Goal: Task Accomplishment & Management: Use online tool/utility

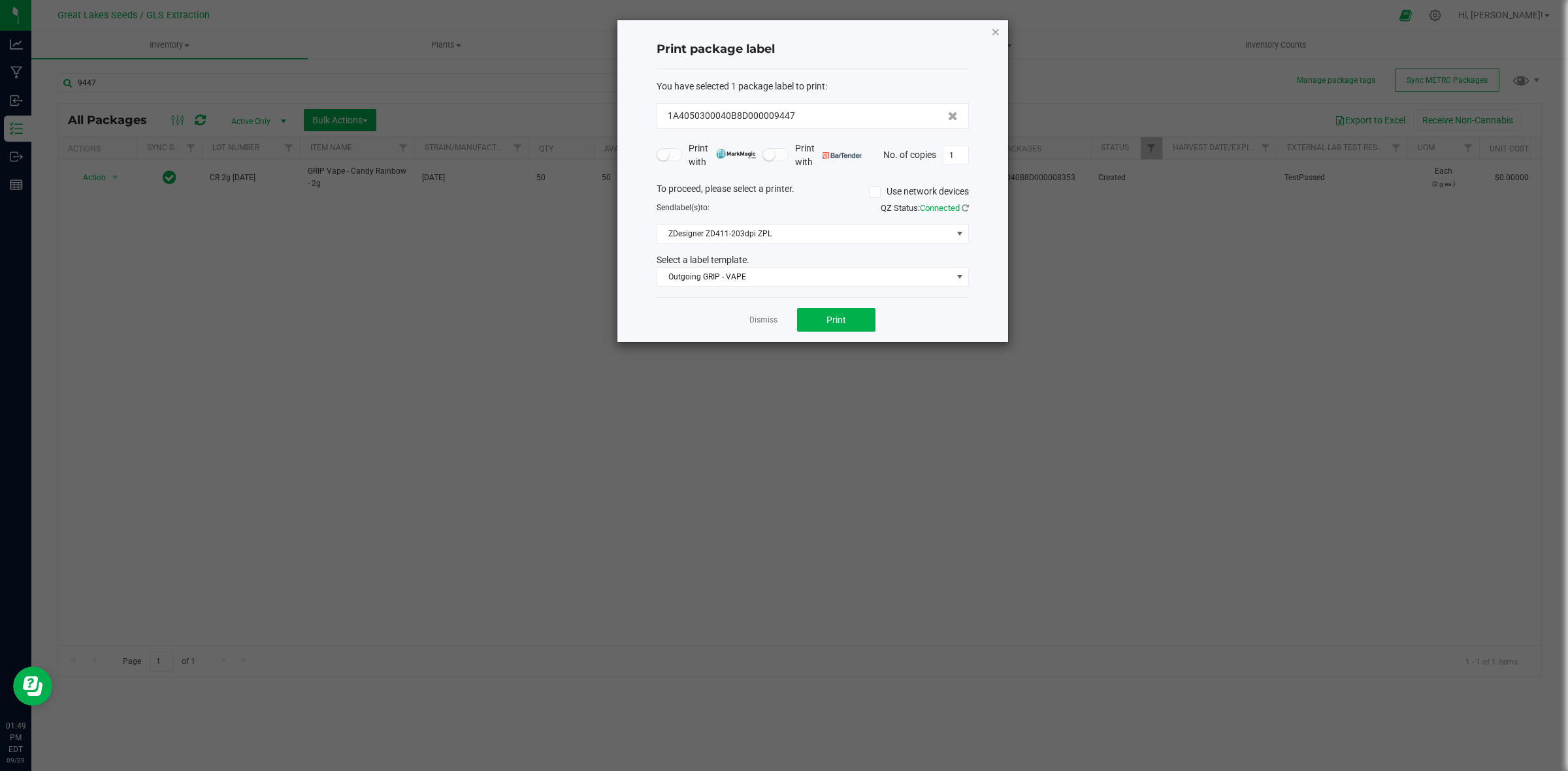
click at [998, 29] on icon "button" at bounding box center [996, 31] width 9 height 16
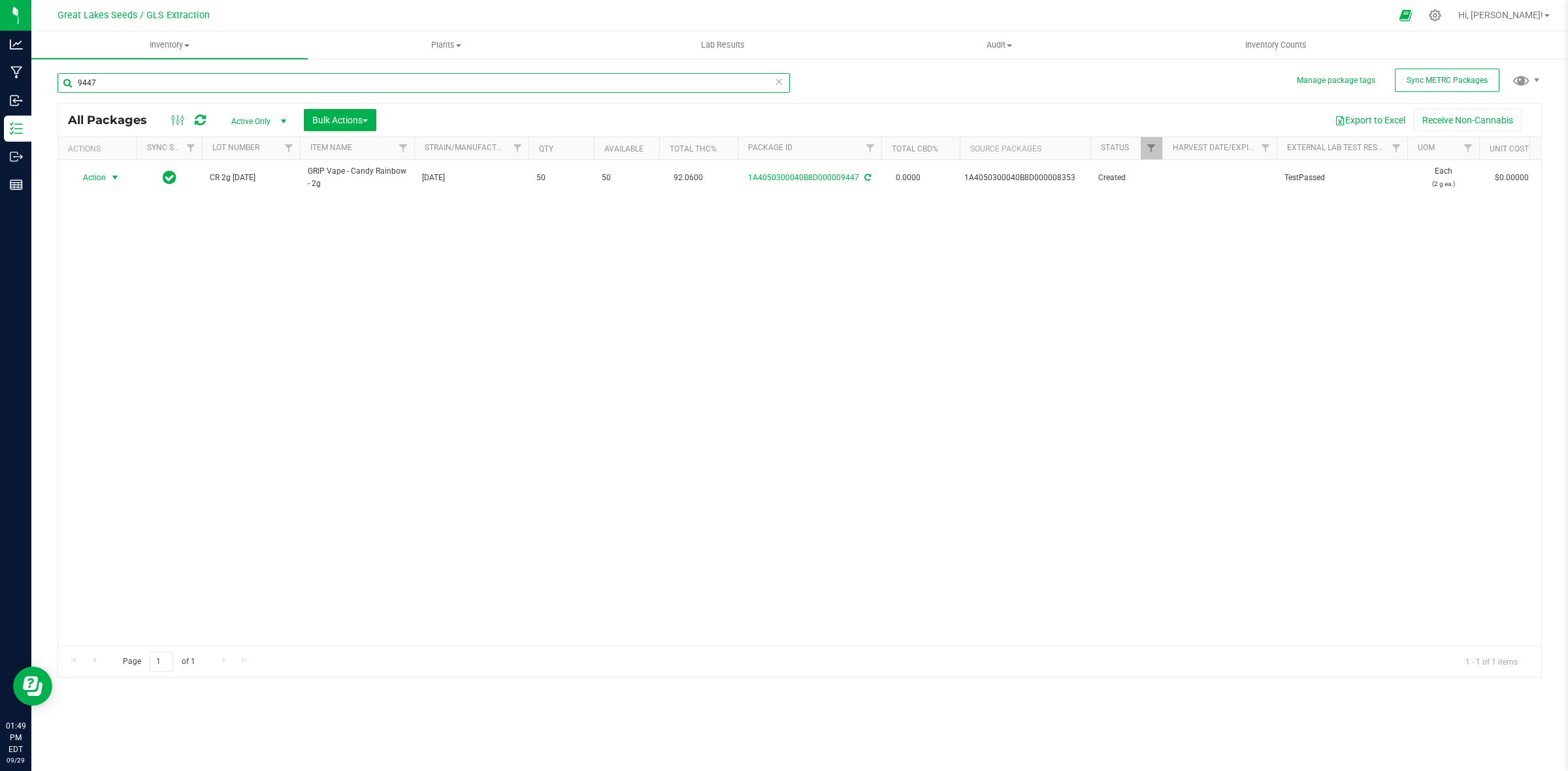
click at [147, 89] on input "9447" at bounding box center [424, 83] width 732 height 19
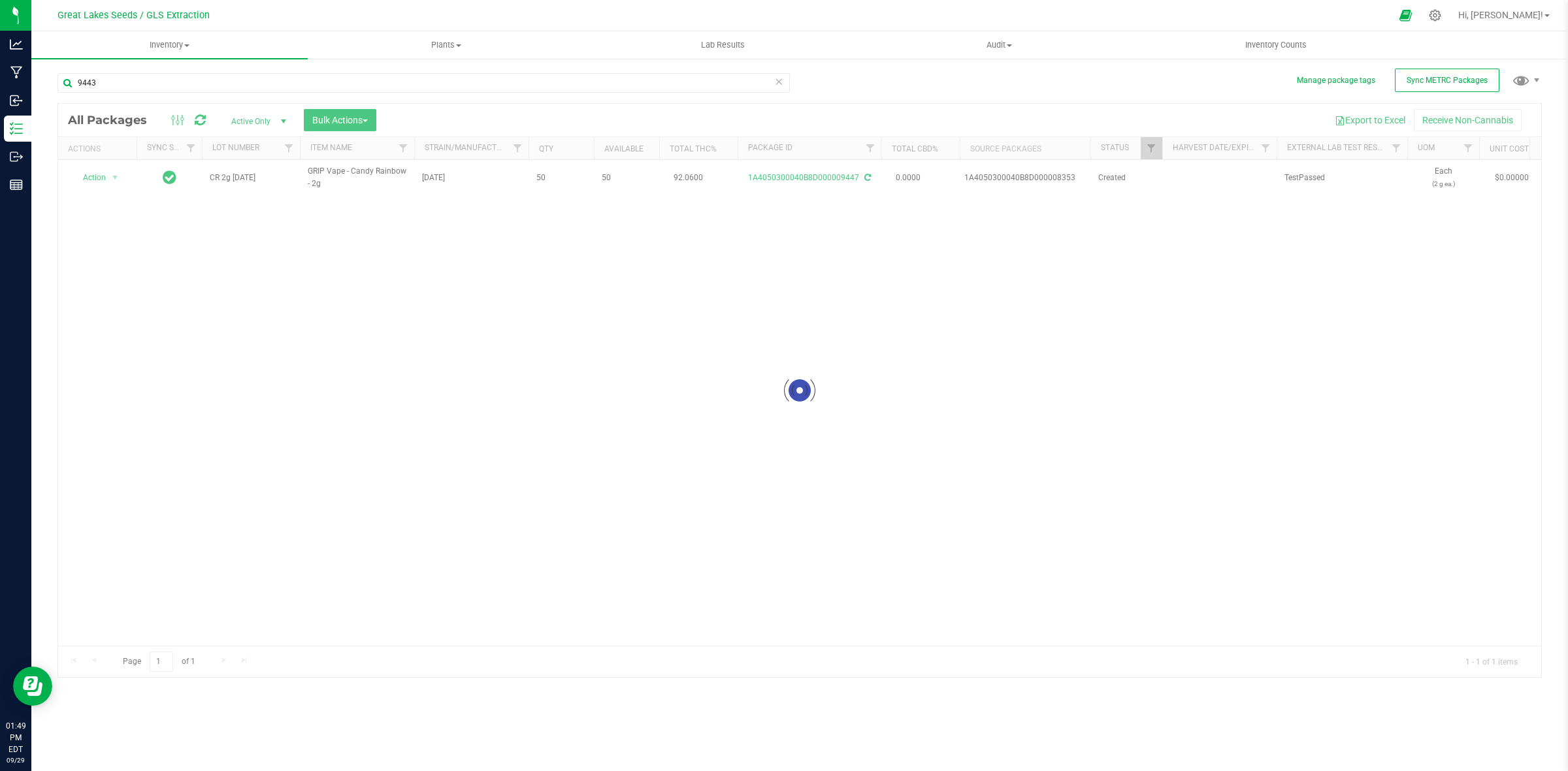
click at [117, 176] on div at bounding box center [800, 391] width 1483 height 574
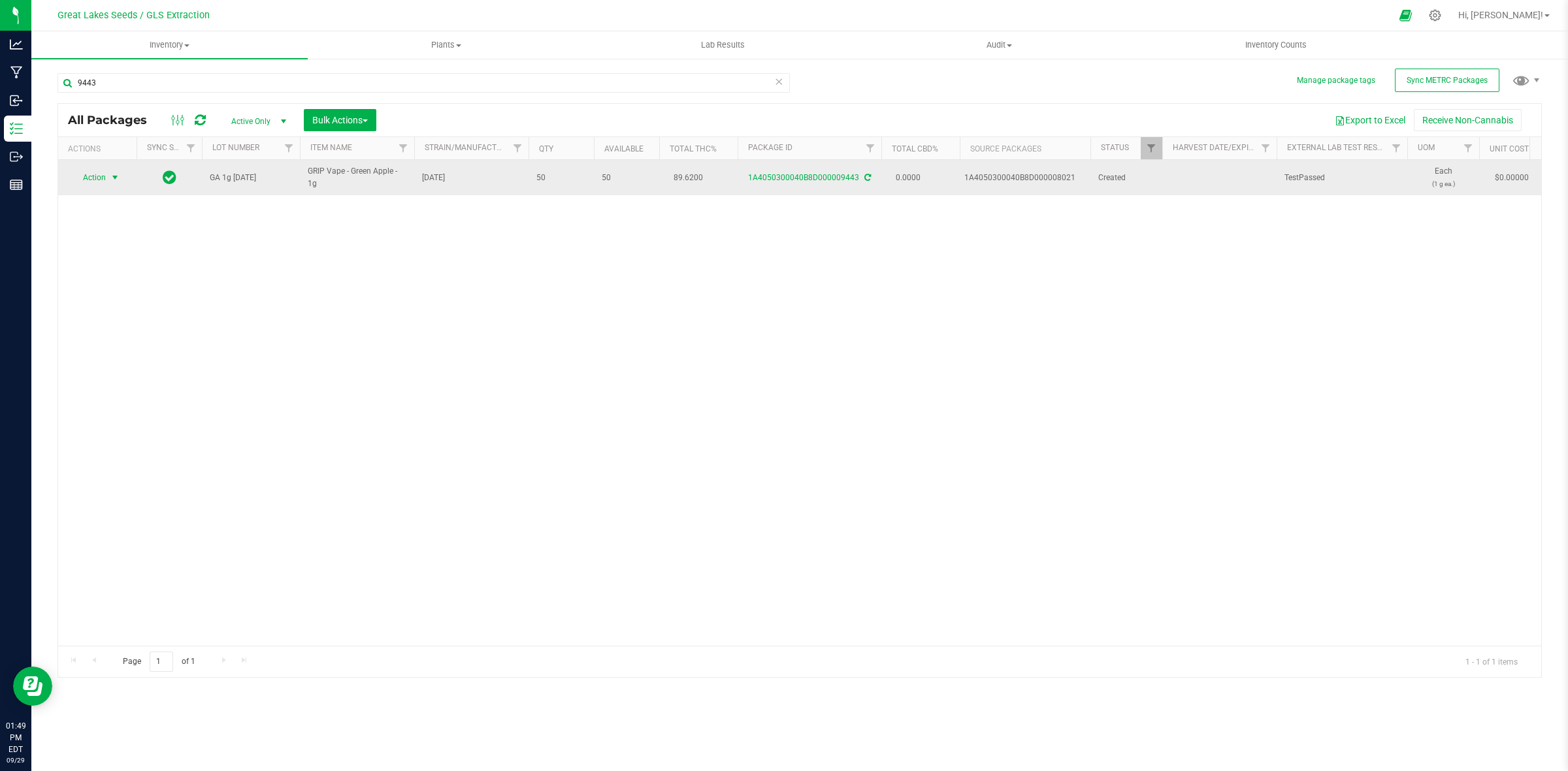
click at [116, 176] on span "select" at bounding box center [115, 178] width 10 height 10
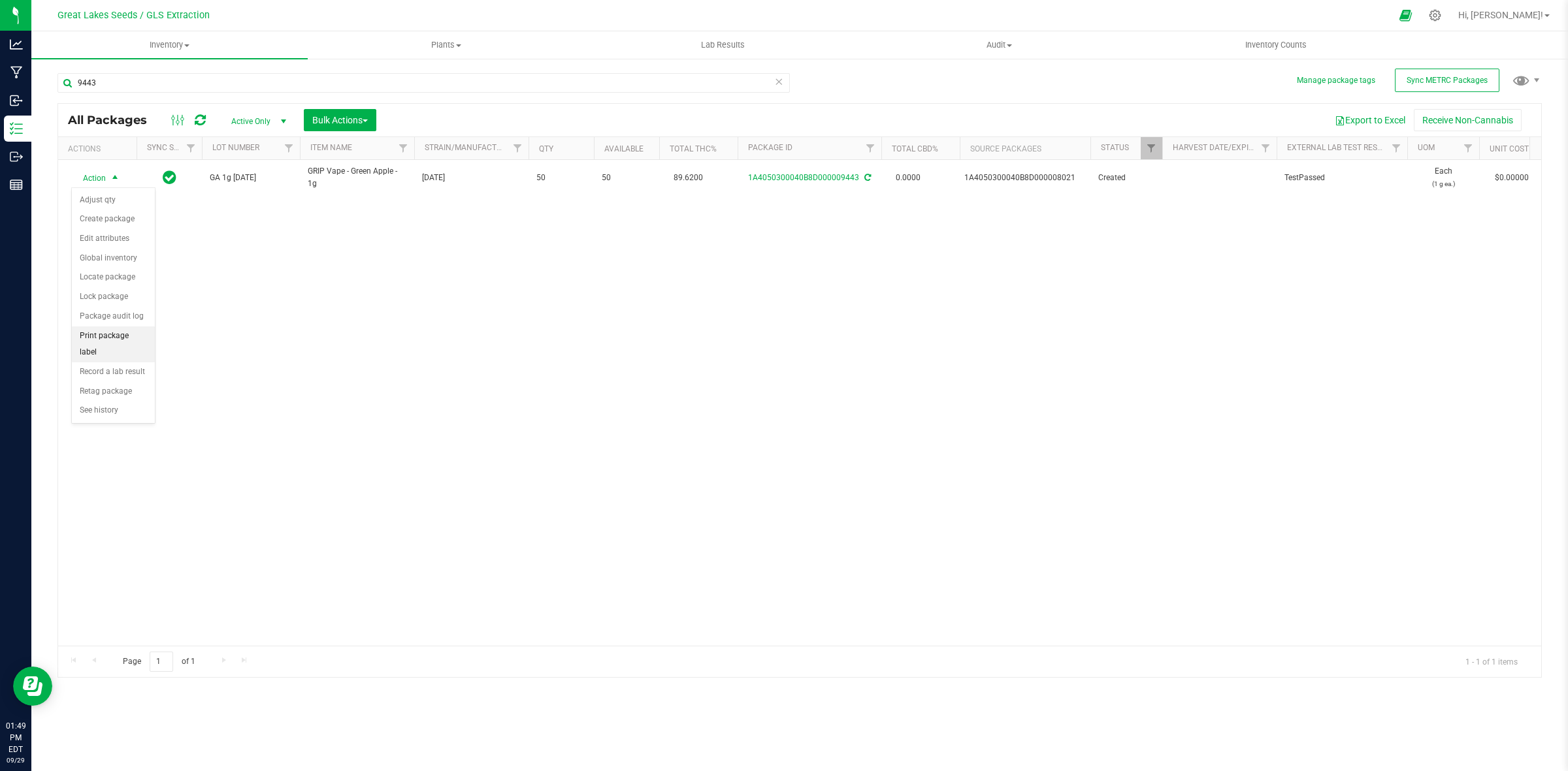
click at [103, 336] on li "Print package label" at bounding box center [113, 344] width 83 height 36
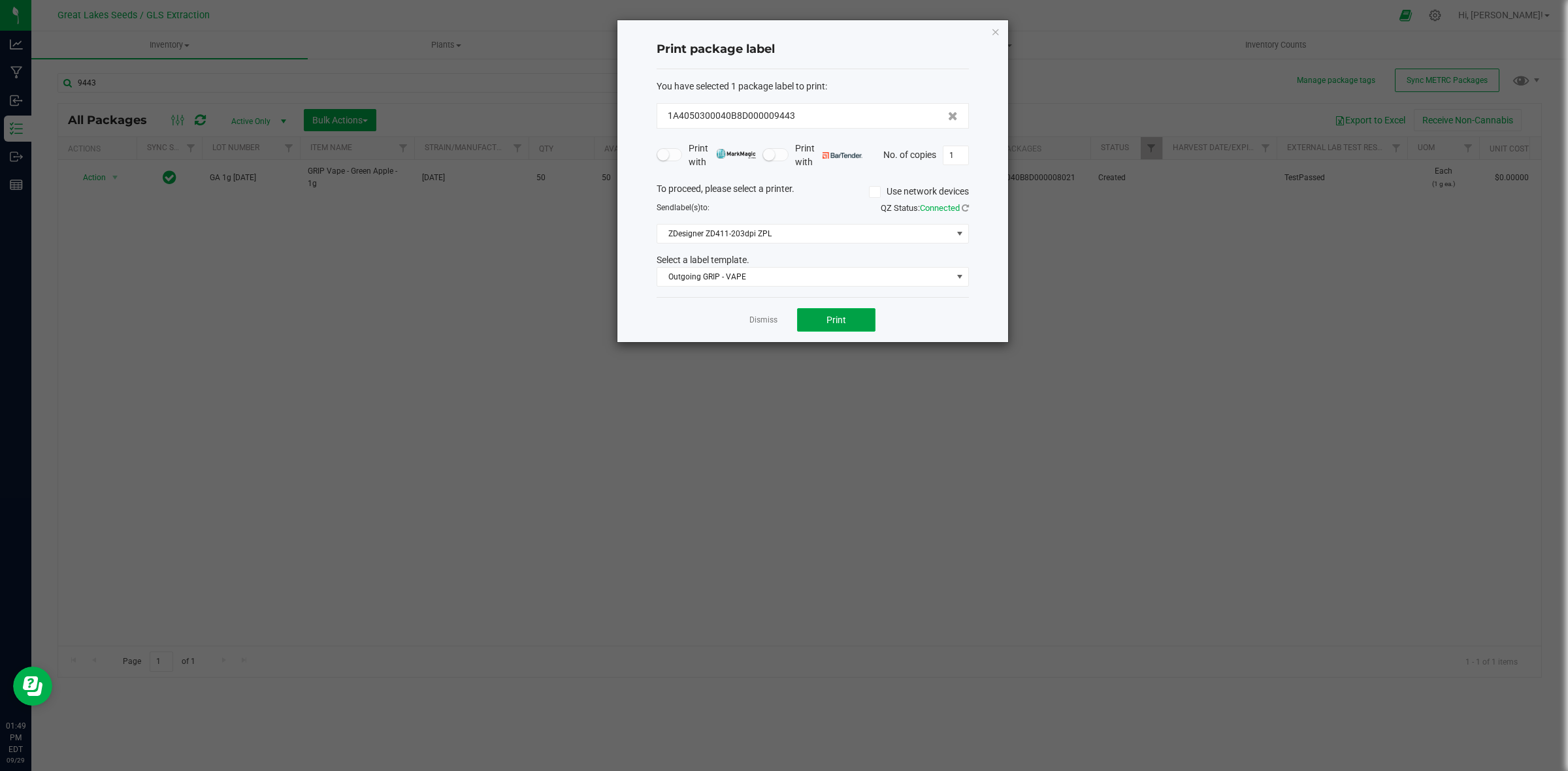
click at [803, 320] on button "Print" at bounding box center [836, 320] width 78 height 23
click at [994, 30] on icon "button" at bounding box center [996, 31] width 9 height 16
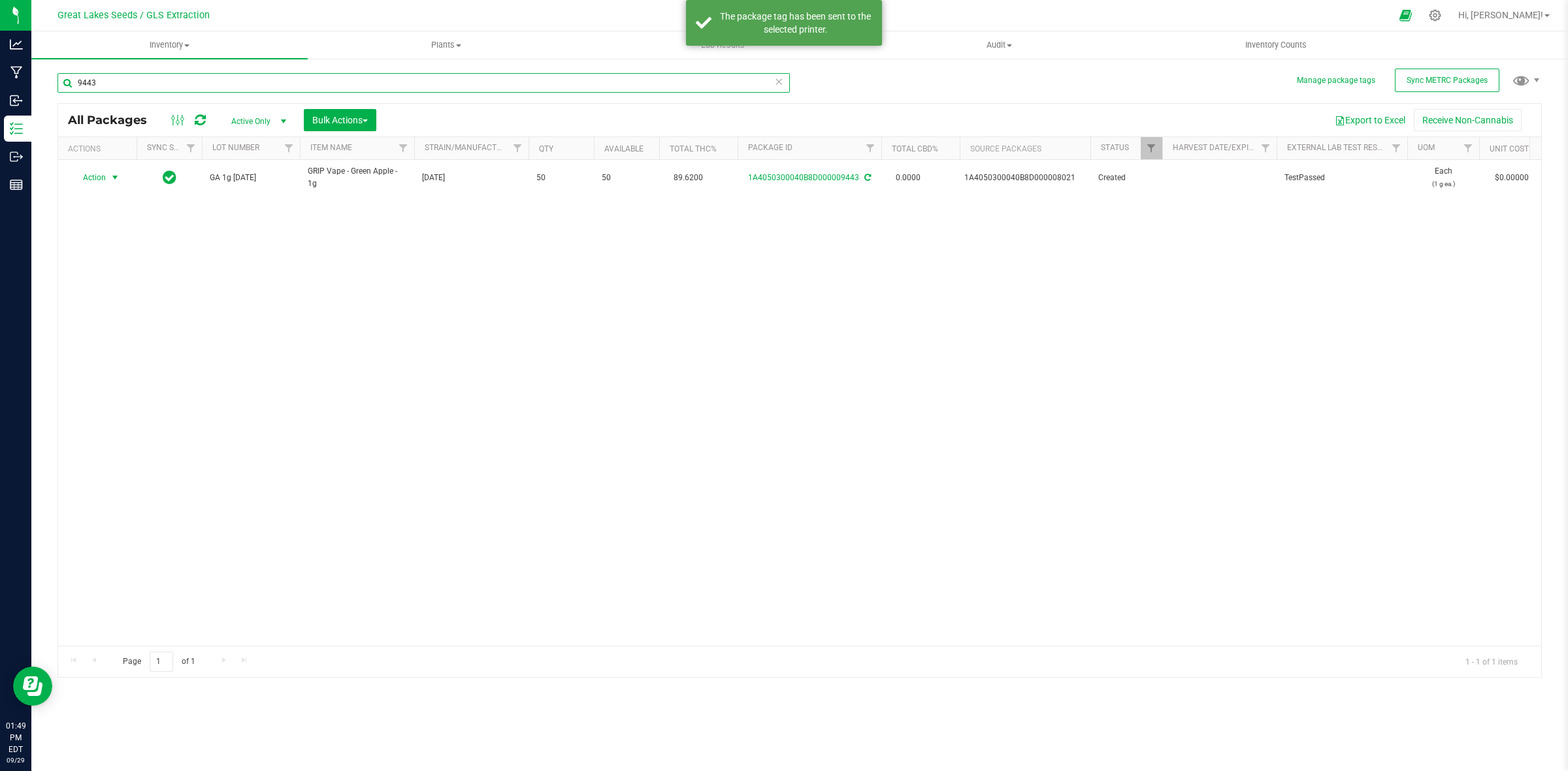
click at [143, 80] on input "9443" at bounding box center [424, 83] width 732 height 19
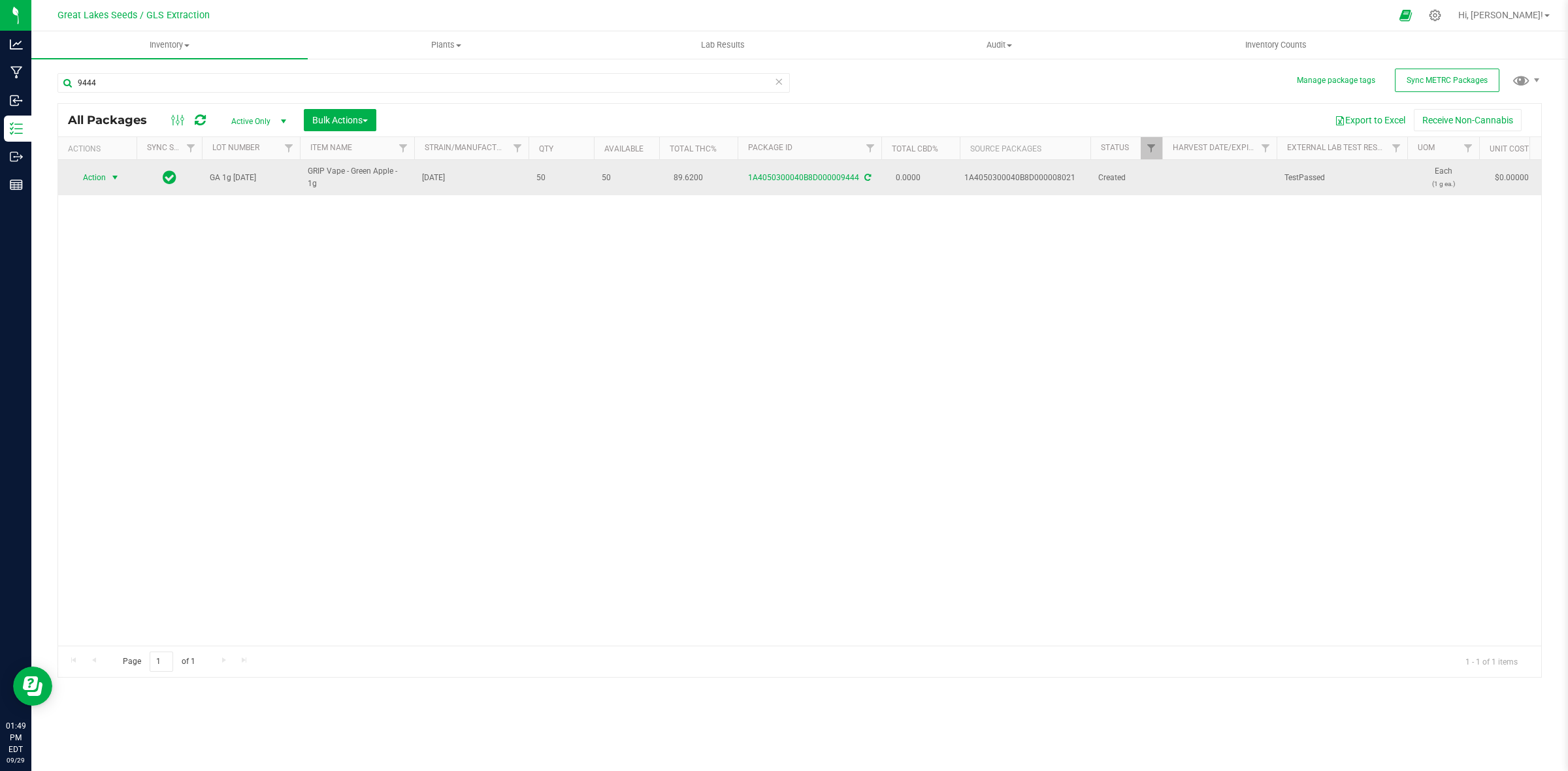
click at [111, 177] on span "select" at bounding box center [115, 178] width 10 height 10
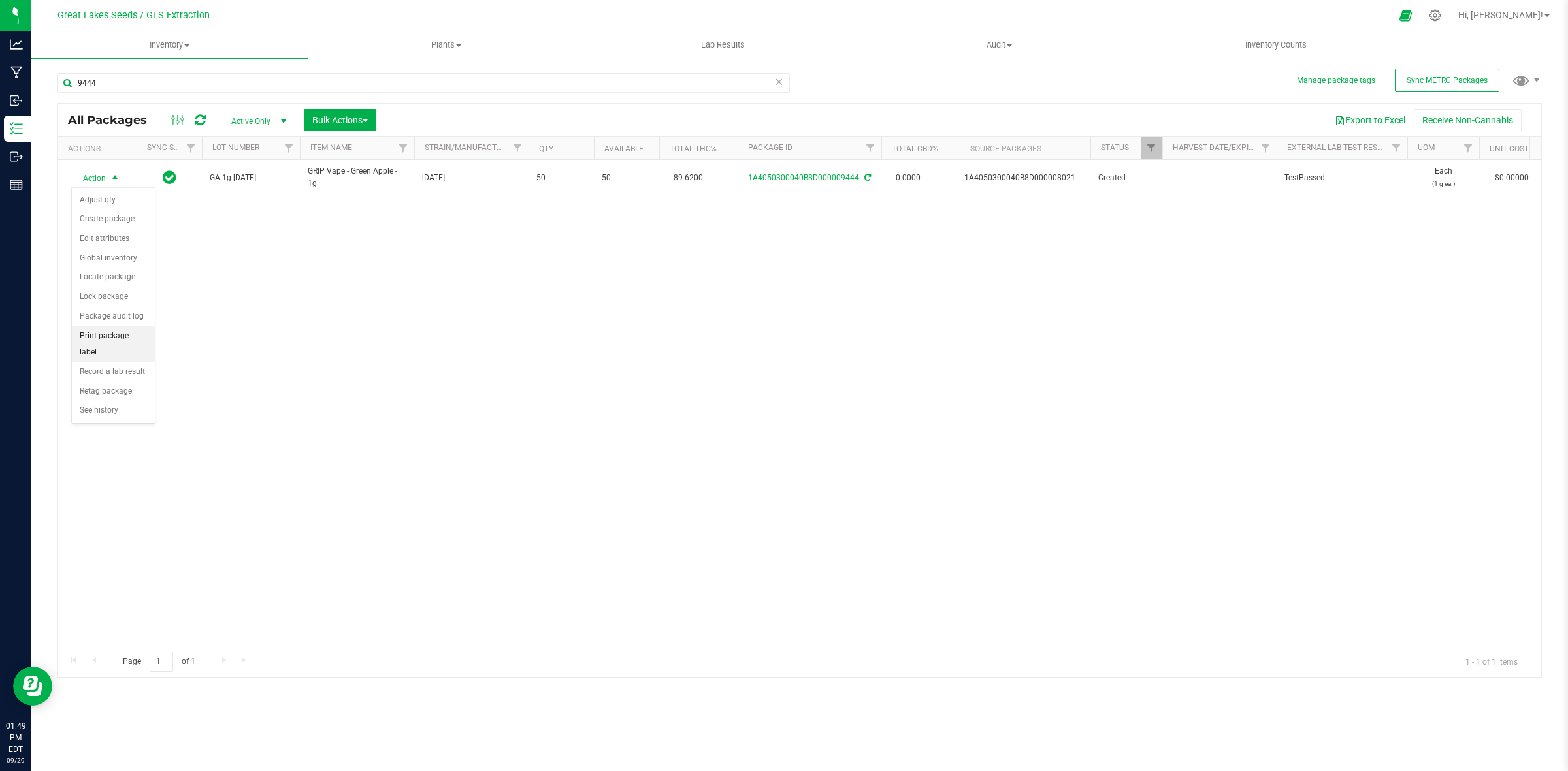
click at [109, 338] on li "Print package label" at bounding box center [113, 344] width 83 height 36
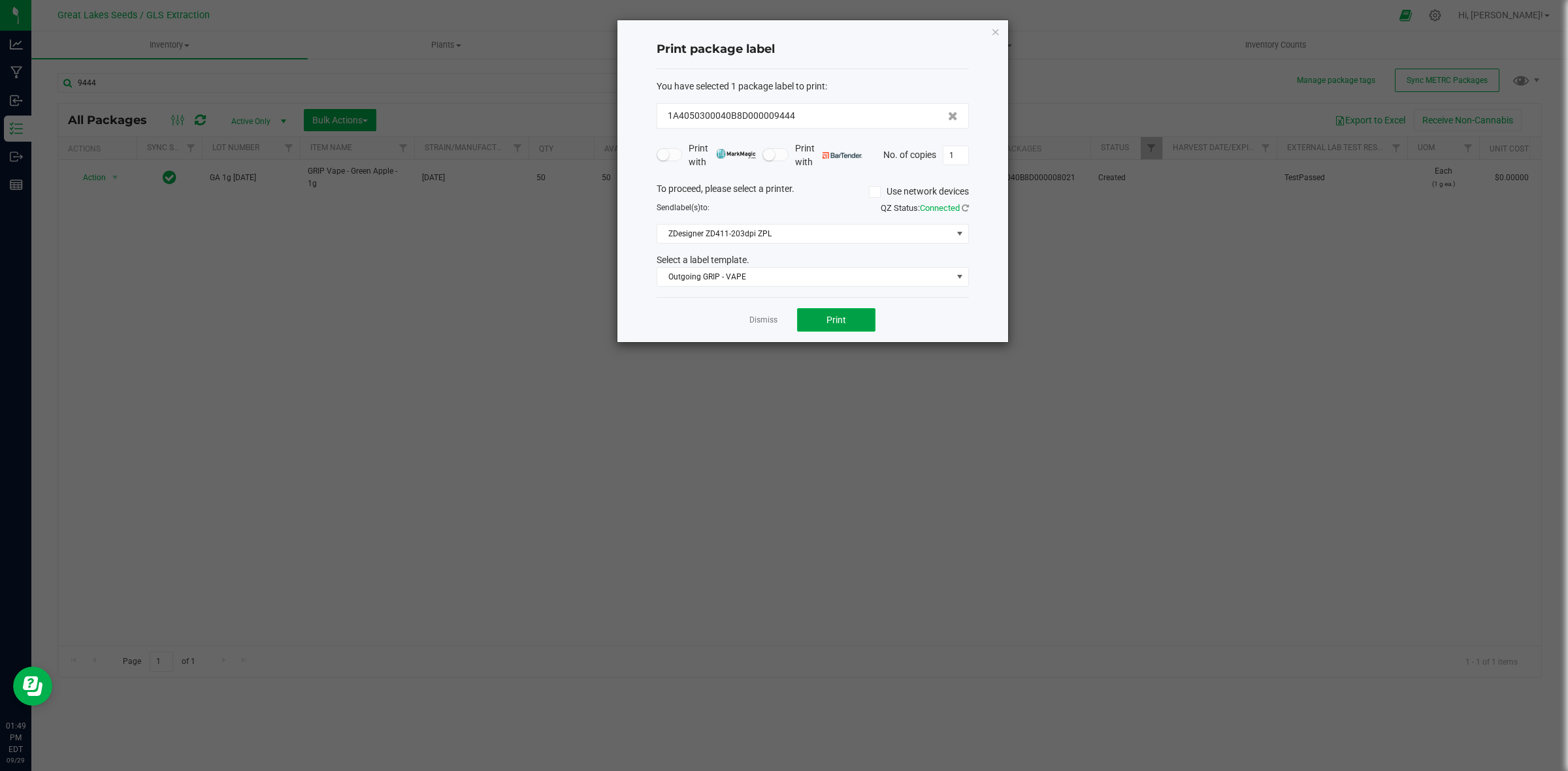
click at [827, 320] on span "Print" at bounding box center [836, 320] width 19 height 10
click at [996, 31] on icon "button" at bounding box center [996, 31] width 9 height 16
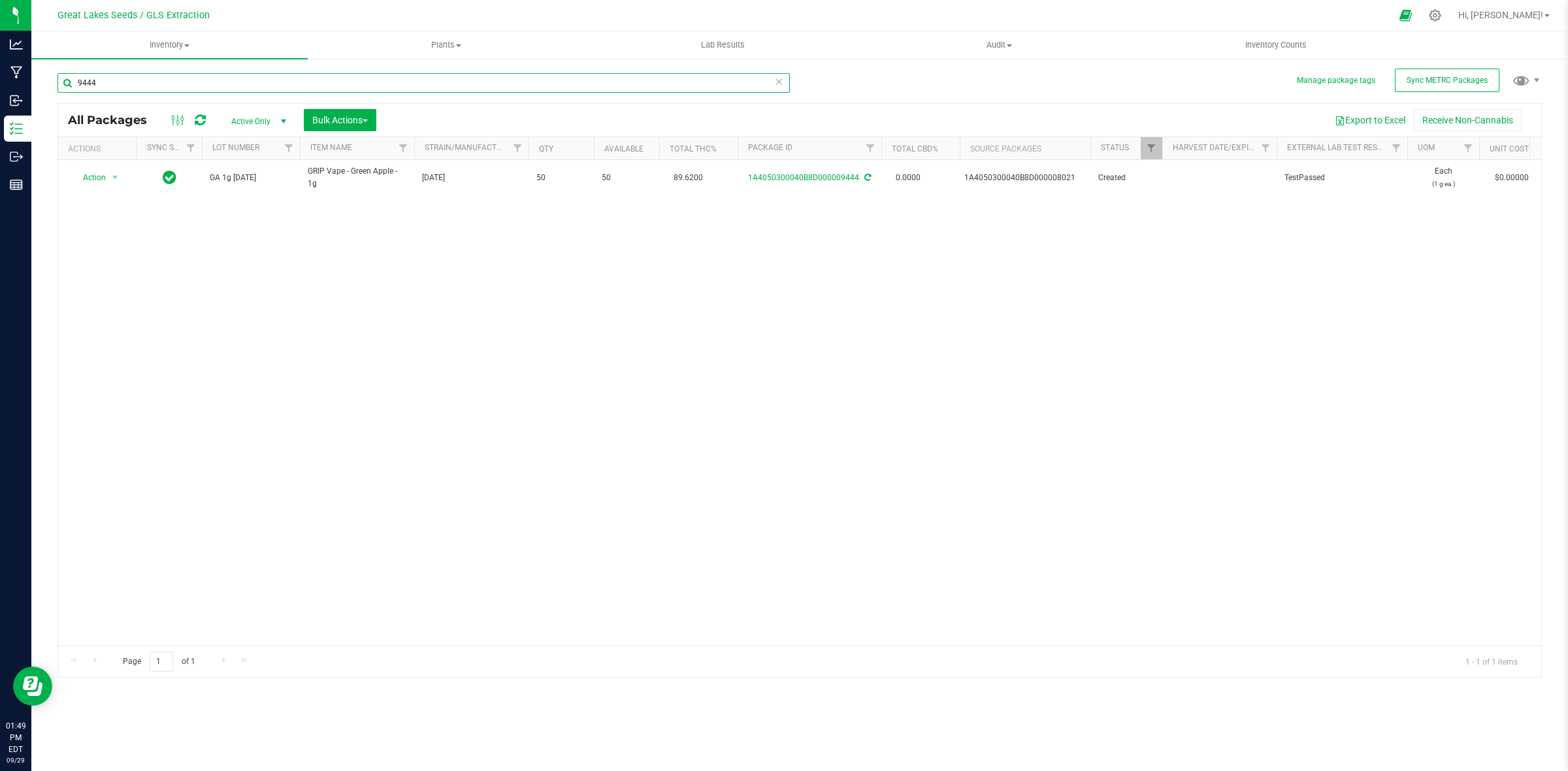
click at [132, 79] on input "9444" at bounding box center [424, 83] width 732 height 19
type input "9445"
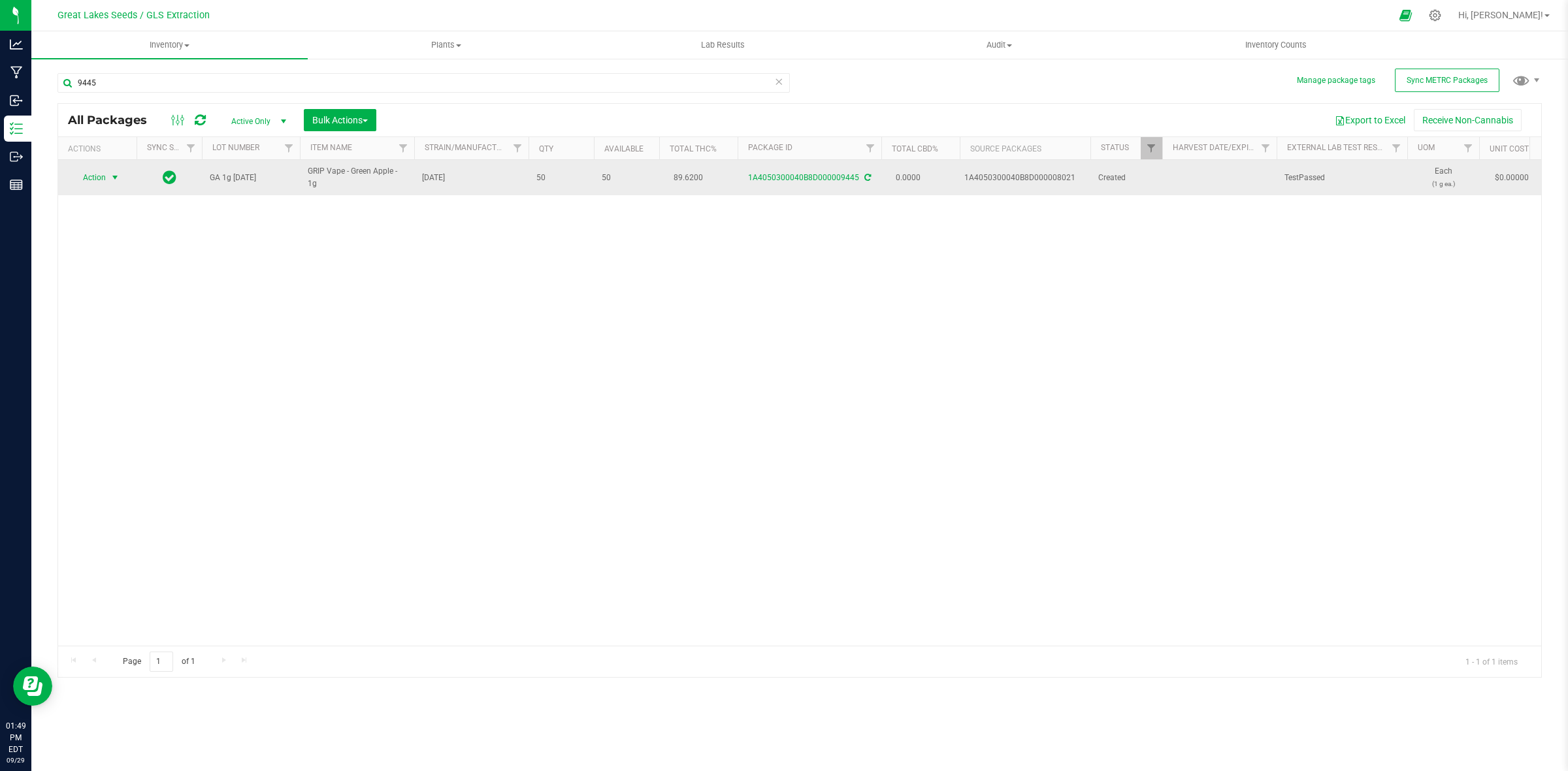
click at [112, 178] on span "select" at bounding box center [115, 178] width 10 height 10
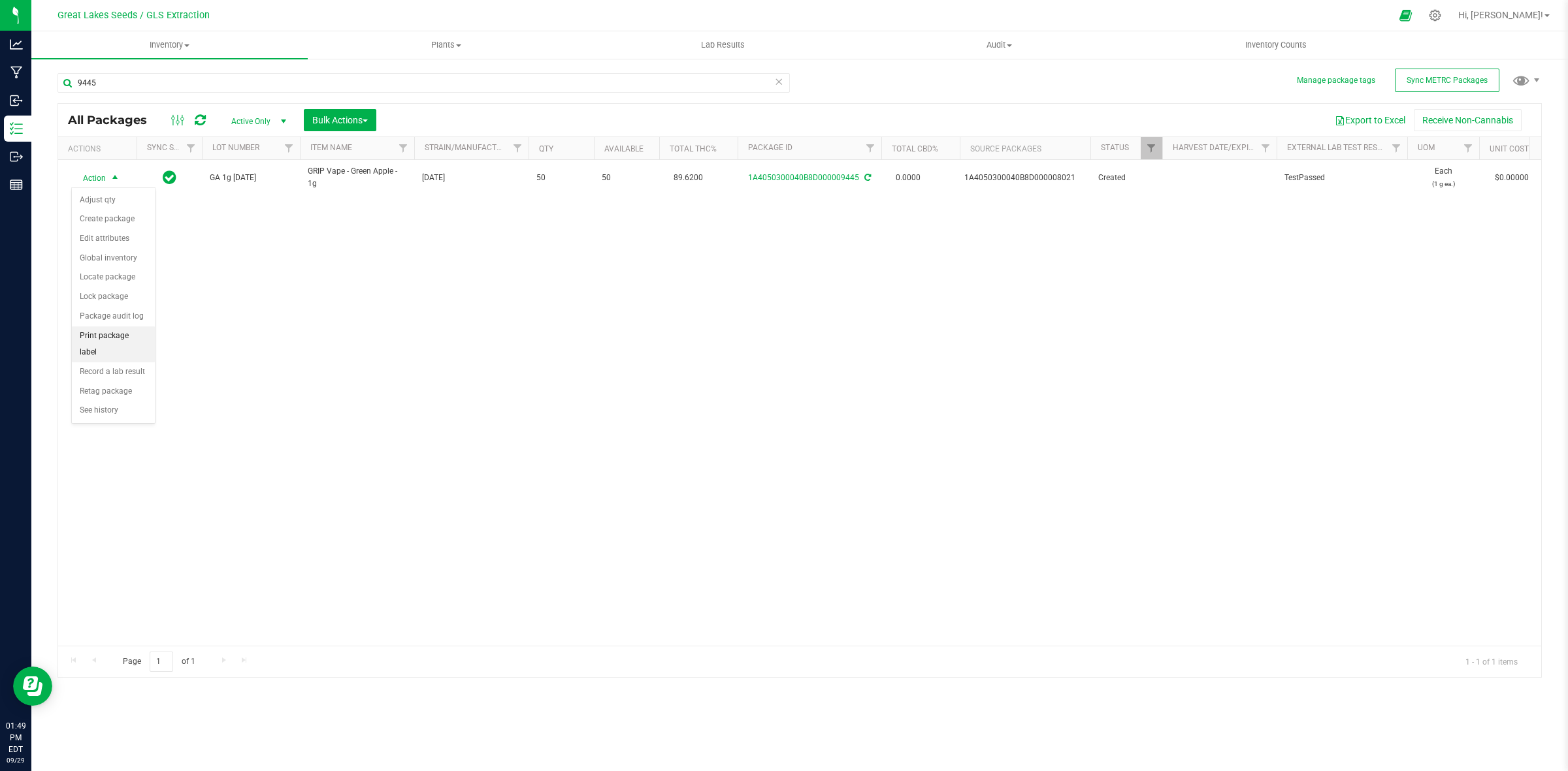
click at [96, 337] on li "Print package label" at bounding box center [113, 344] width 83 height 36
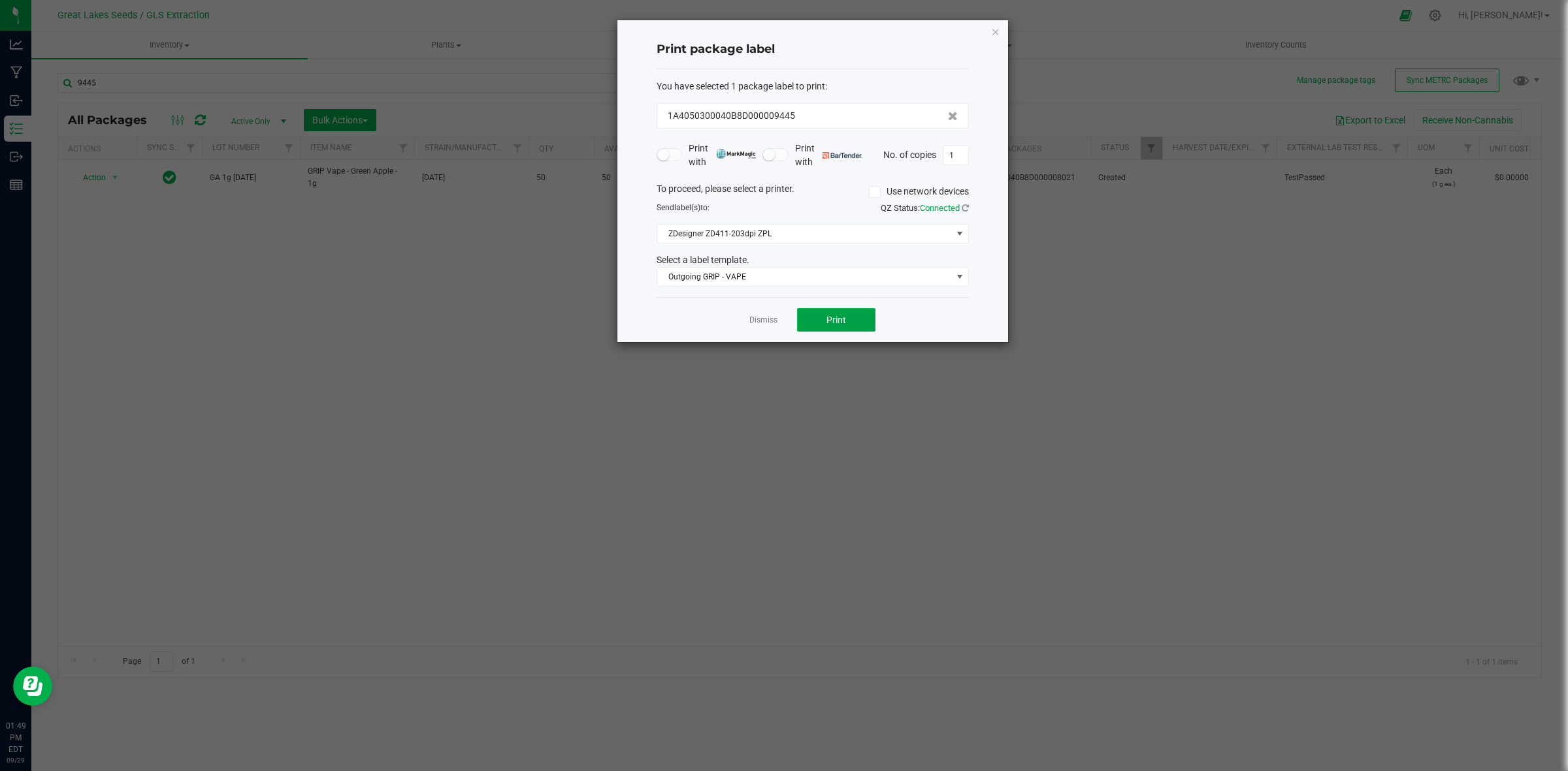
click at [821, 321] on button "Print" at bounding box center [836, 320] width 78 height 23
click at [960, 276] on span at bounding box center [960, 277] width 10 height 10
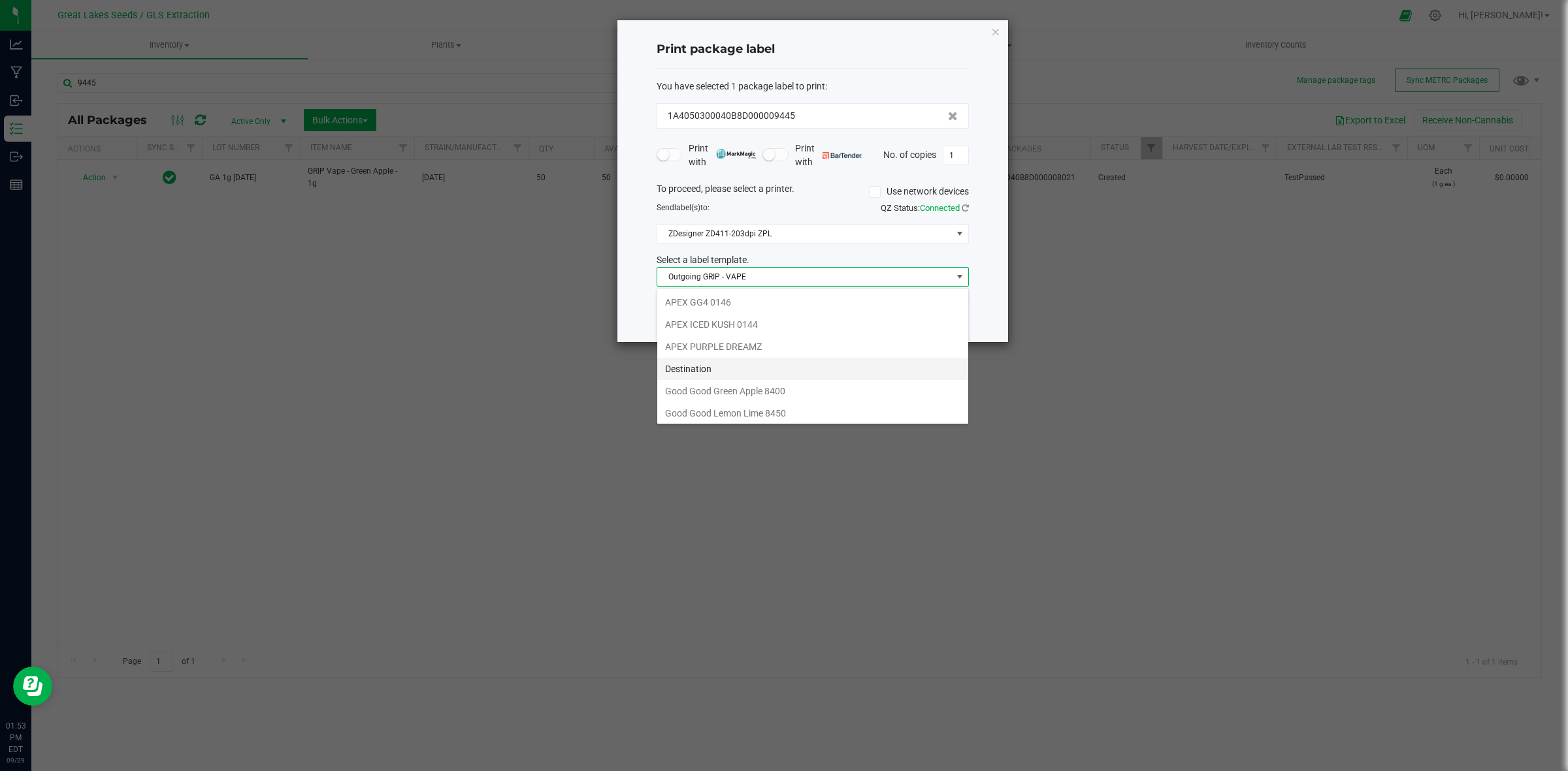
click at [765, 361] on li "Destination" at bounding box center [812, 369] width 311 height 22
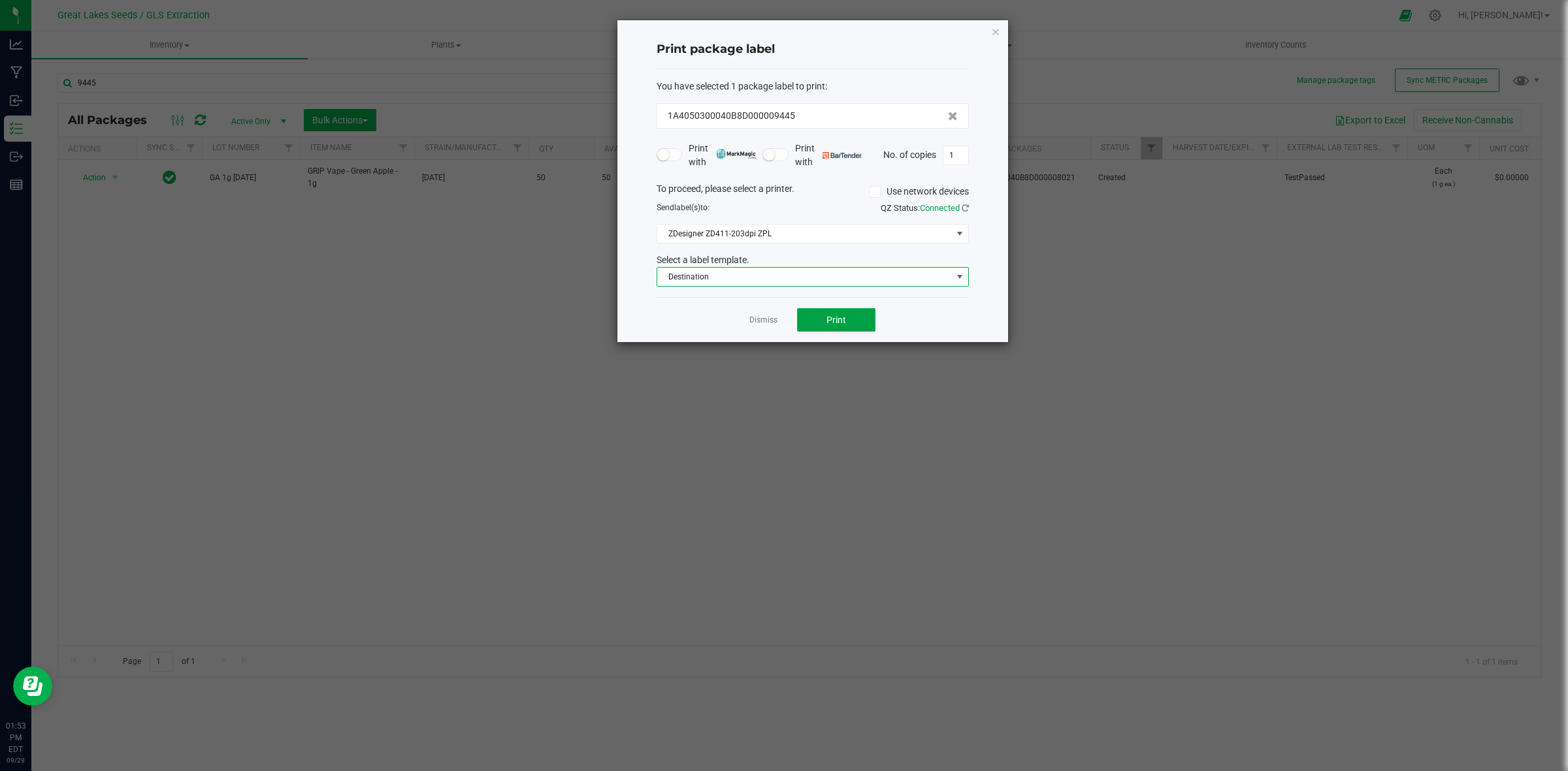
click at [839, 323] on span "Print" at bounding box center [836, 320] width 19 height 10
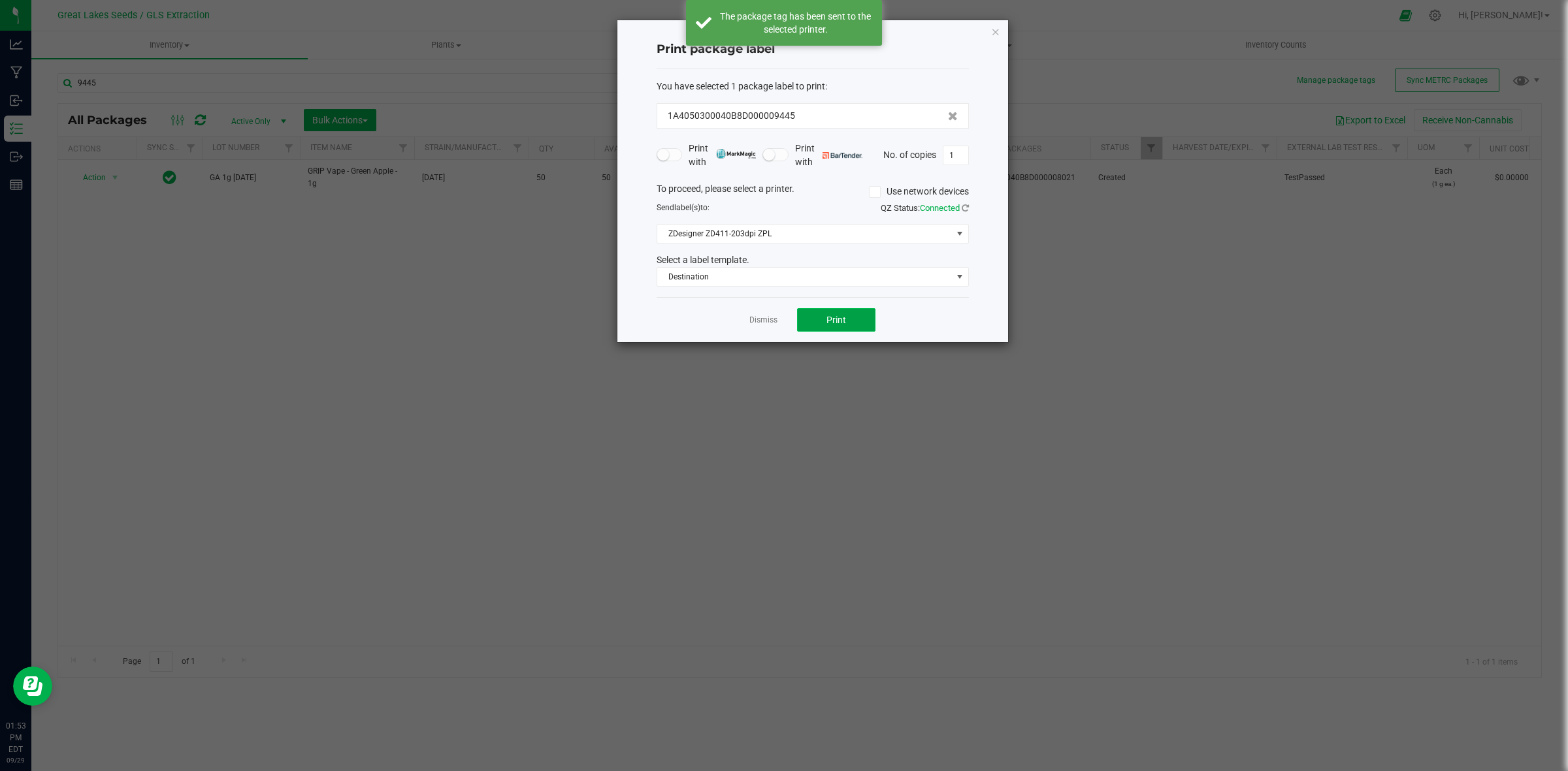
click at [839, 323] on span "Print" at bounding box center [836, 320] width 19 height 10
click at [958, 149] on input "1" at bounding box center [955, 155] width 25 height 18
type input "10"
click at [835, 323] on span "Print" at bounding box center [836, 320] width 19 height 10
click at [997, 31] on icon "button" at bounding box center [996, 31] width 9 height 16
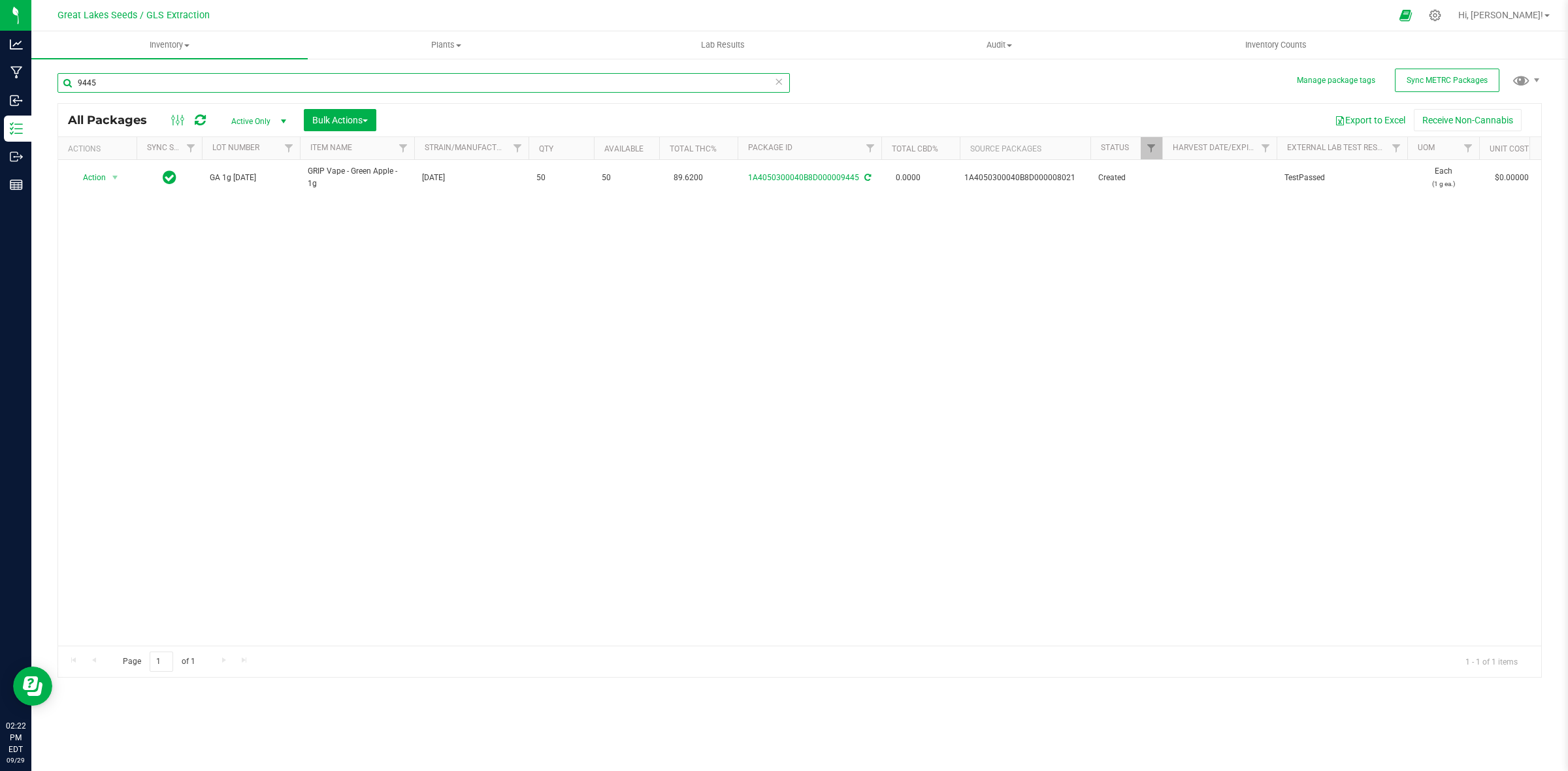
click at [164, 73] on input "9445" at bounding box center [424, 83] width 732 height 19
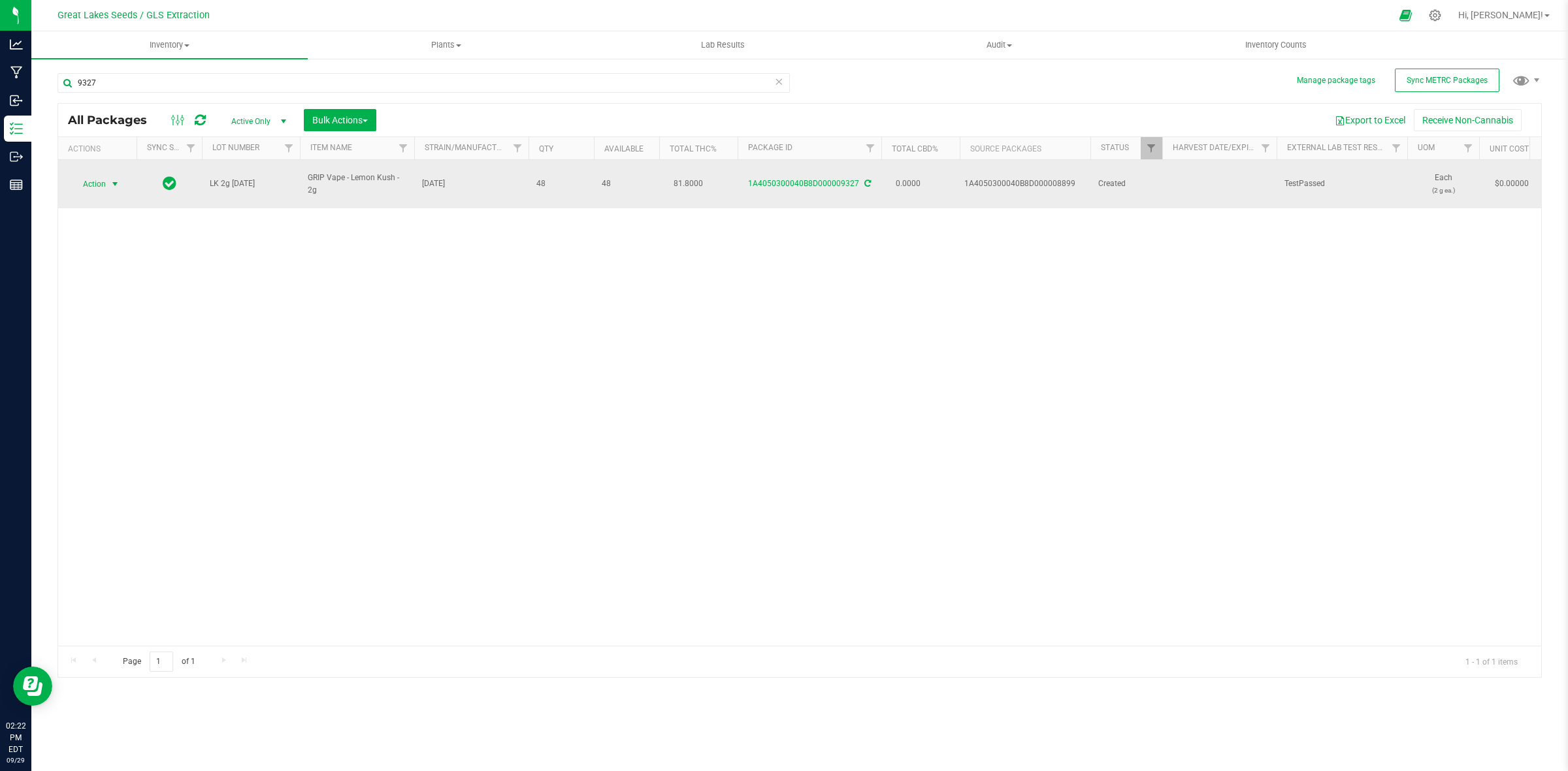
click at [111, 179] on span "select" at bounding box center [115, 185] width 10 height 10
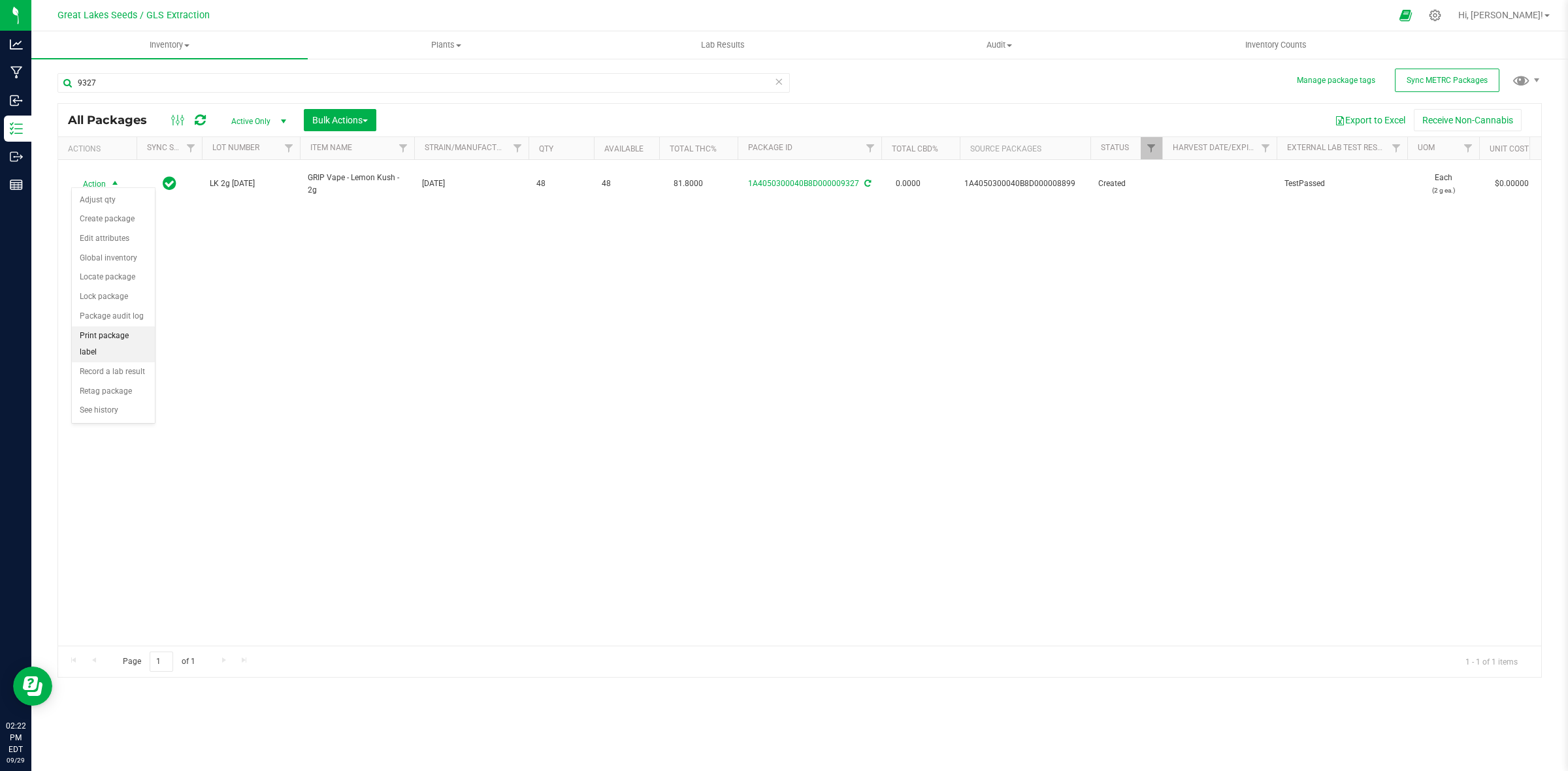
click at [129, 341] on li "Print package label" at bounding box center [113, 344] width 83 height 36
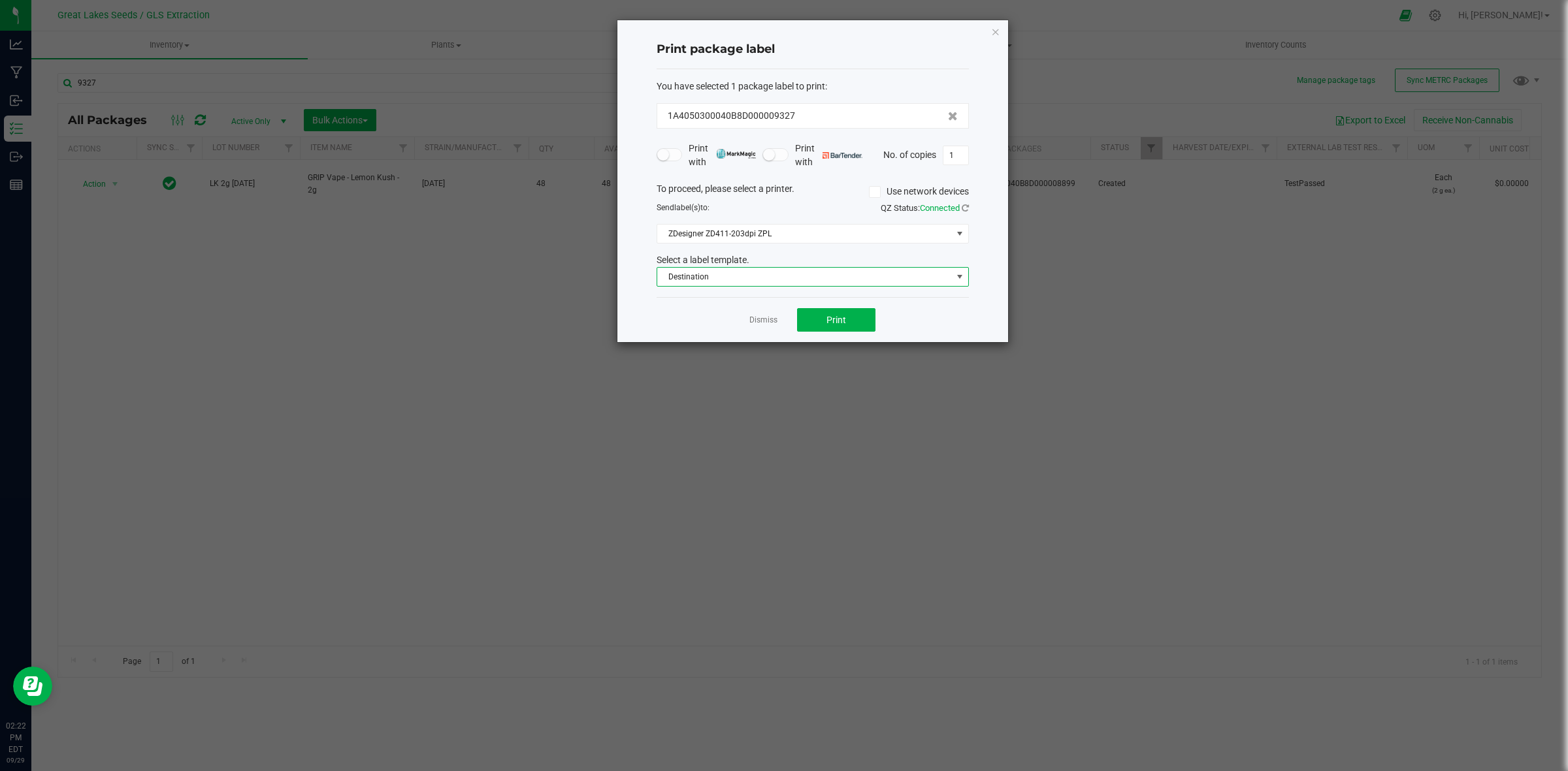
click at [729, 283] on span "Destination" at bounding box center [804, 276] width 294 height 18
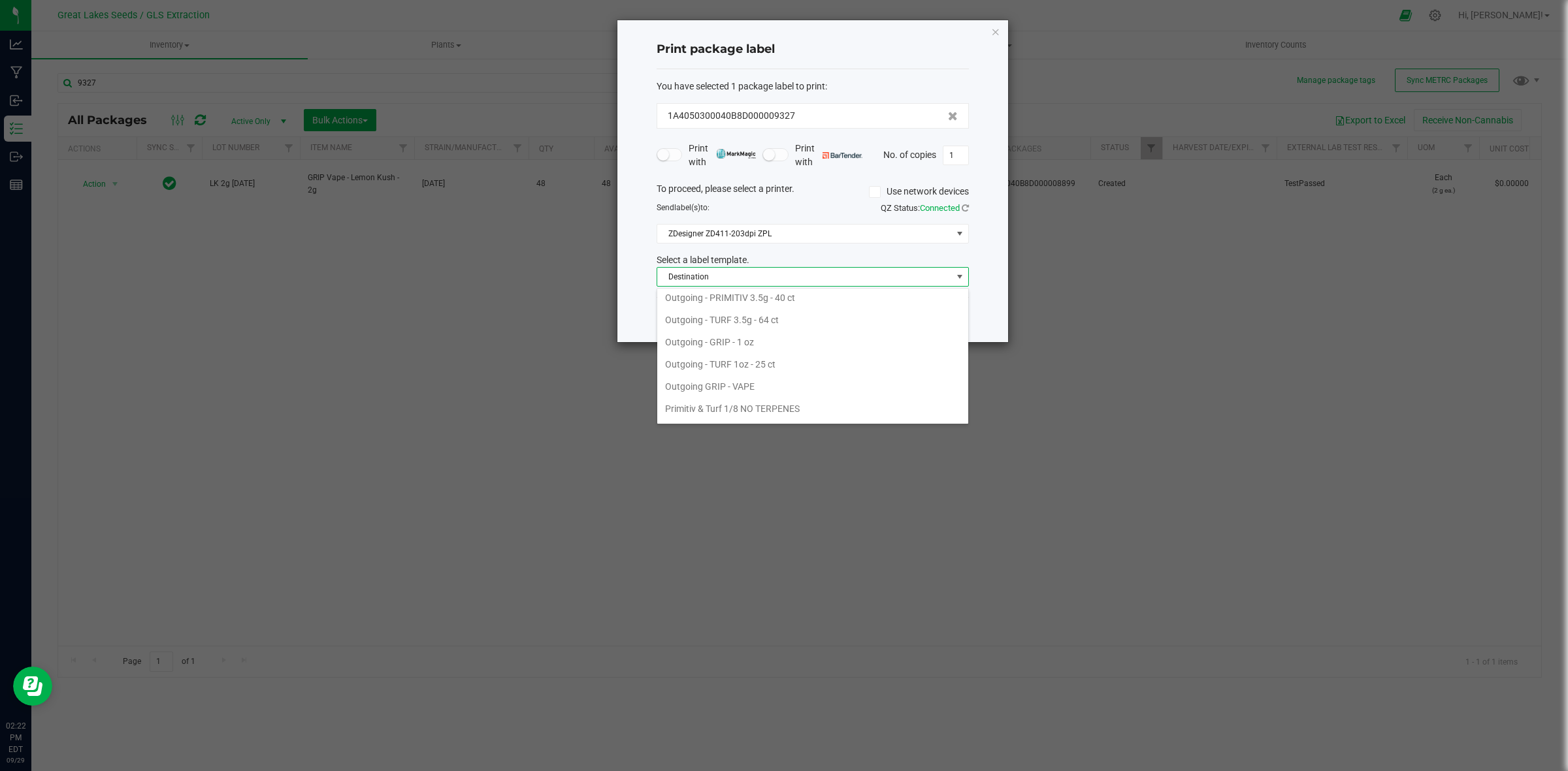
scroll to position [477, 0]
click at [709, 369] on li "Outgoing GRIP - VAPE" at bounding box center [812, 367] width 311 height 22
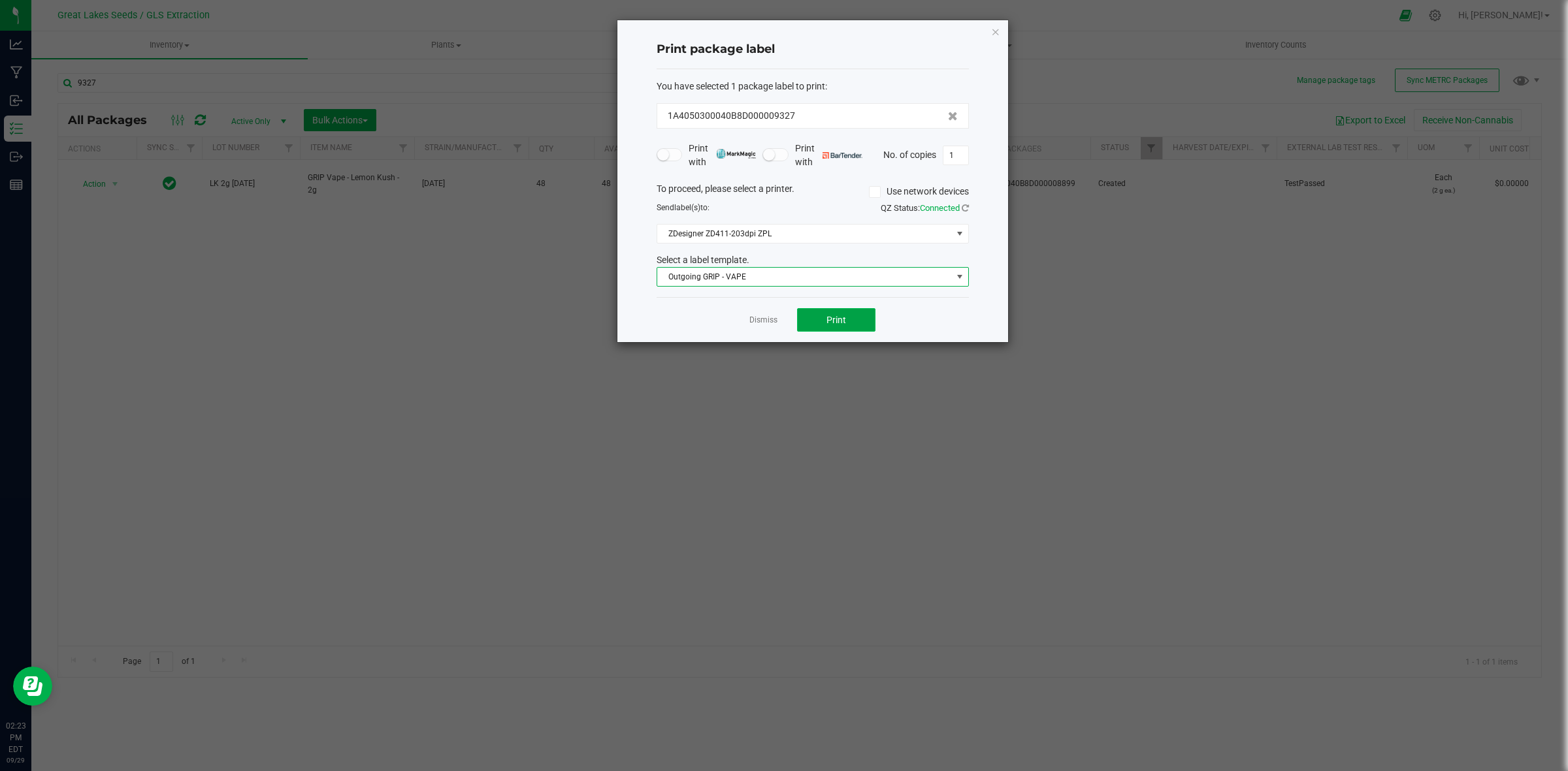
click at [814, 324] on button "Print" at bounding box center [836, 320] width 78 height 23
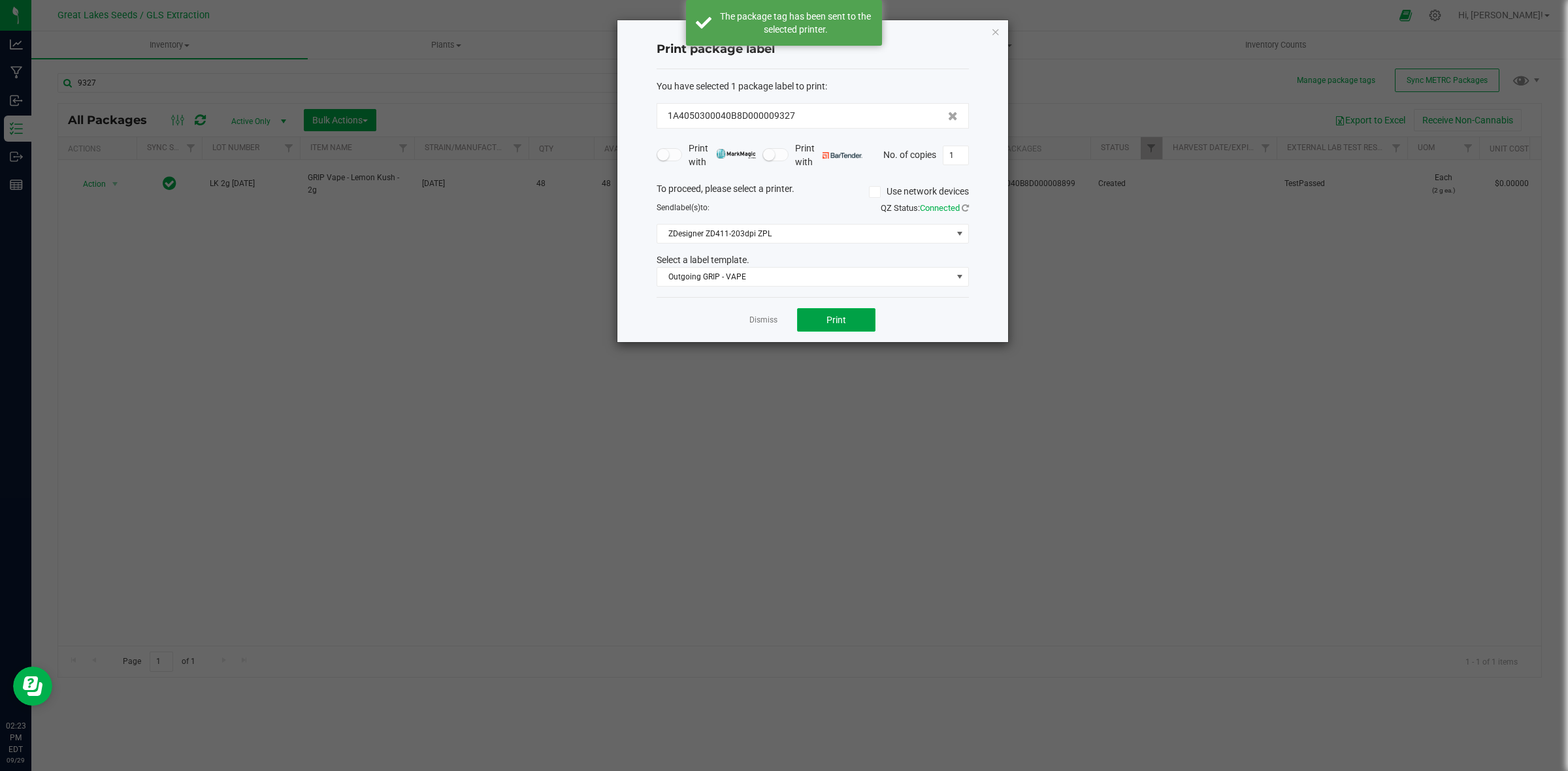
click at [815, 324] on button "Print" at bounding box center [836, 320] width 78 height 23
click at [995, 26] on icon "button" at bounding box center [996, 31] width 9 height 16
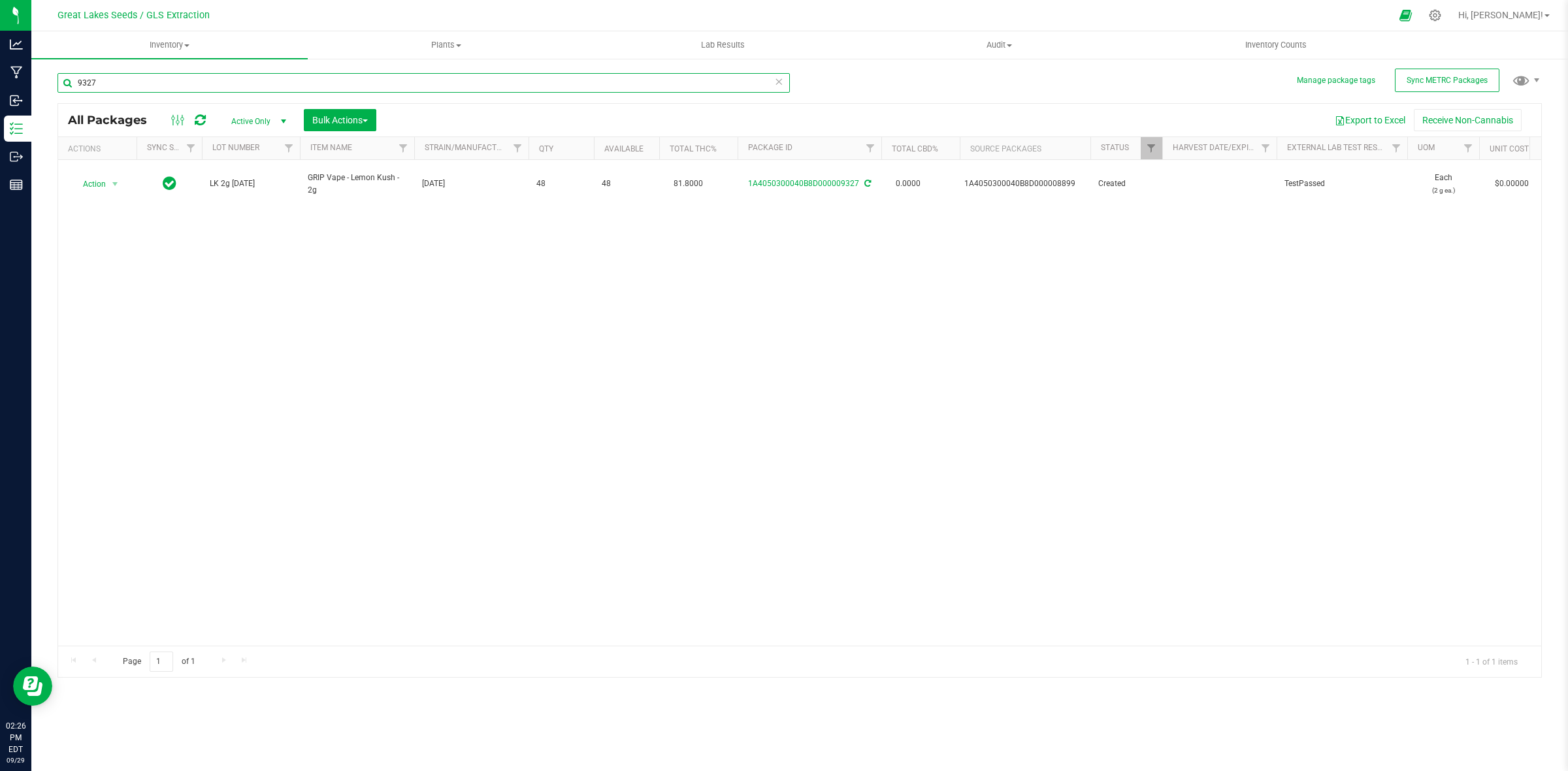
click at [147, 81] on input "9327" at bounding box center [424, 83] width 732 height 19
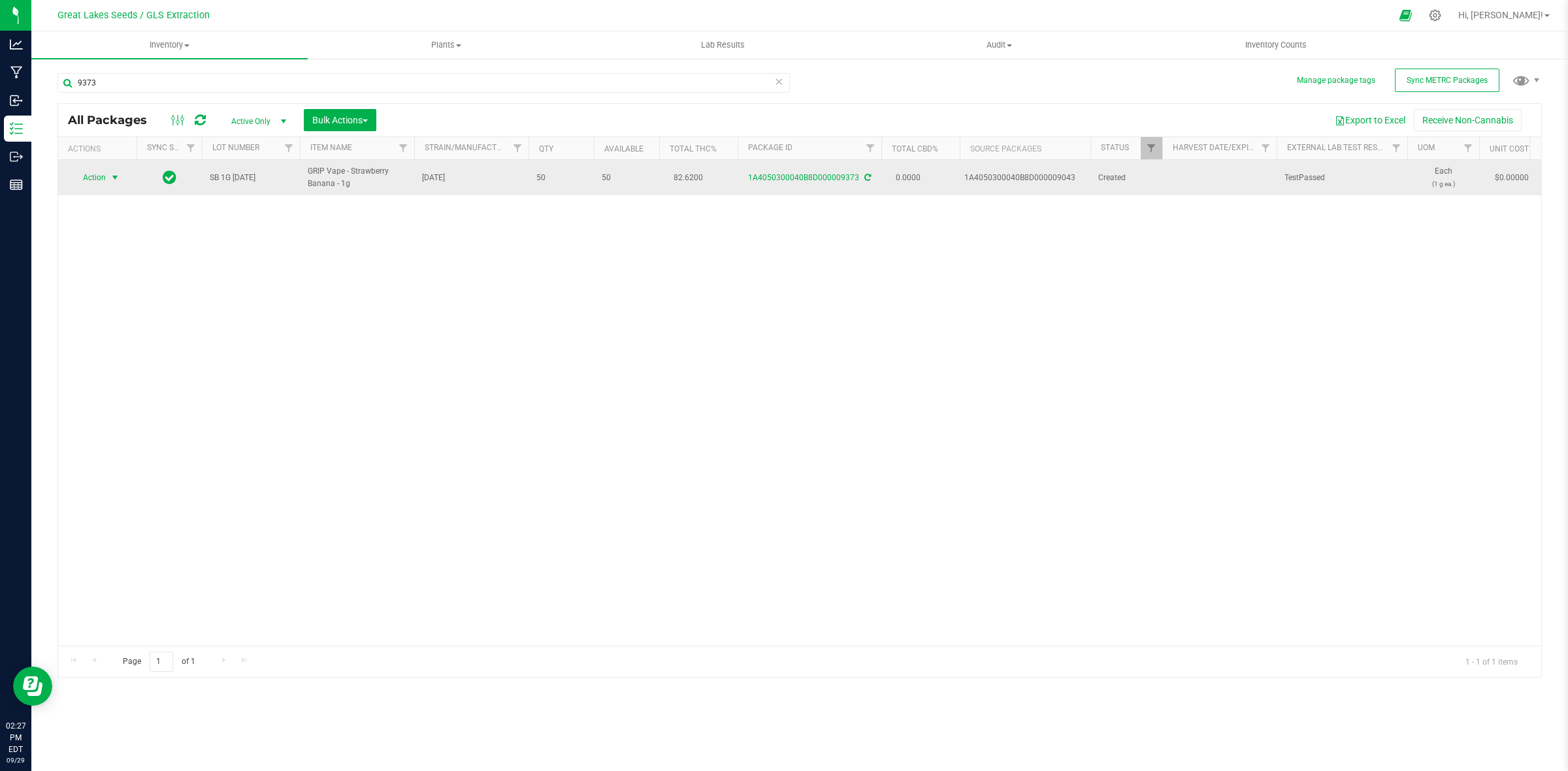
click at [111, 176] on span "select" at bounding box center [115, 178] width 10 height 10
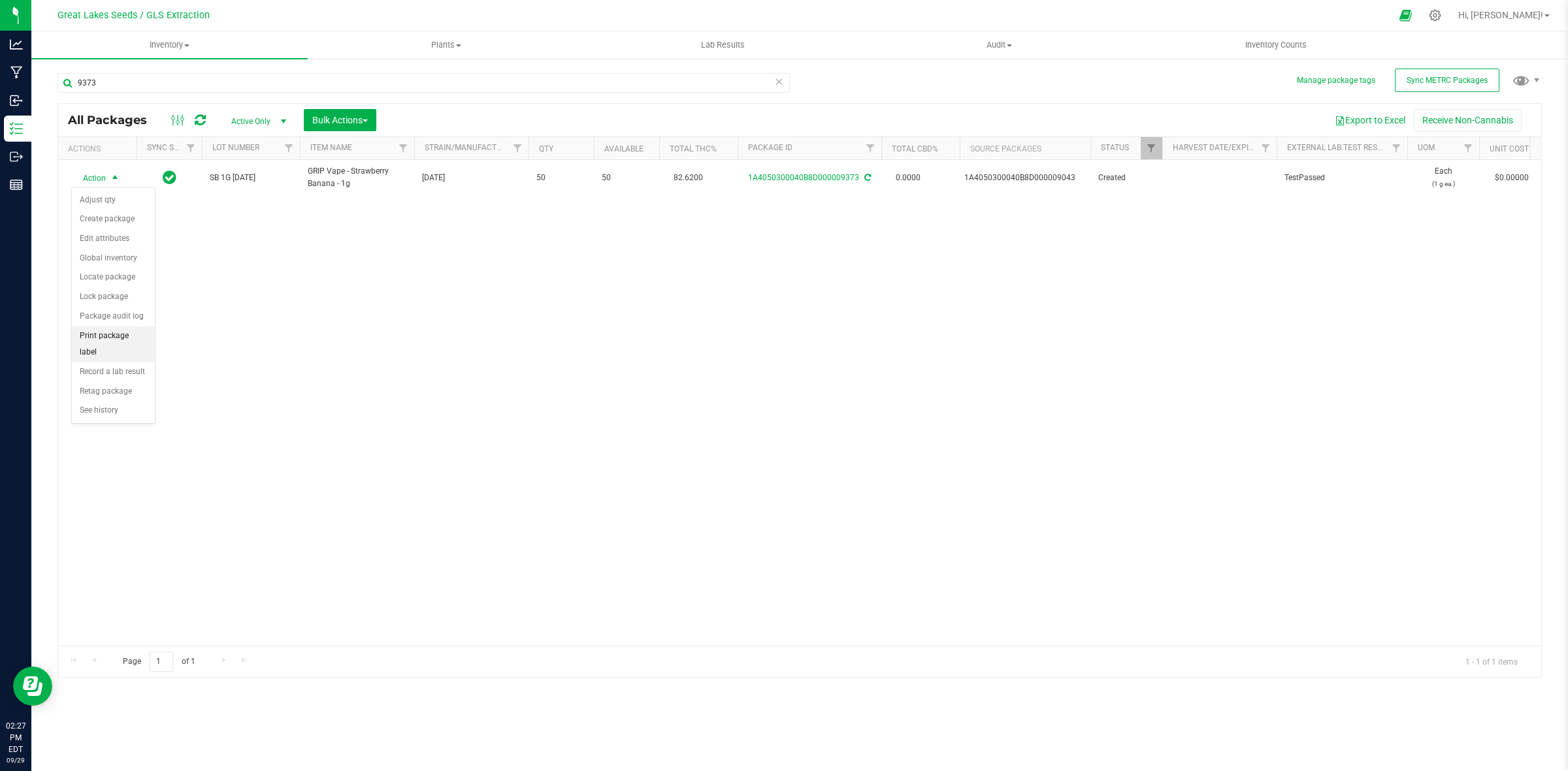
click at [114, 341] on li "Print package label" at bounding box center [113, 344] width 83 height 36
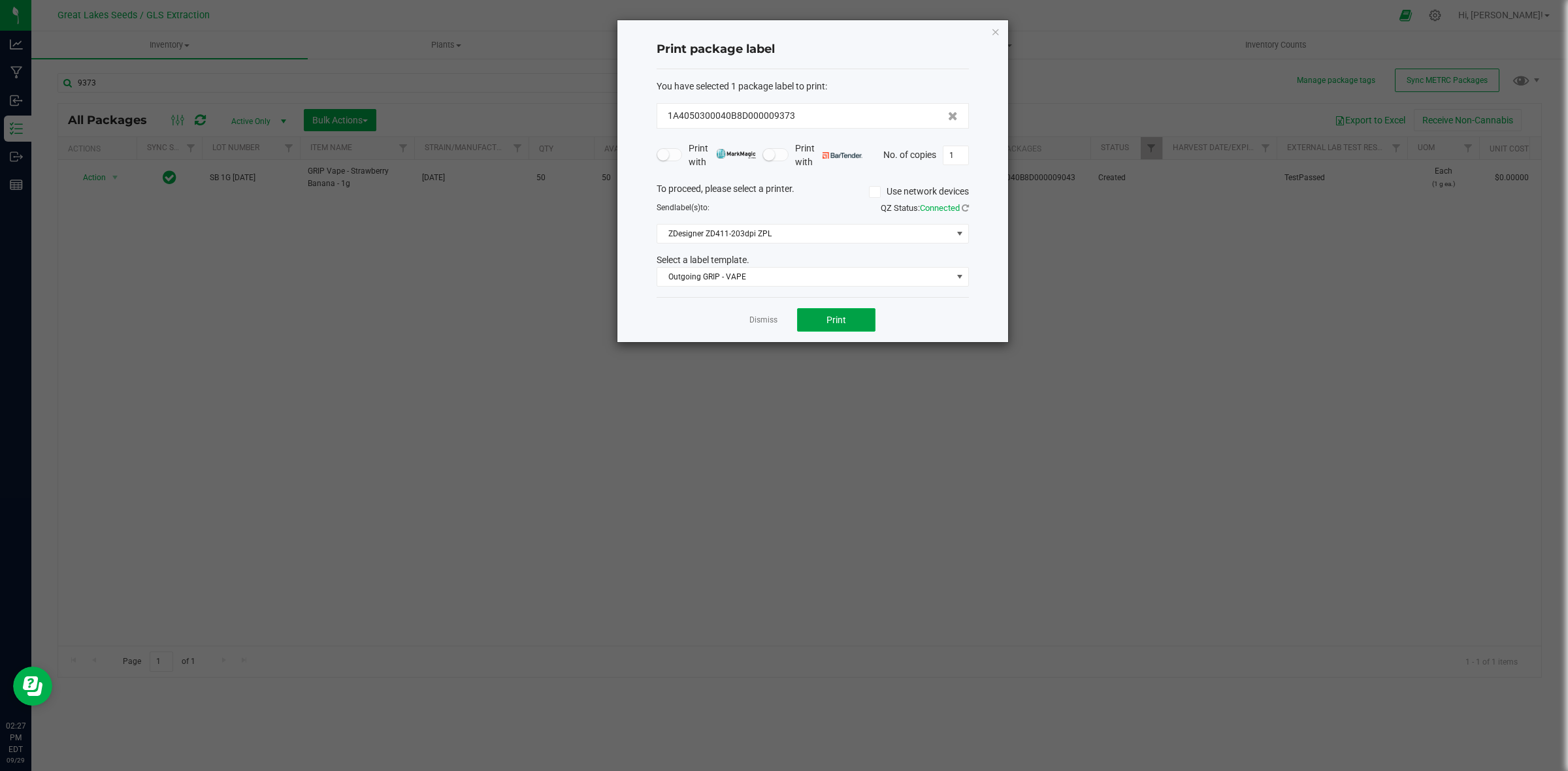
click at [834, 317] on span "Print" at bounding box center [836, 320] width 19 height 10
click at [998, 33] on icon "button" at bounding box center [996, 31] width 9 height 16
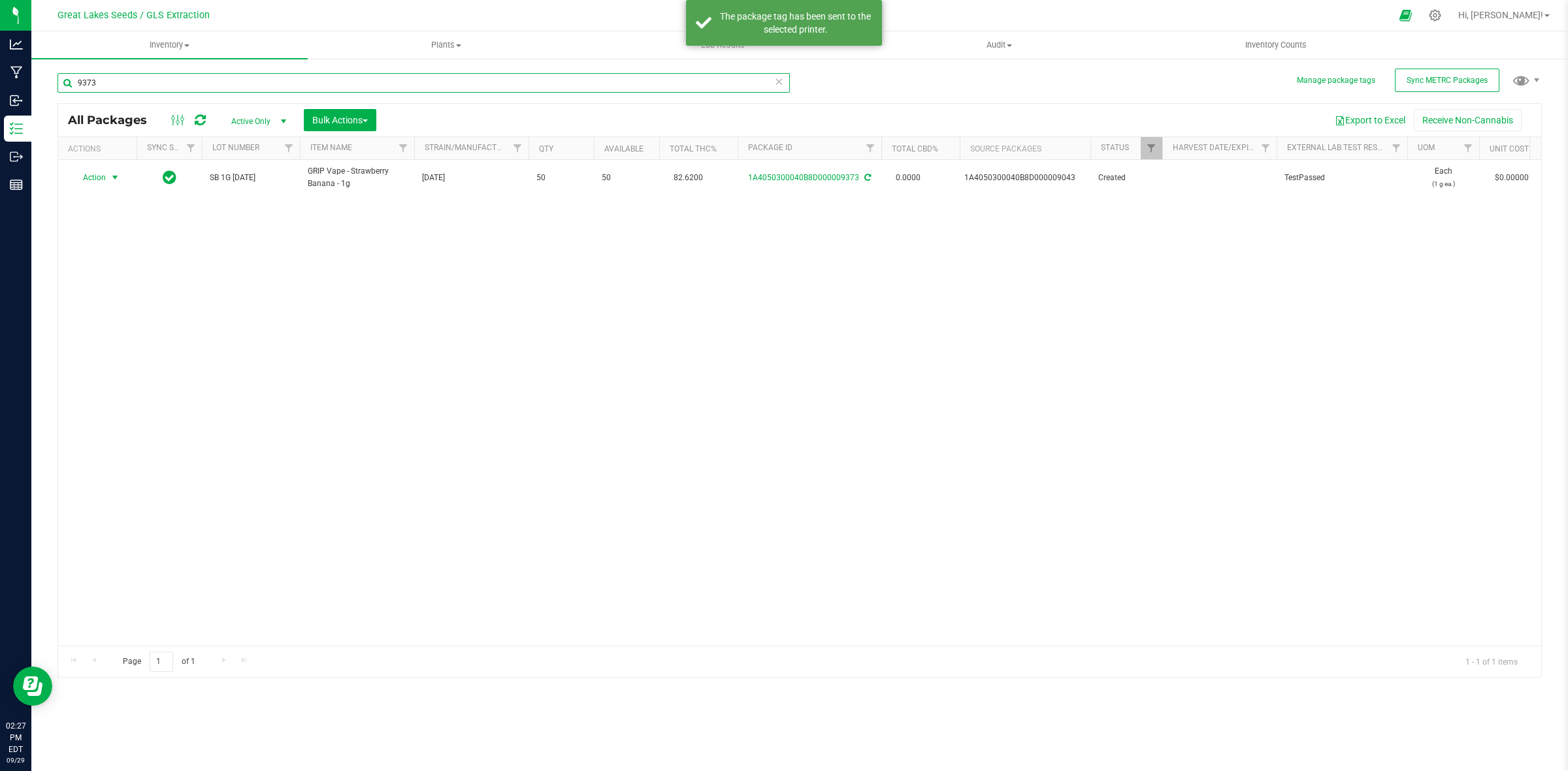
click at [106, 86] on input "9373" at bounding box center [424, 83] width 732 height 19
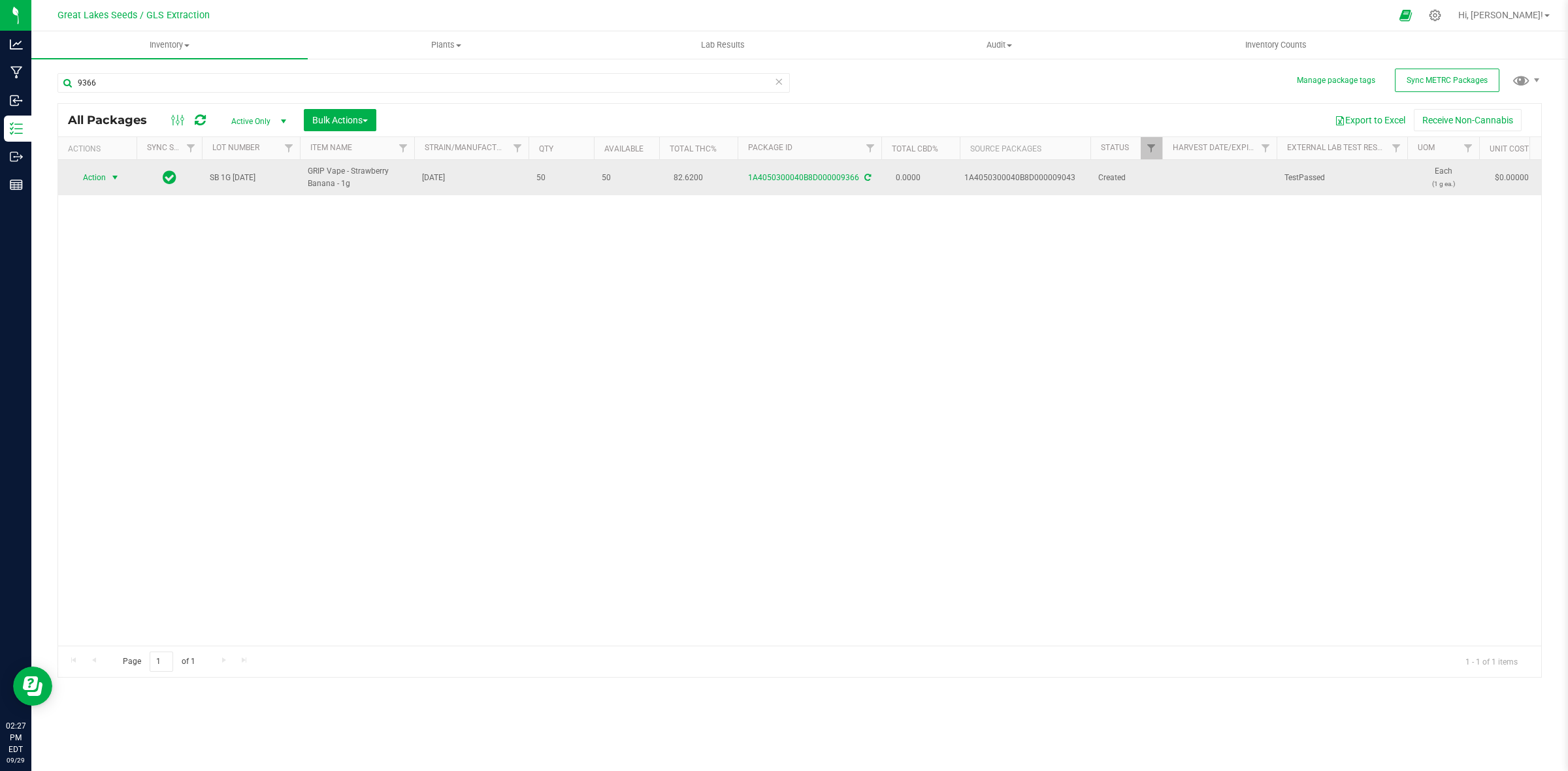
click at [117, 174] on span "select" at bounding box center [115, 178] width 10 height 10
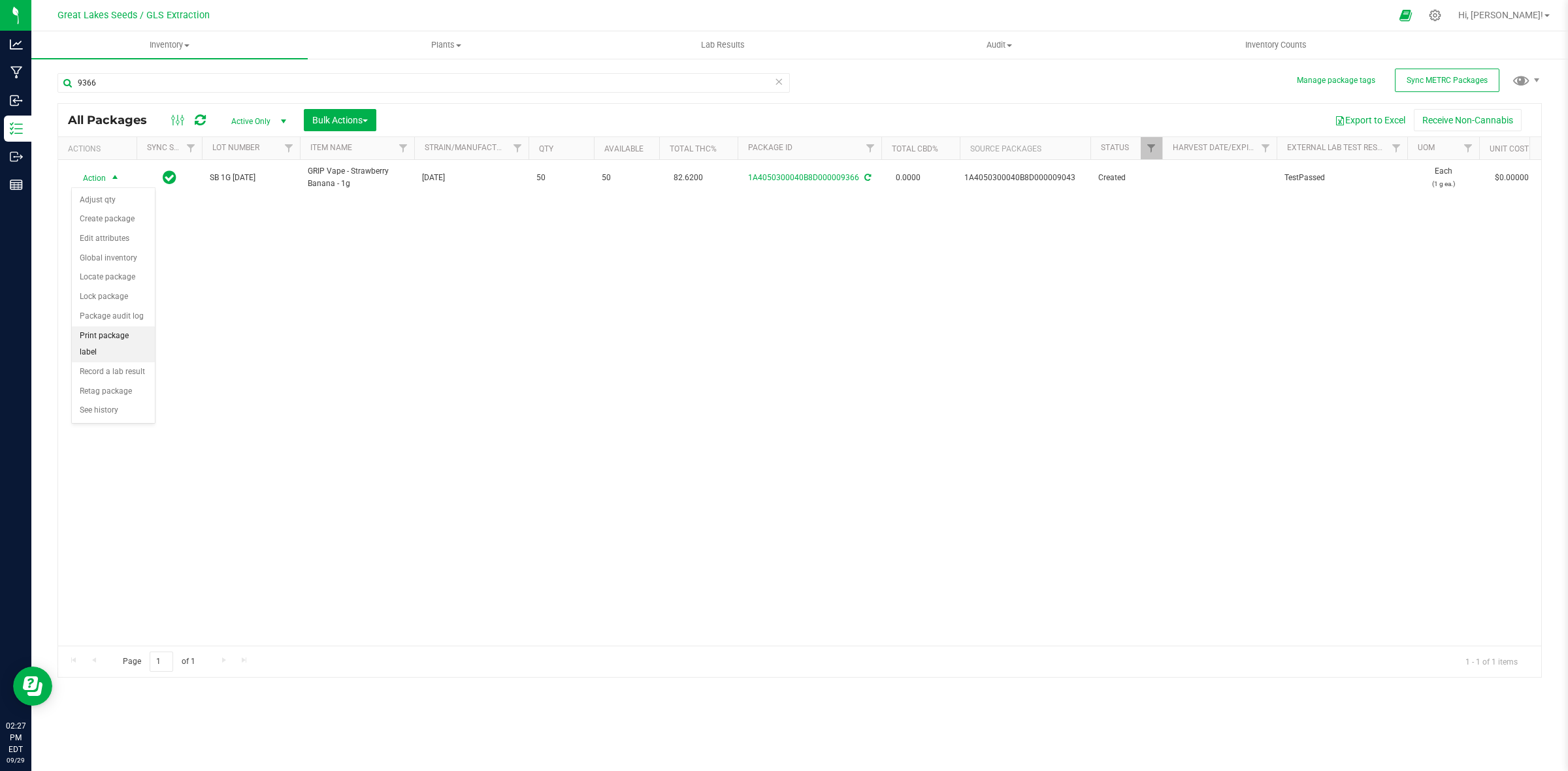
click at [108, 333] on li "Print package label" at bounding box center [113, 344] width 83 height 36
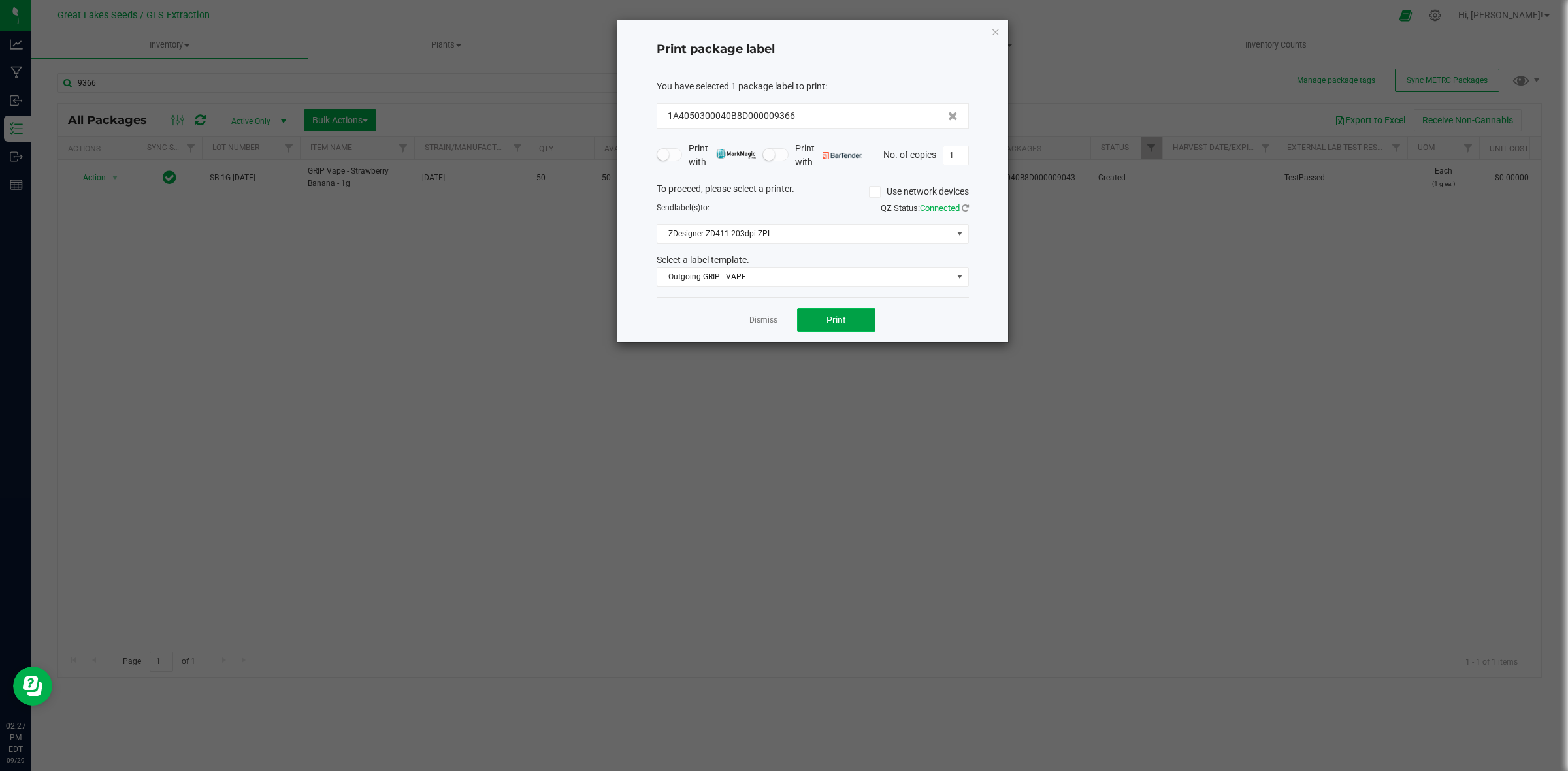
click at [815, 321] on button "Print" at bounding box center [836, 320] width 78 height 23
click at [1000, 30] on icon "button" at bounding box center [996, 31] width 9 height 16
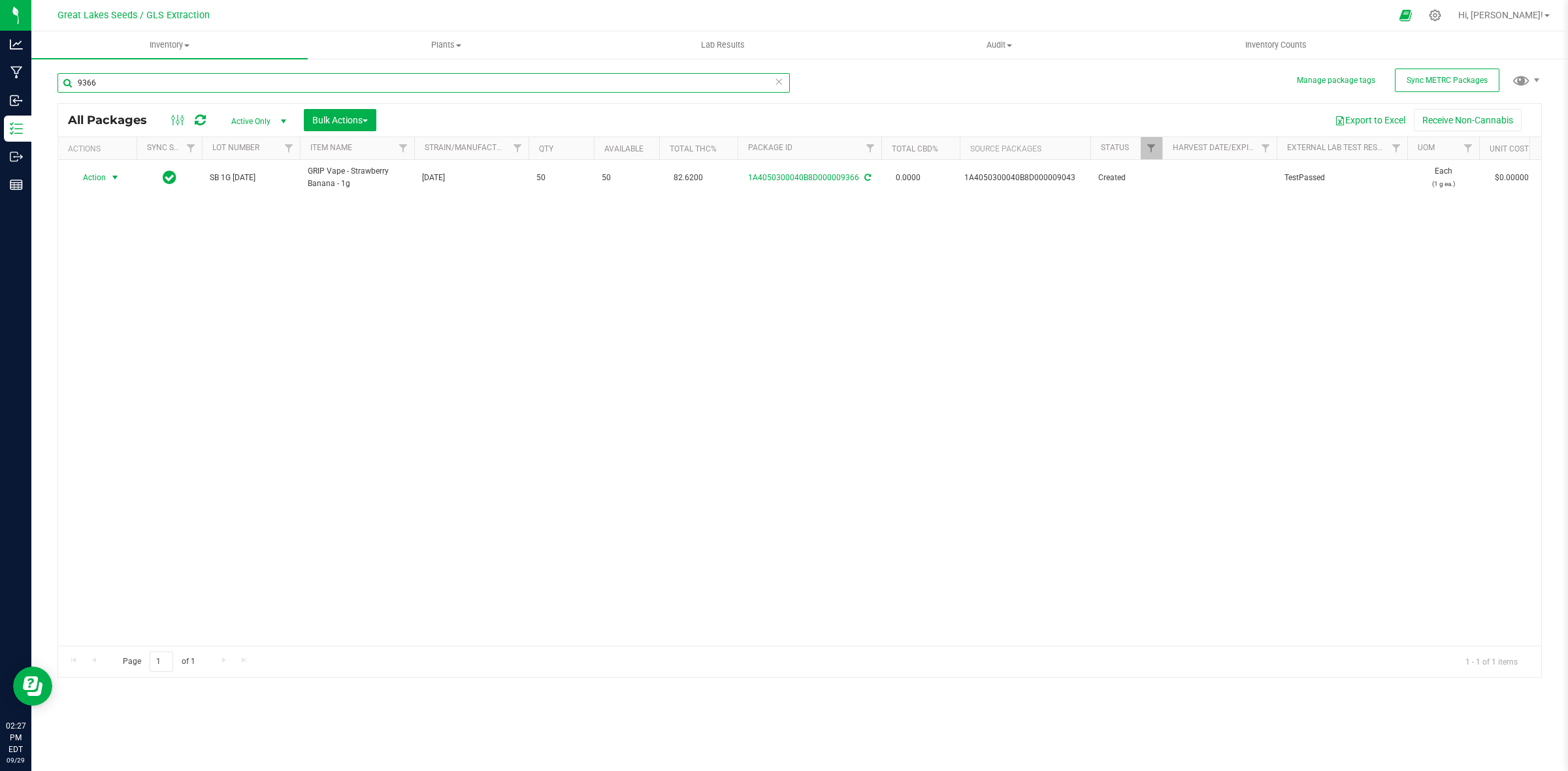
click at [122, 82] on input "9366" at bounding box center [424, 83] width 732 height 19
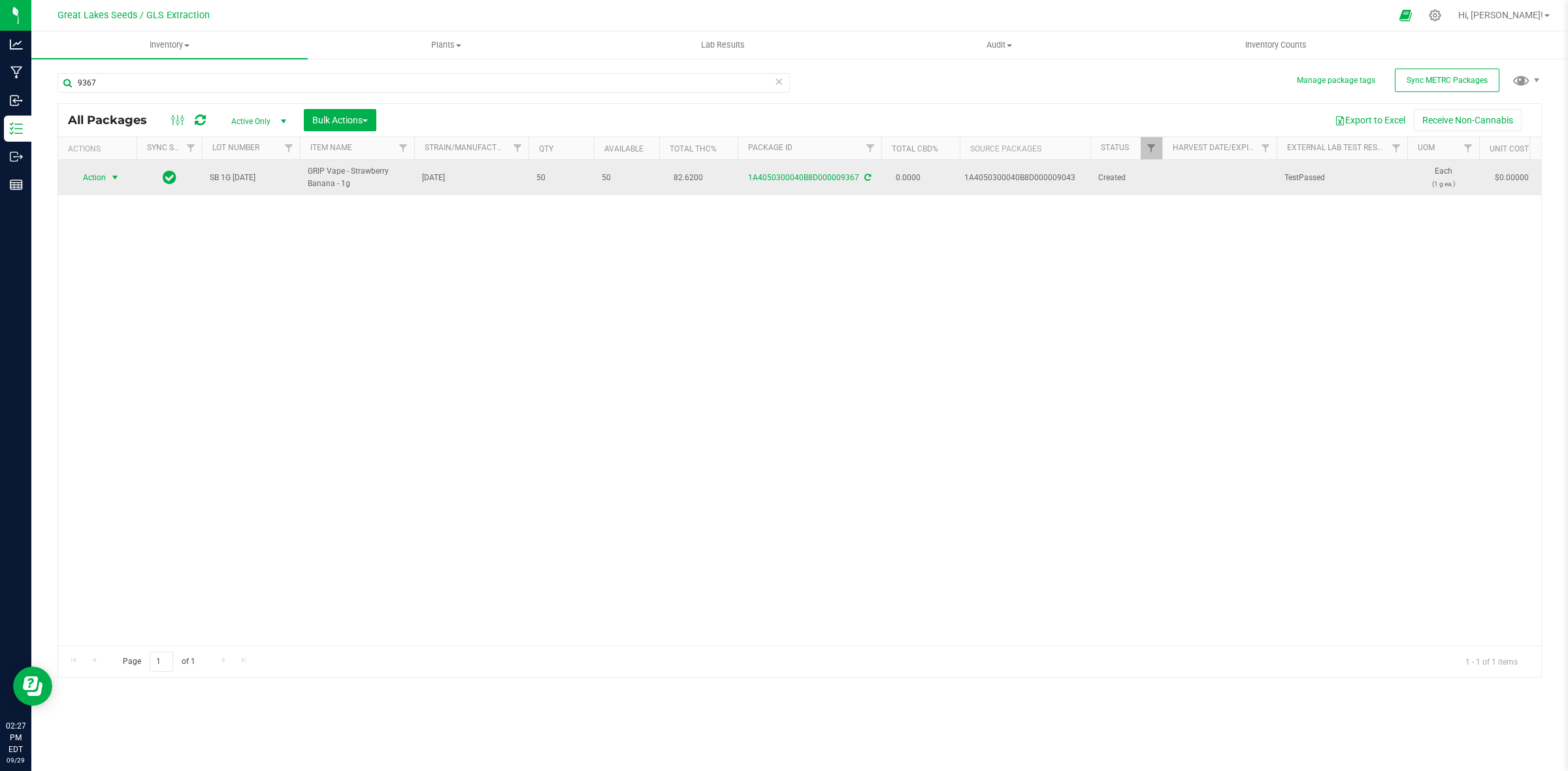
click at [117, 179] on span "select" at bounding box center [115, 178] width 10 height 10
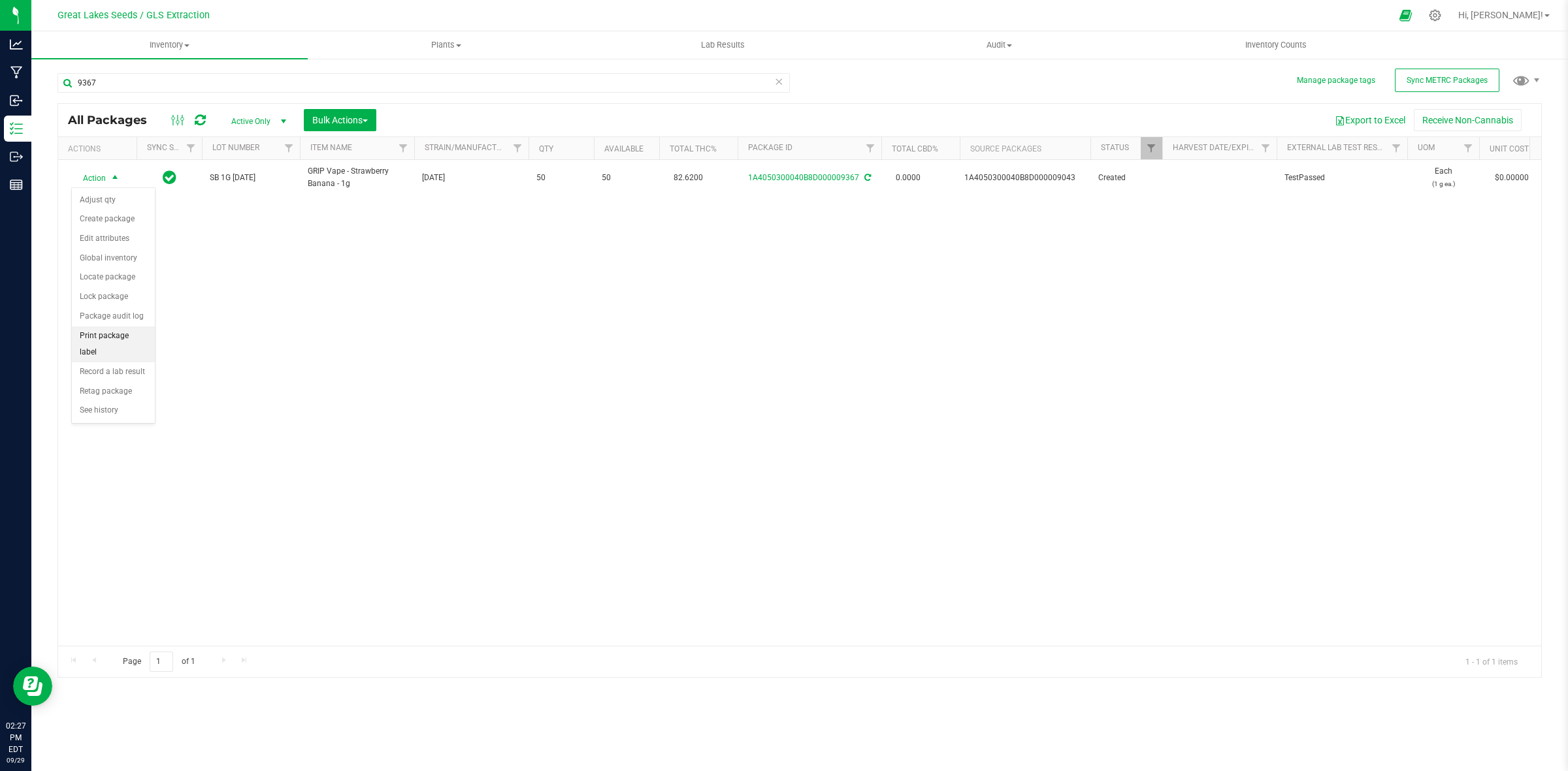
click at [111, 330] on li "Print package label" at bounding box center [113, 344] width 83 height 36
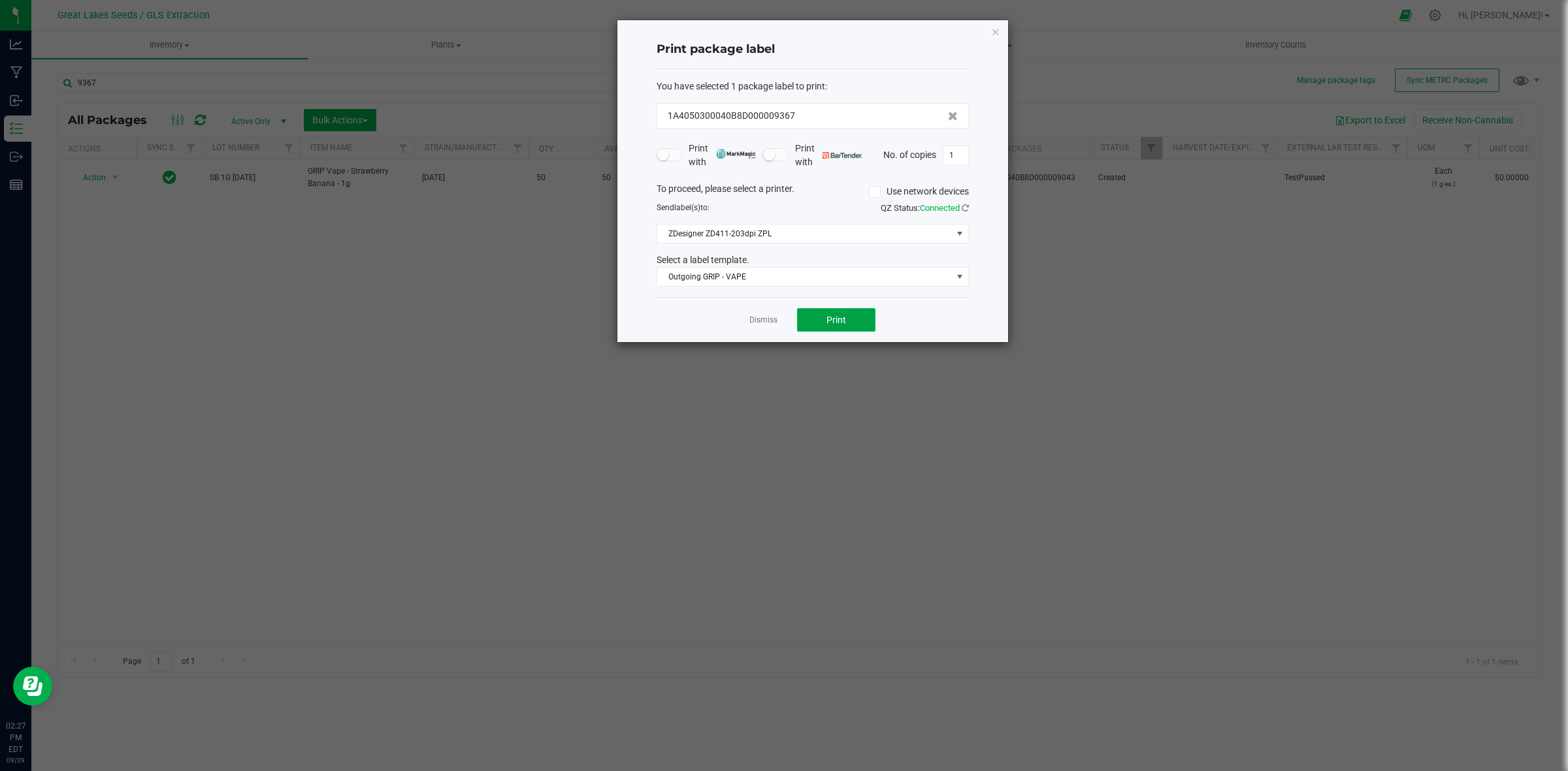
click at [851, 324] on button "Print" at bounding box center [836, 320] width 78 height 23
click at [992, 33] on icon "button" at bounding box center [996, 31] width 9 height 16
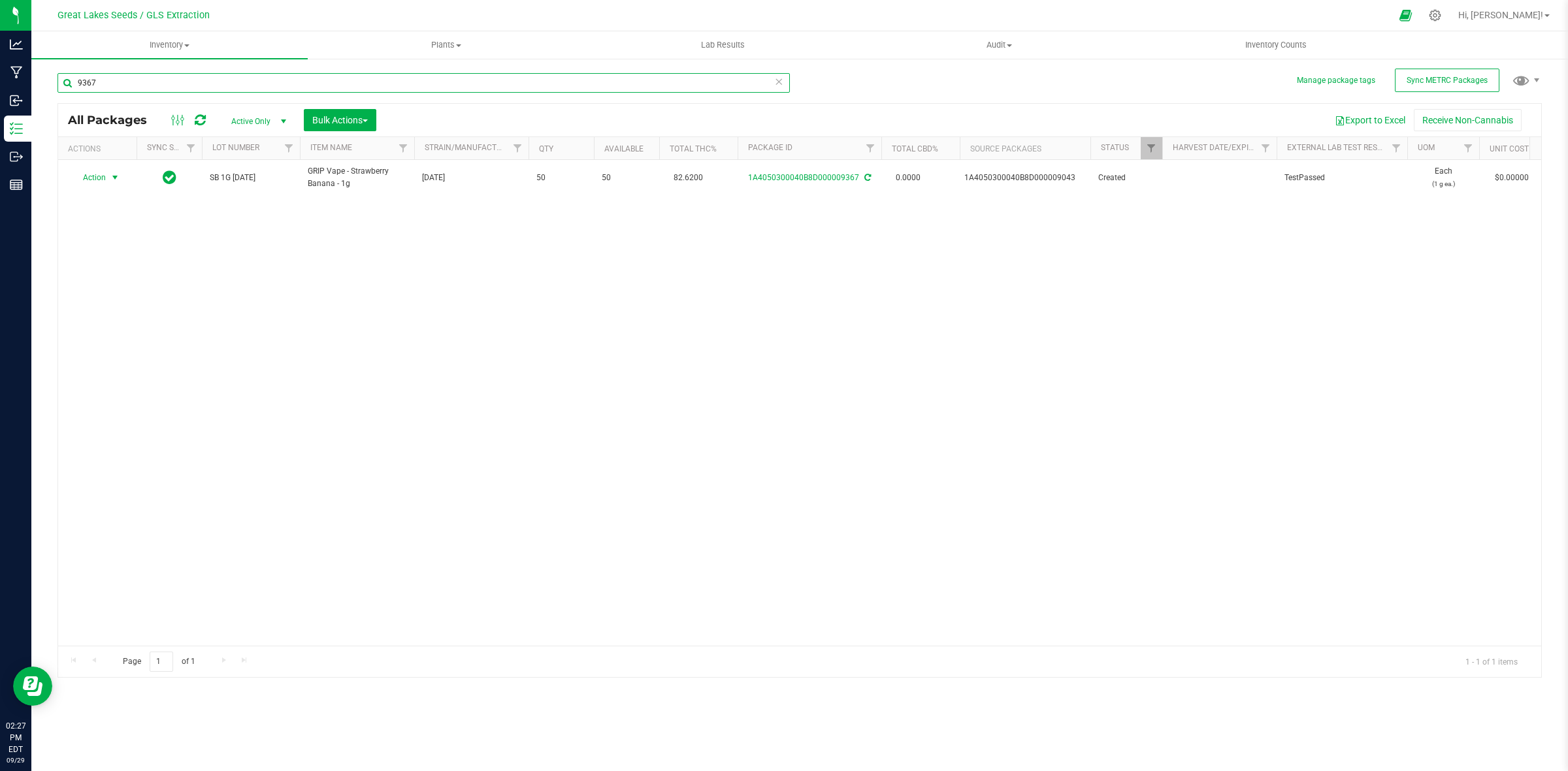
click at [124, 86] on input "9367" at bounding box center [424, 83] width 732 height 19
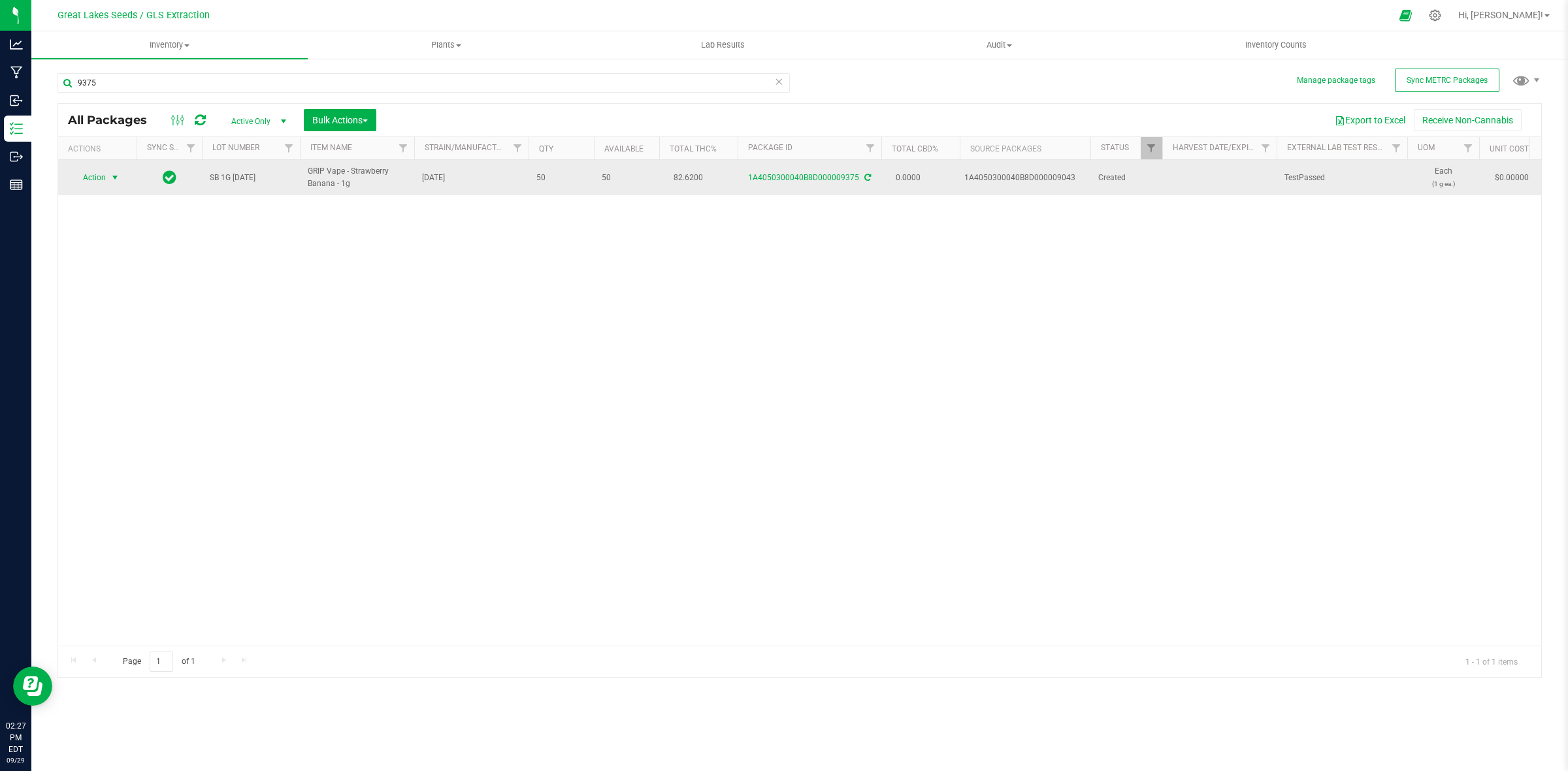
click at [114, 174] on span "select" at bounding box center [115, 178] width 10 height 10
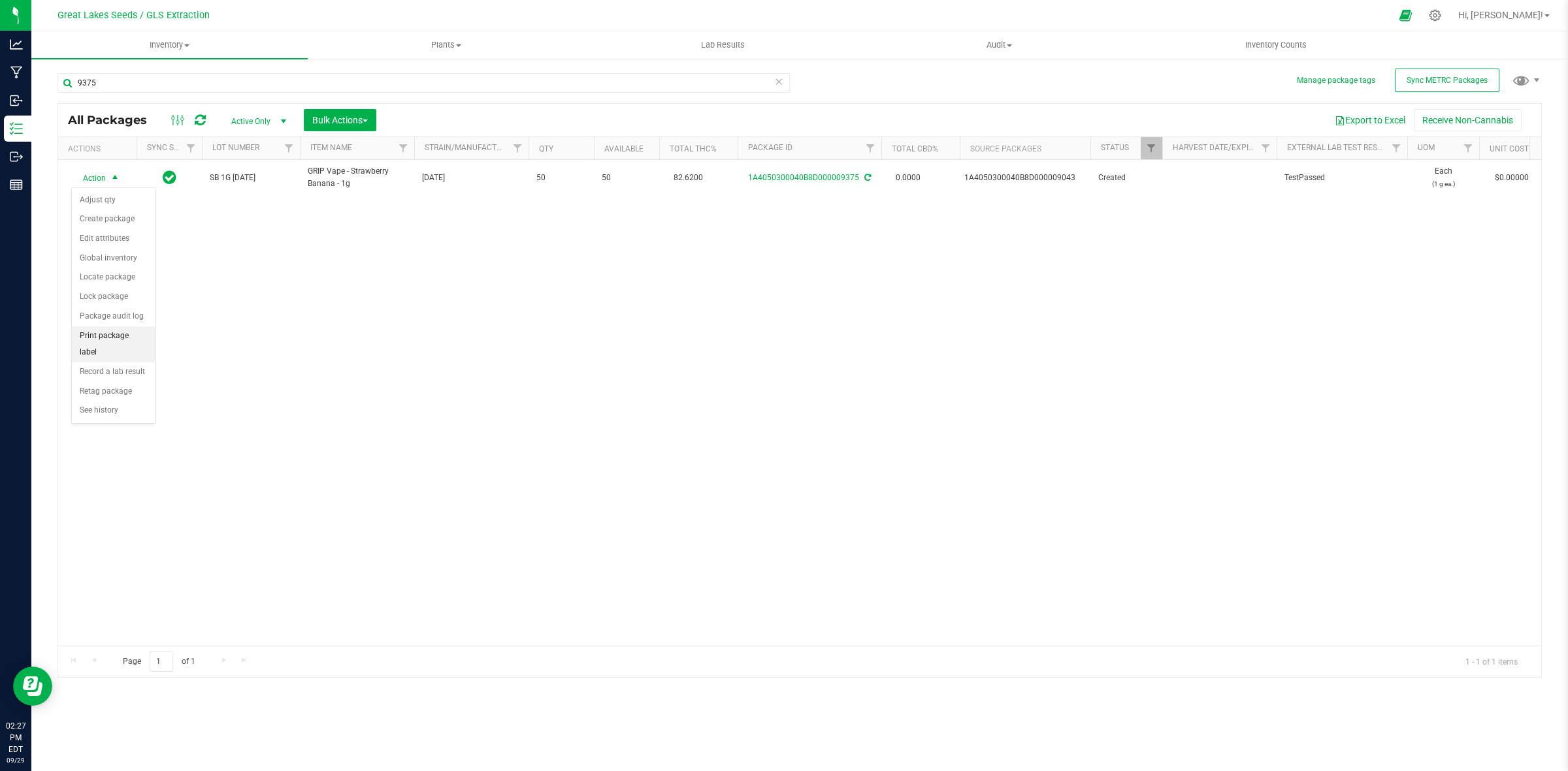
click at [83, 344] on li "Print package label" at bounding box center [113, 344] width 83 height 36
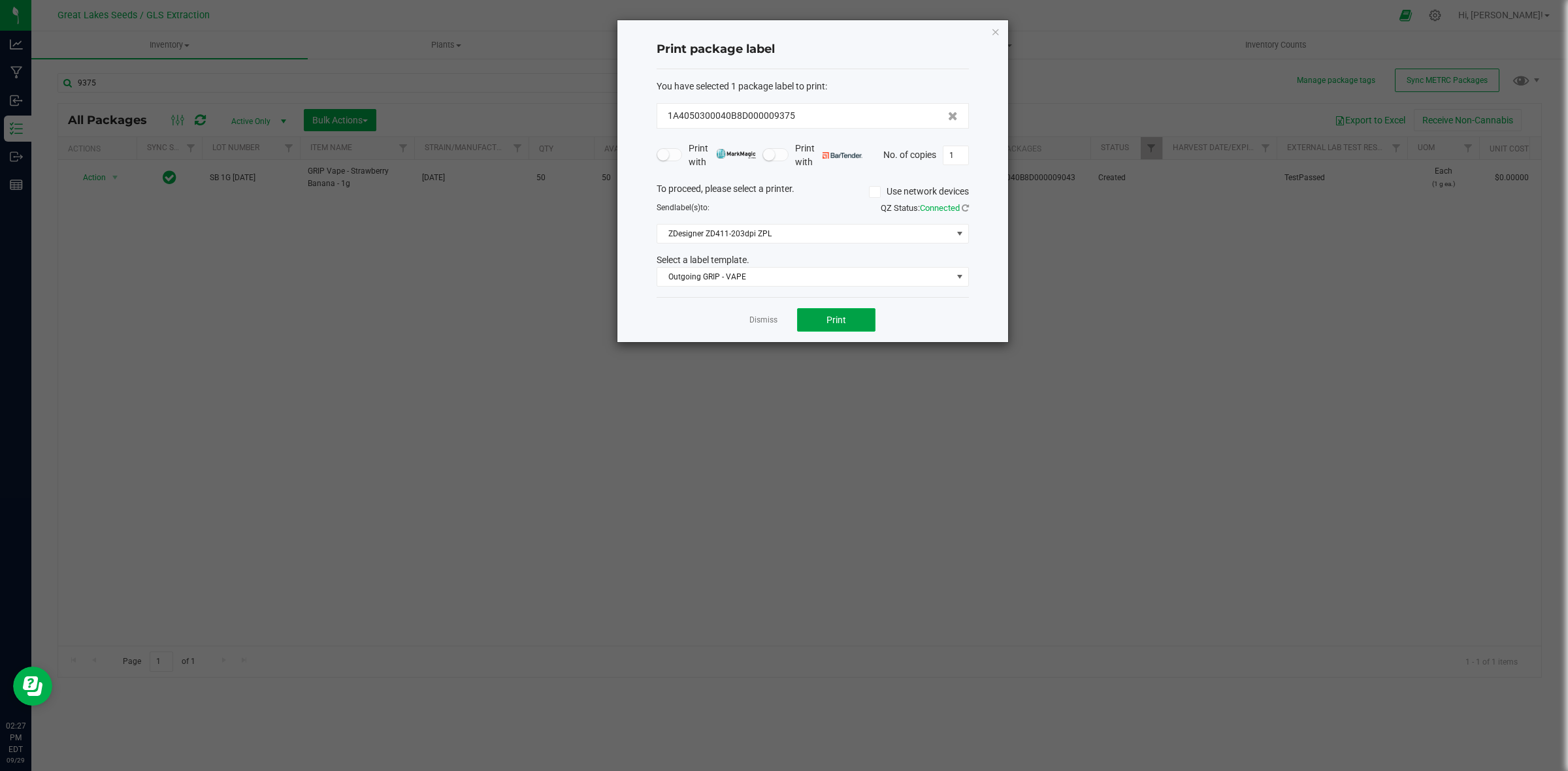
click at [808, 314] on button "Print" at bounding box center [836, 320] width 78 height 23
click at [996, 30] on icon "button" at bounding box center [996, 31] width 9 height 16
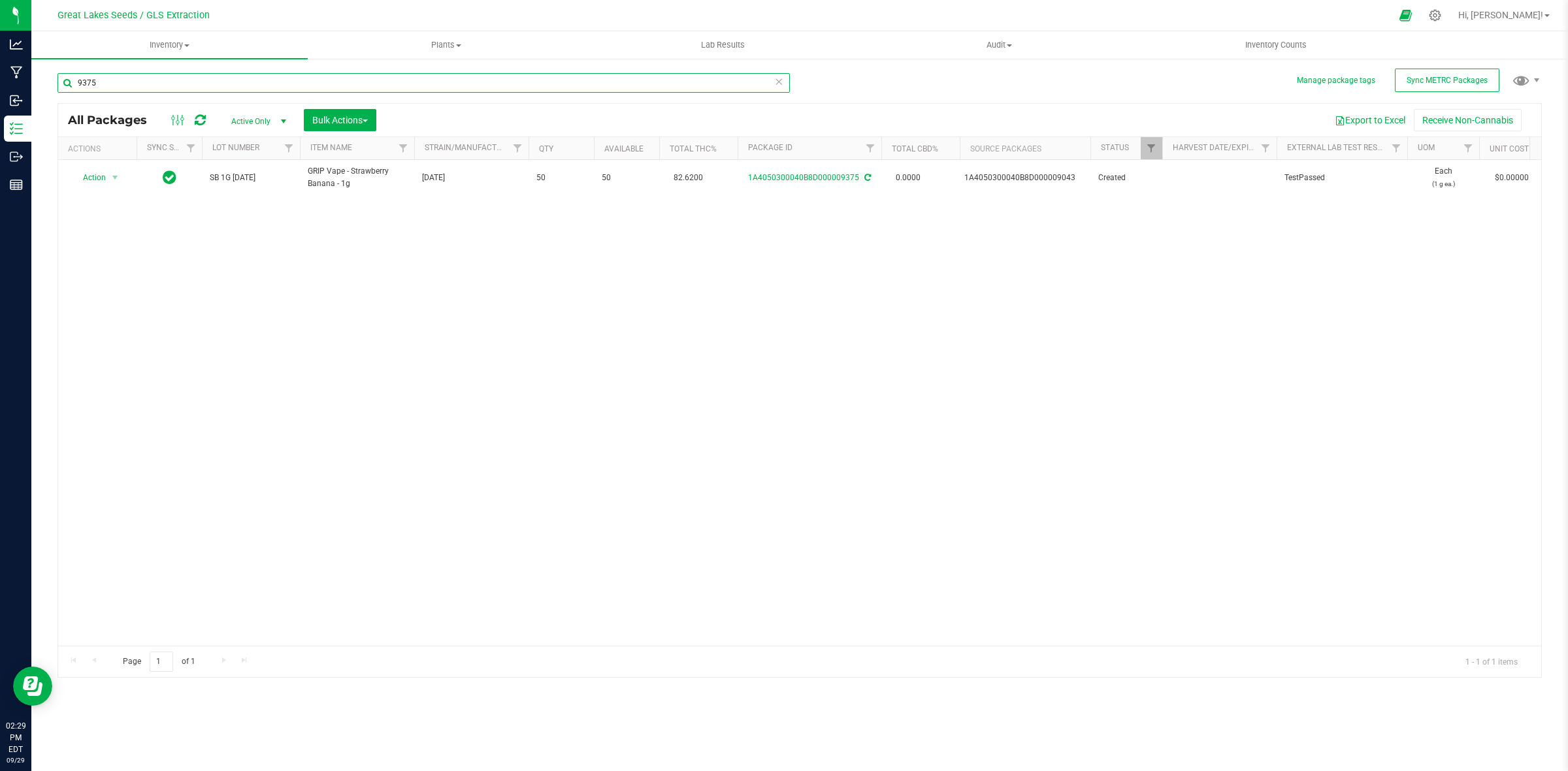
click at [250, 85] on input "9375" at bounding box center [424, 83] width 732 height 19
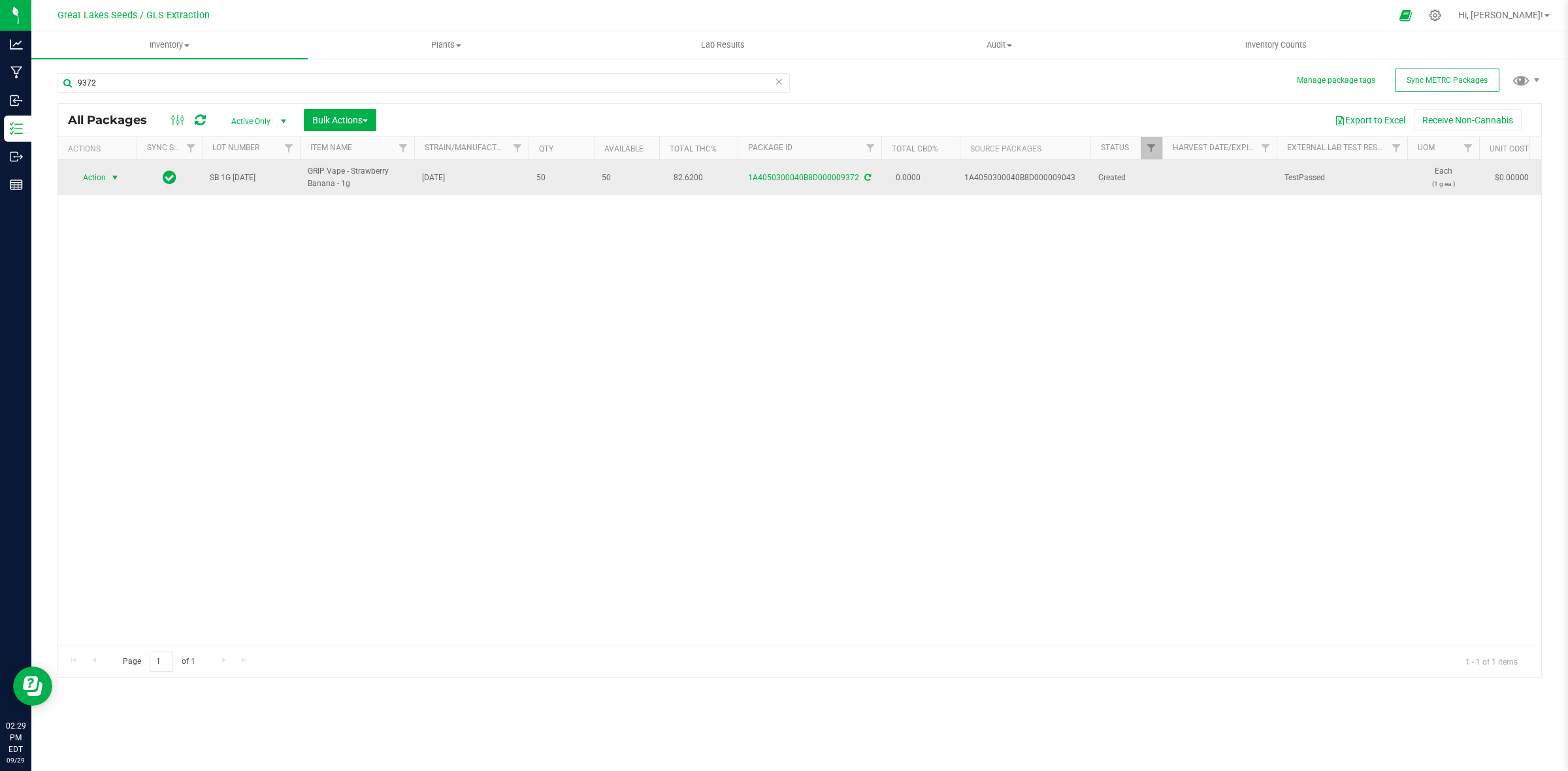
click at [114, 177] on span "select" at bounding box center [115, 178] width 10 height 10
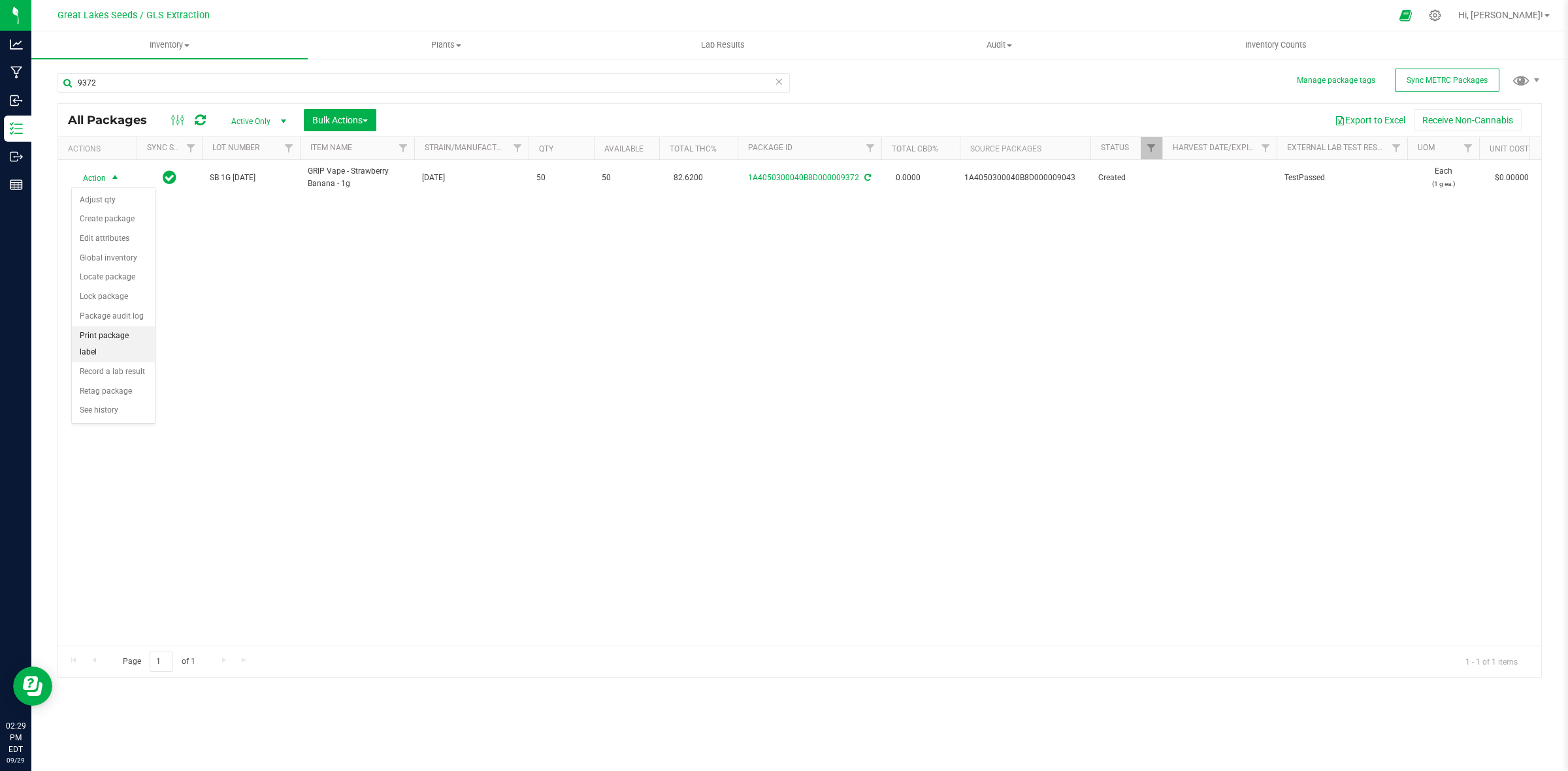
click at [111, 344] on li "Print package label" at bounding box center [113, 344] width 83 height 36
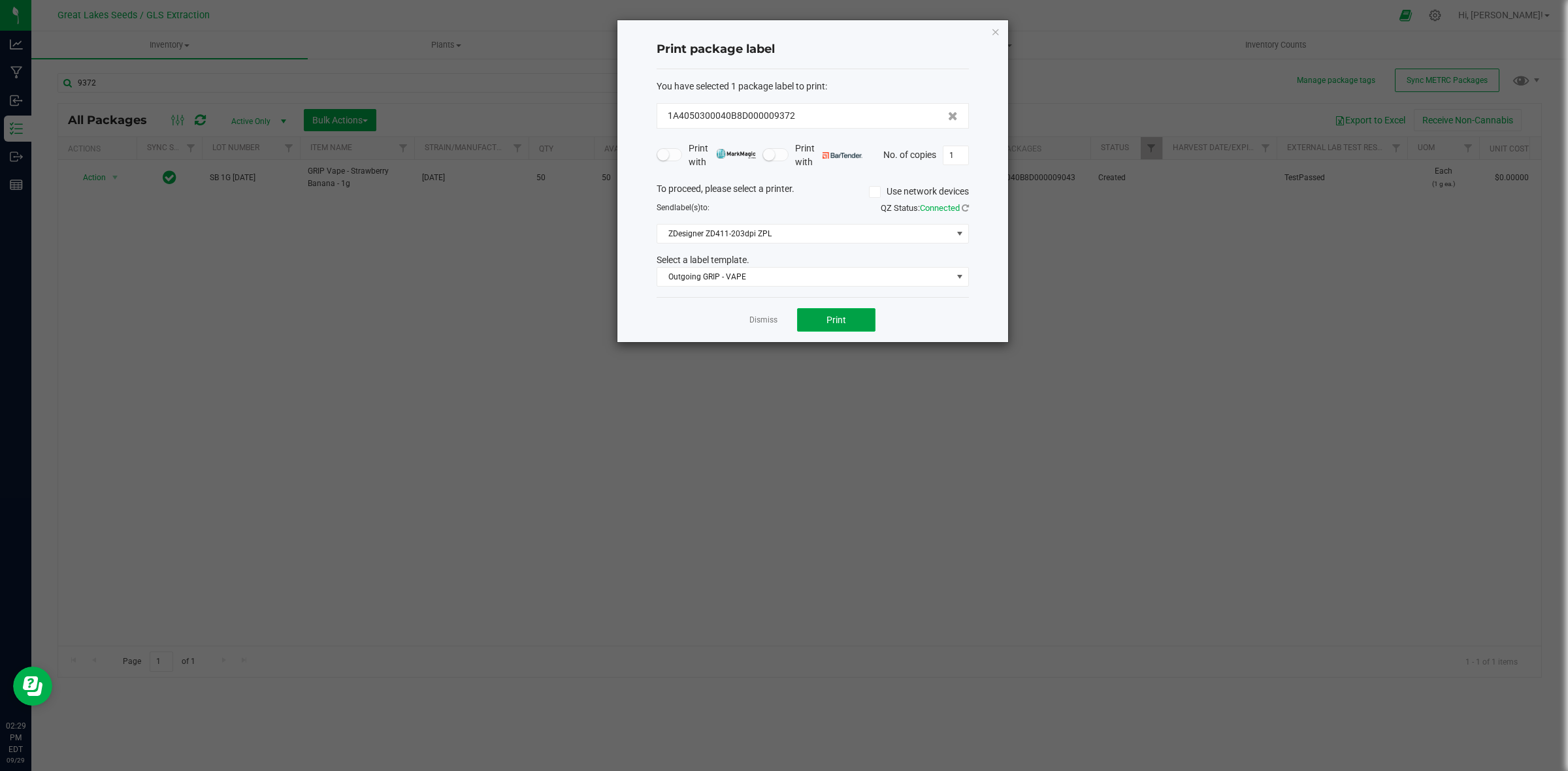
click at [835, 331] on button "Print" at bounding box center [836, 320] width 78 height 23
click at [997, 26] on icon "button" at bounding box center [996, 31] width 9 height 16
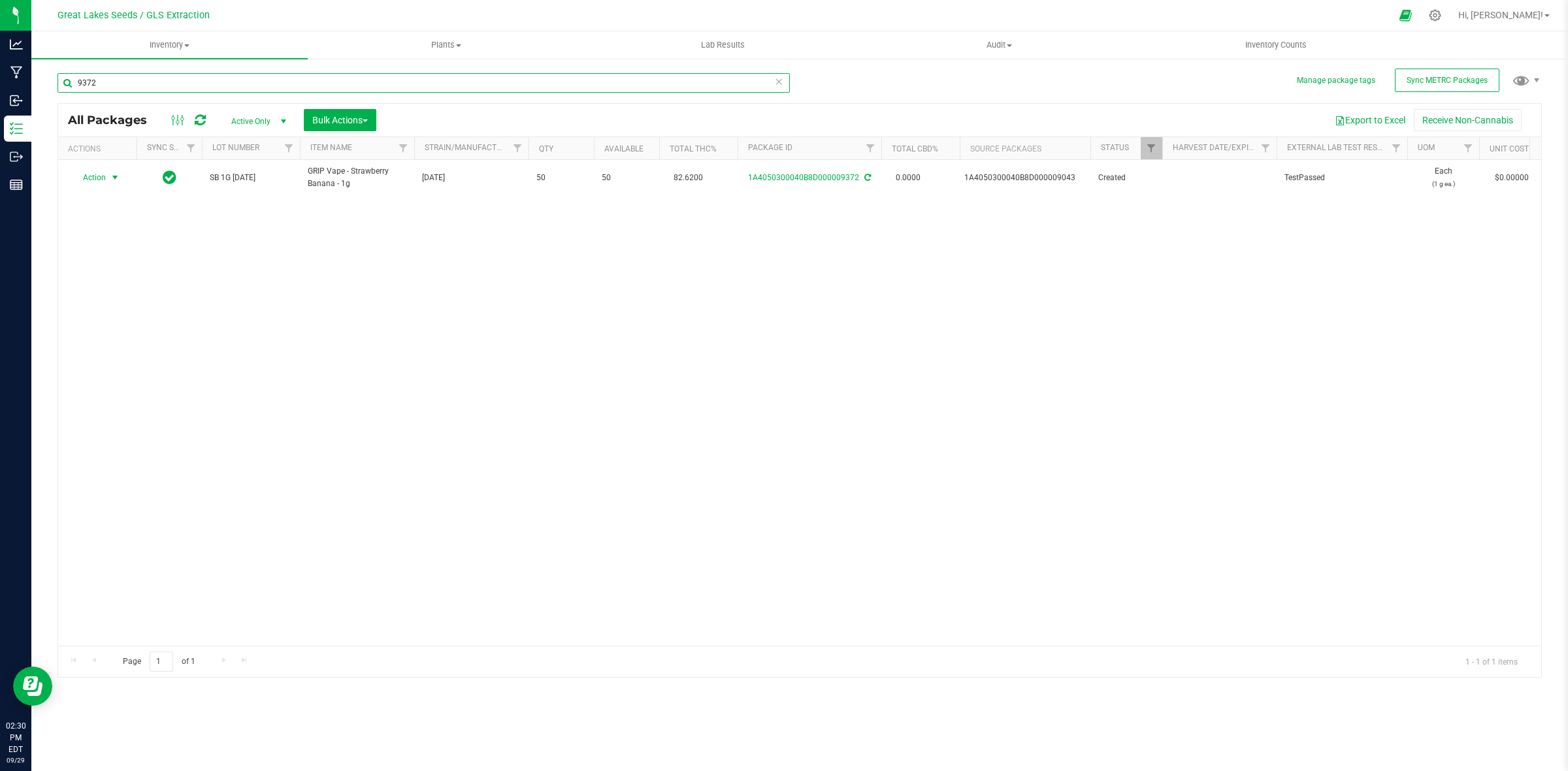
click at [112, 86] on input "9372" at bounding box center [424, 83] width 732 height 19
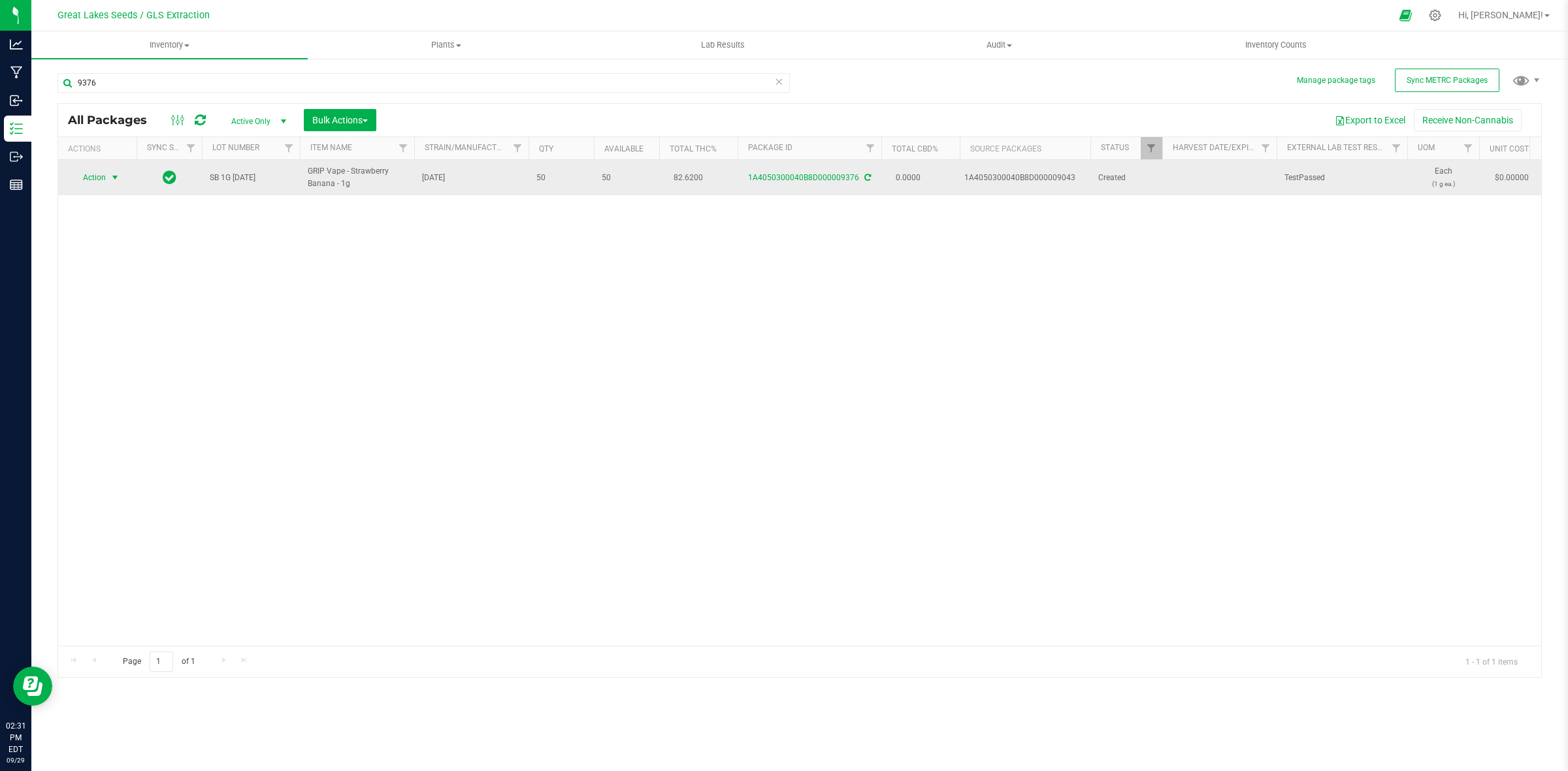
click at [110, 174] on span "select" at bounding box center [115, 178] width 10 height 10
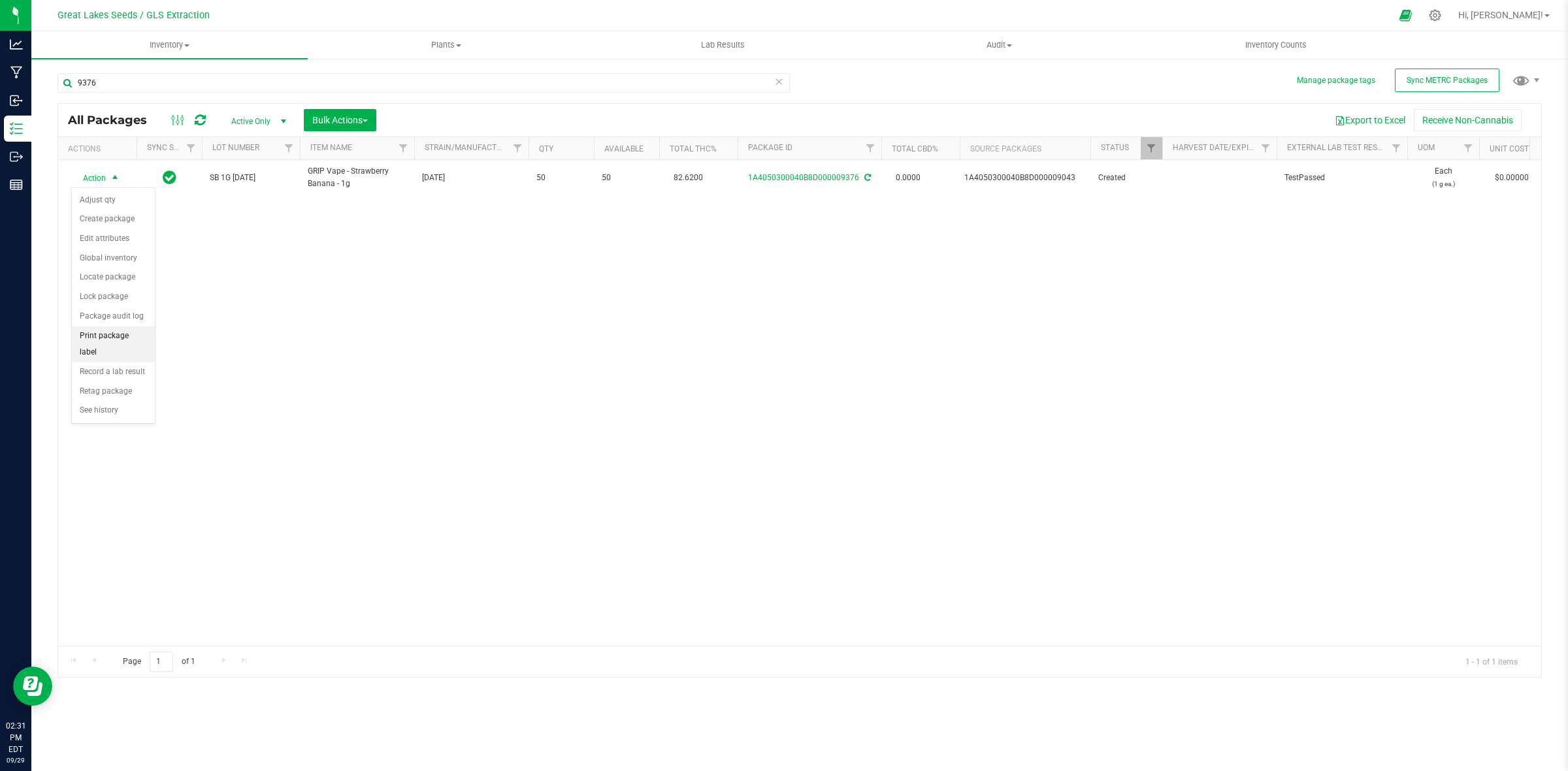
click at [132, 334] on li "Print package label" at bounding box center [113, 344] width 83 height 36
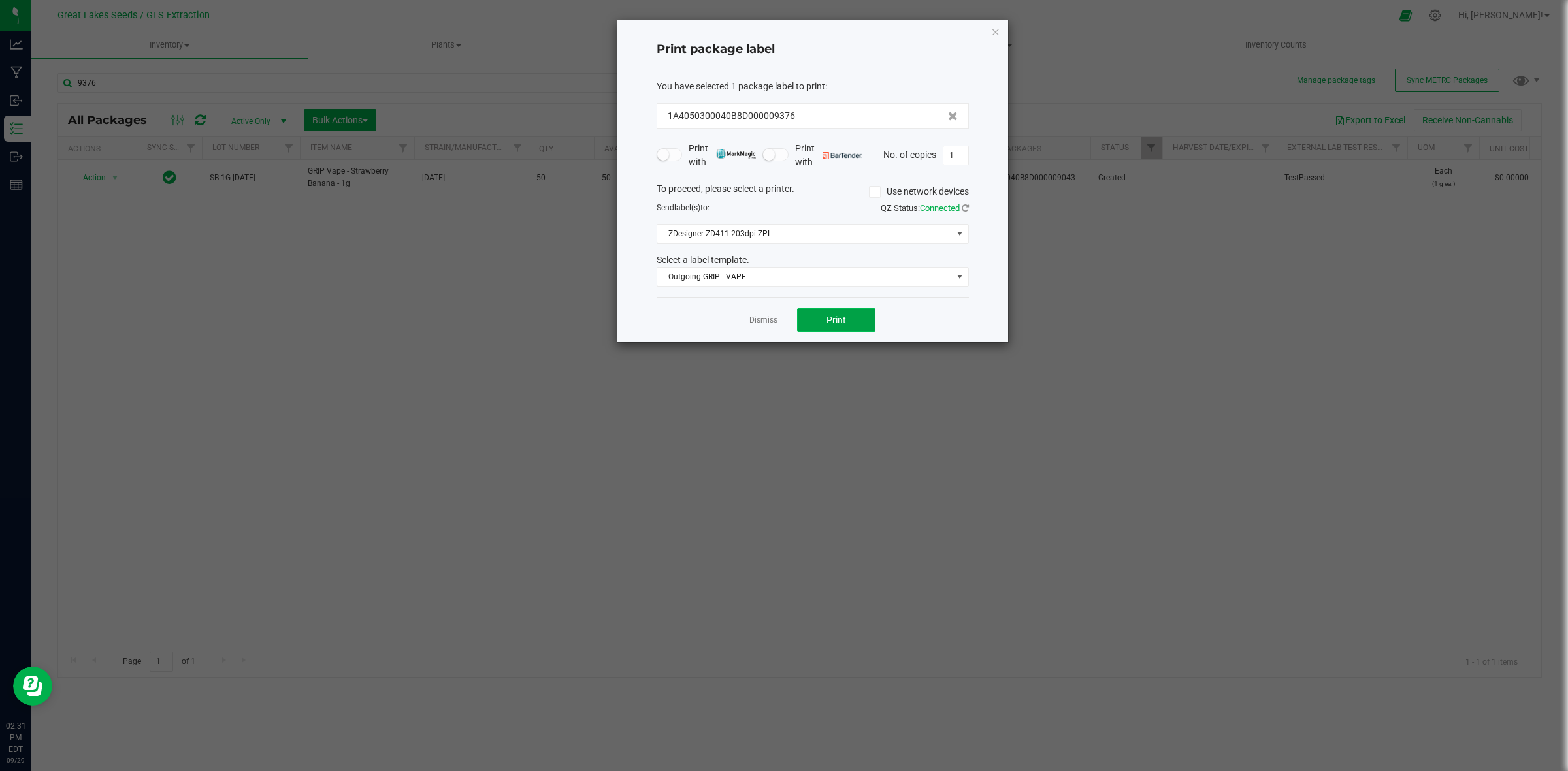
click at [844, 325] on span "Print" at bounding box center [836, 320] width 19 height 10
click at [992, 28] on icon "button" at bounding box center [996, 31] width 9 height 16
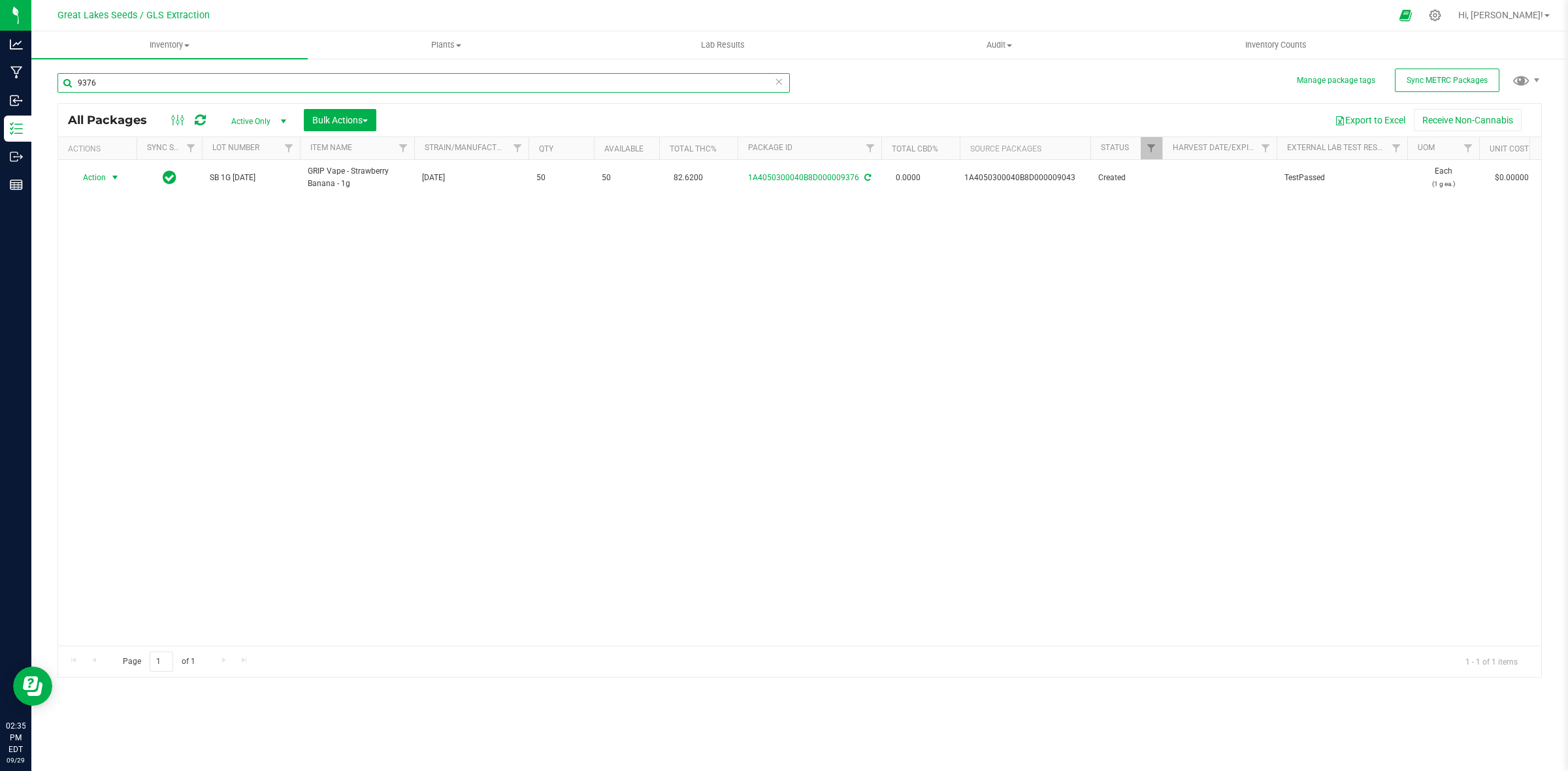
click at [103, 77] on input "9376" at bounding box center [424, 83] width 732 height 19
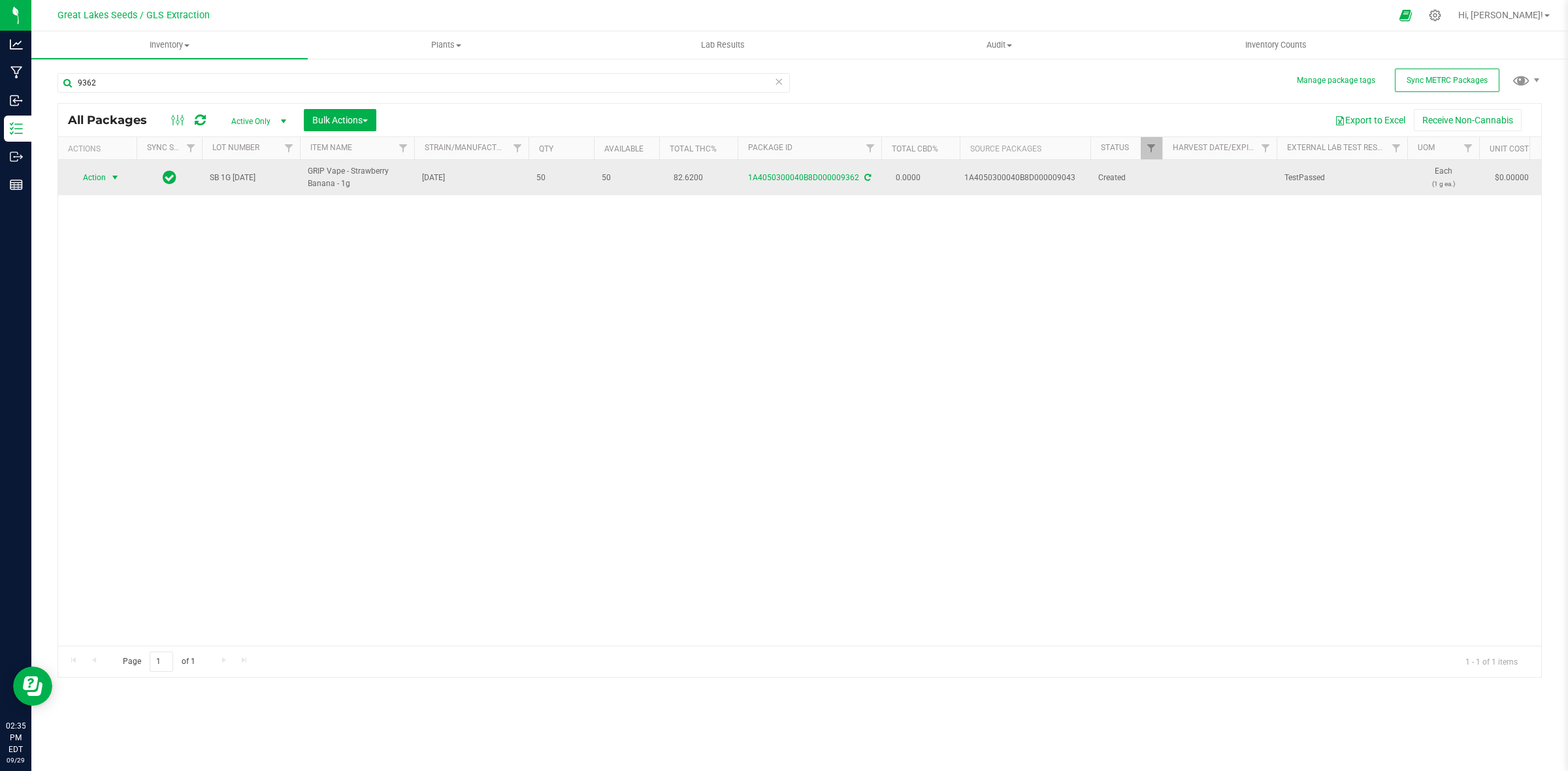
click at [115, 177] on span "select" at bounding box center [115, 178] width 10 height 10
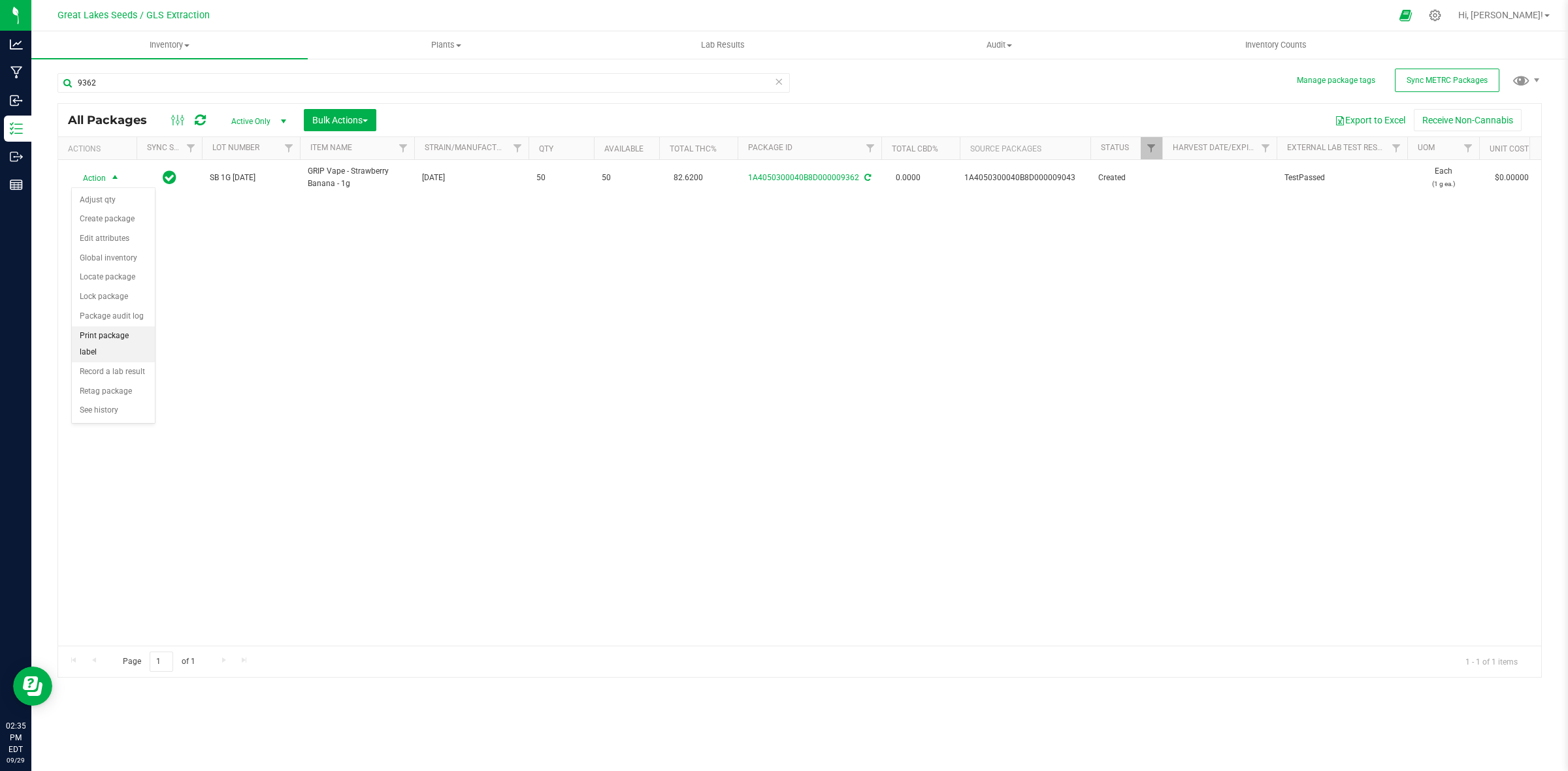
click at [103, 341] on li "Print package label" at bounding box center [113, 344] width 83 height 36
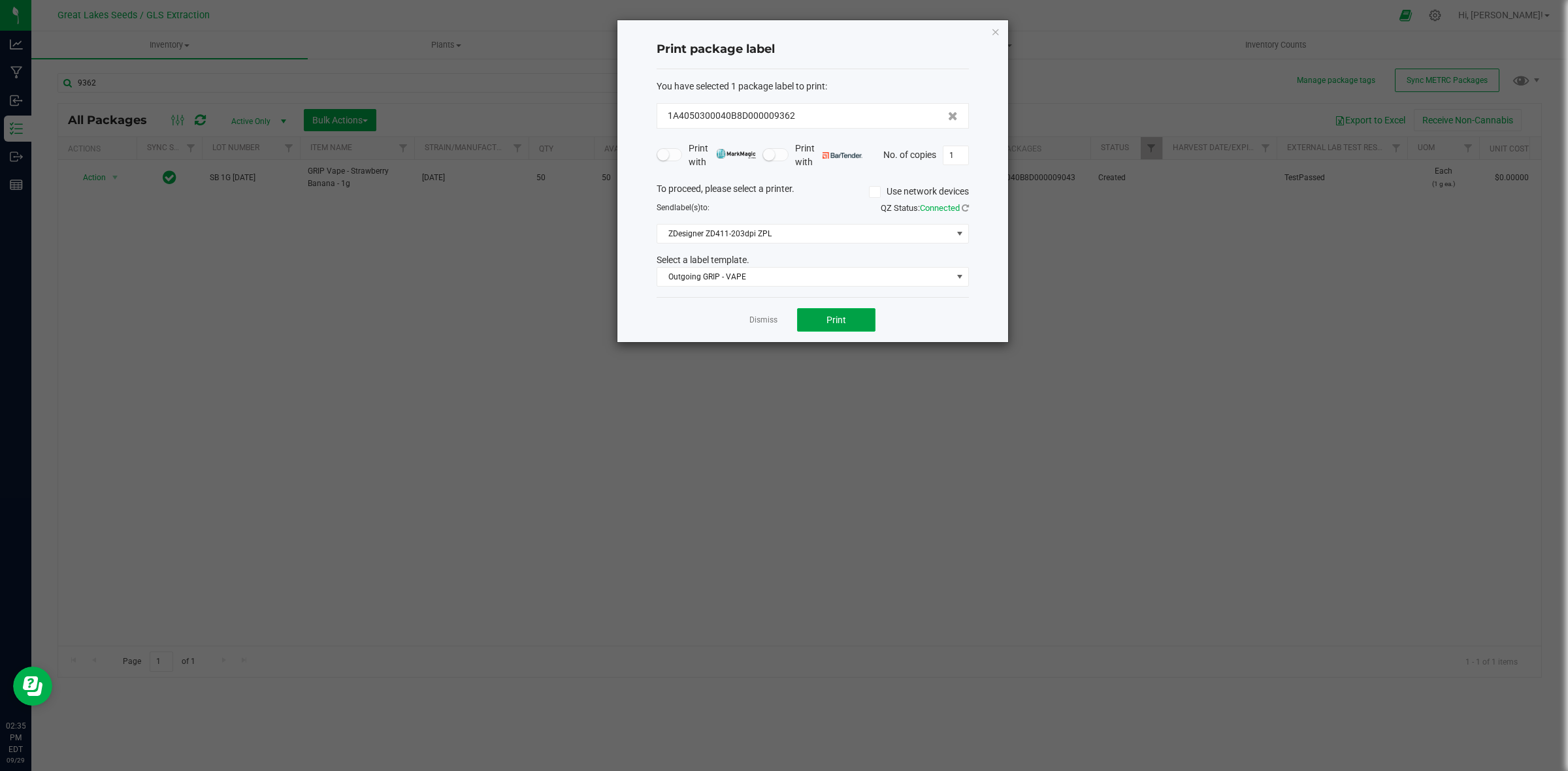
click at [797, 319] on button "Print" at bounding box center [836, 320] width 78 height 23
click at [997, 27] on icon "button" at bounding box center [996, 31] width 9 height 16
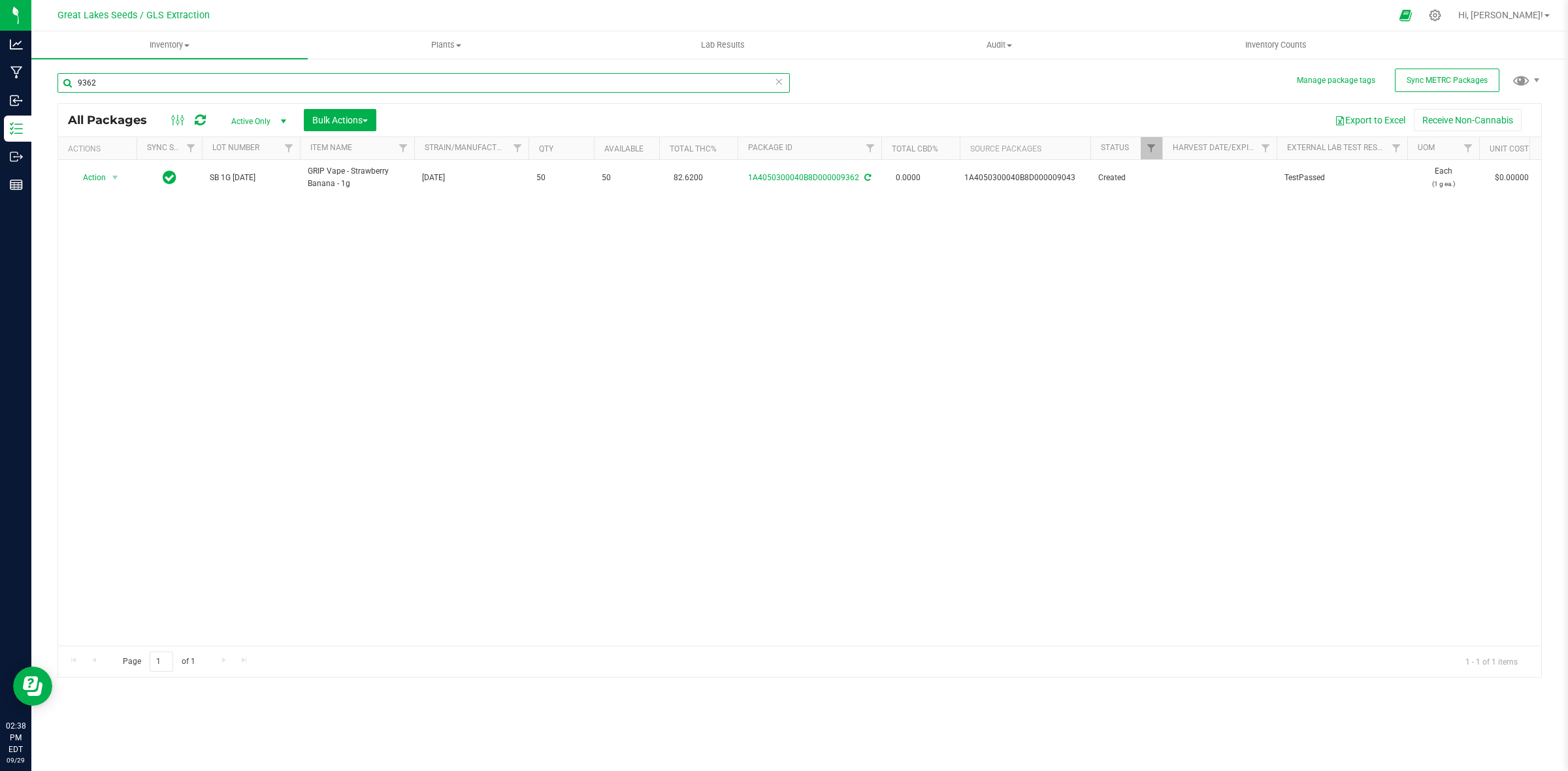
click at [149, 76] on input "9362" at bounding box center [424, 83] width 732 height 19
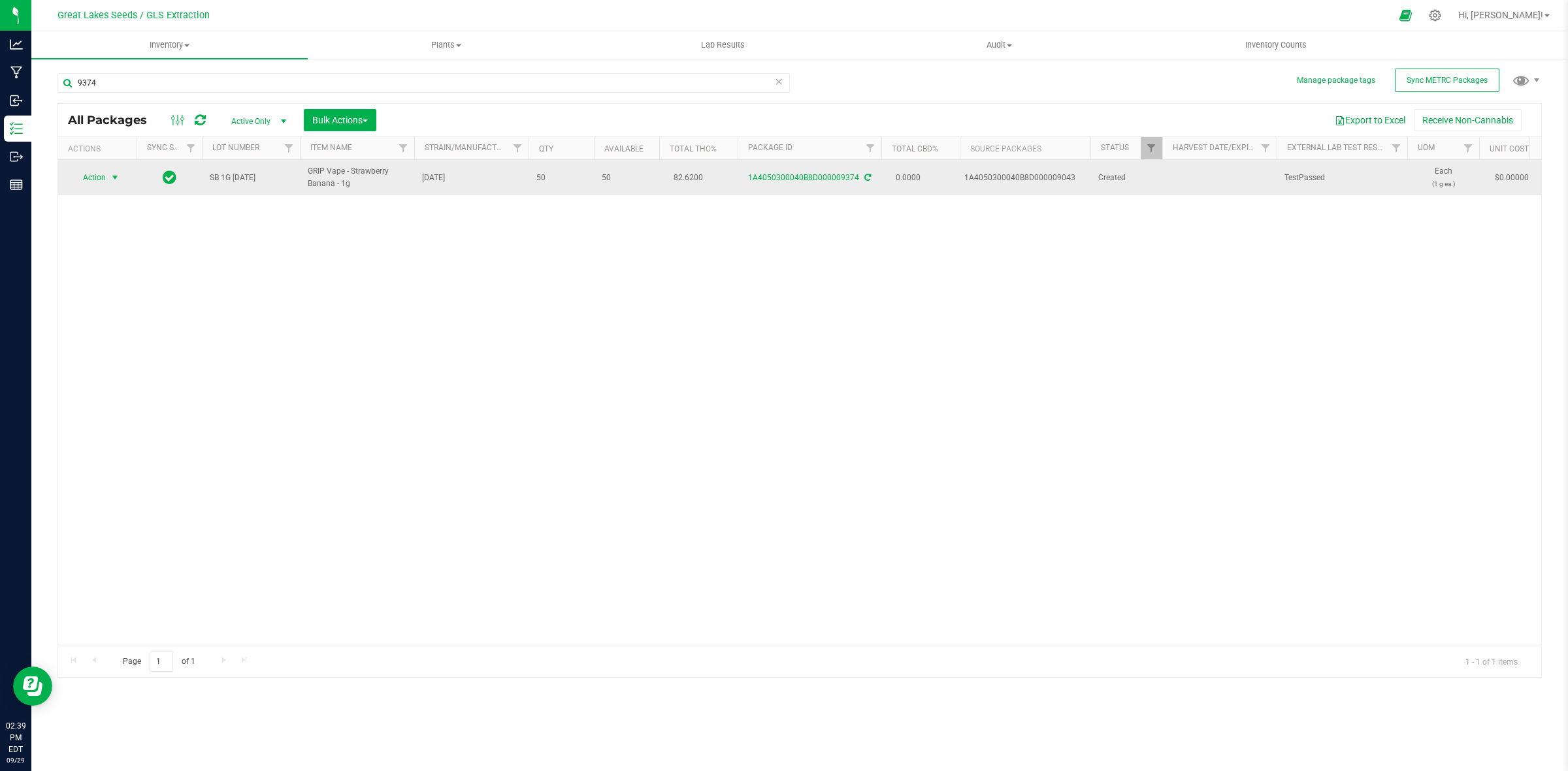
click at [111, 177] on span "select" at bounding box center [115, 178] width 10 height 10
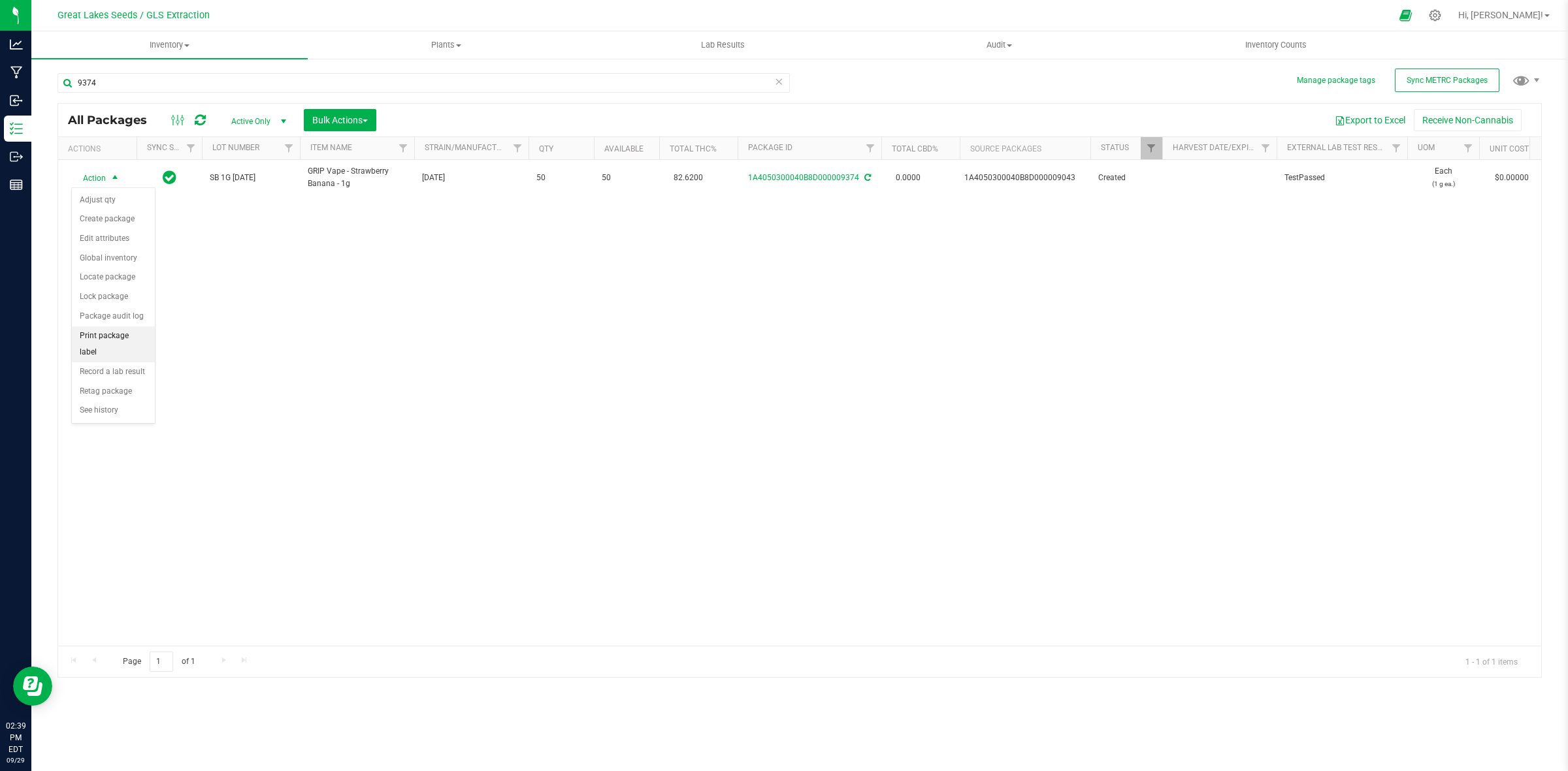
click at [90, 340] on li "Print package label" at bounding box center [113, 344] width 83 height 36
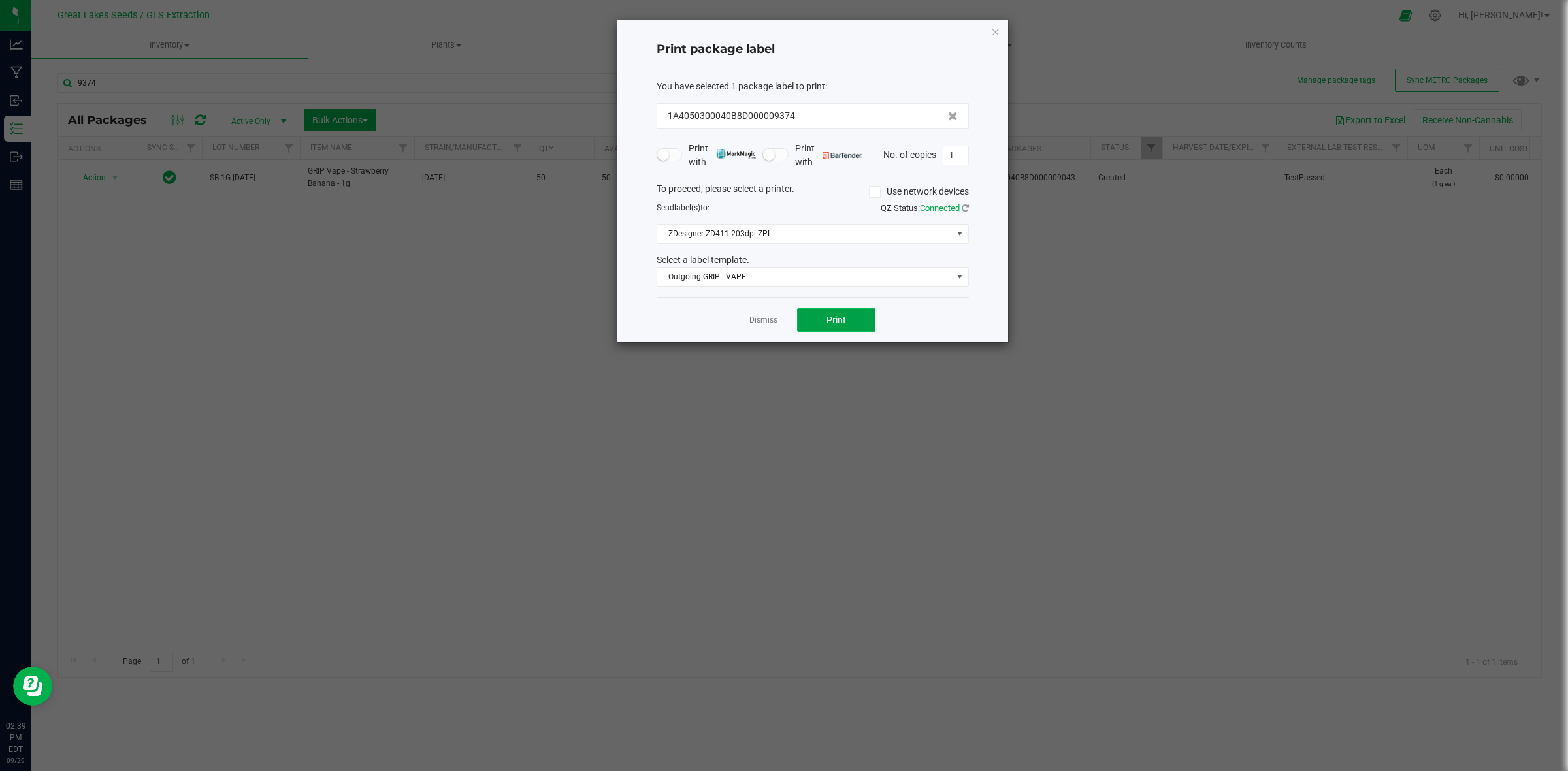
click at [802, 318] on button "Print" at bounding box center [836, 320] width 78 height 23
click at [996, 30] on icon "button" at bounding box center [996, 31] width 9 height 16
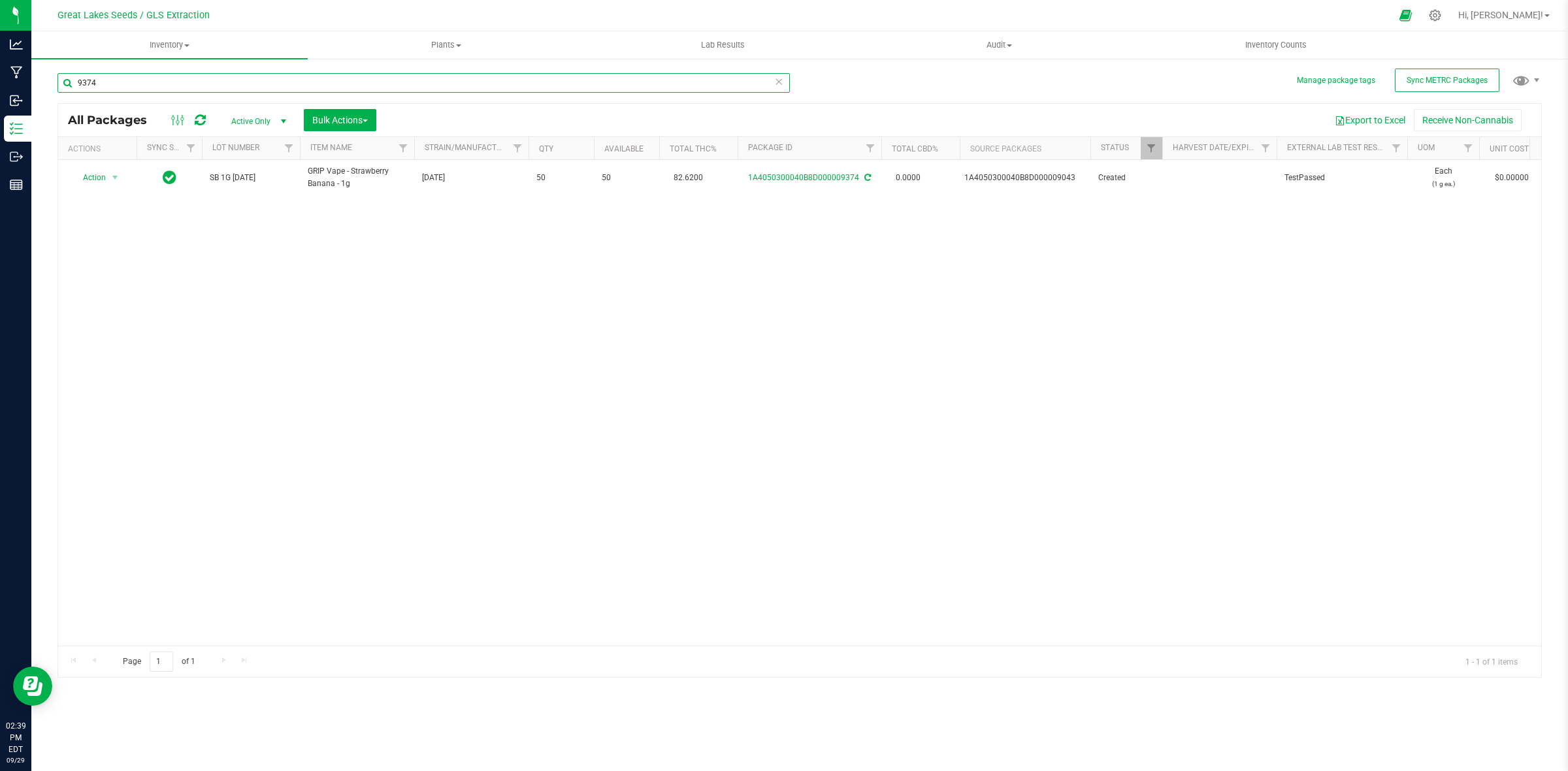
click at [285, 81] on input "9374" at bounding box center [424, 83] width 732 height 19
type input "9"
click at [226, 75] on input "8900" at bounding box center [424, 83] width 732 height 19
type input "8"
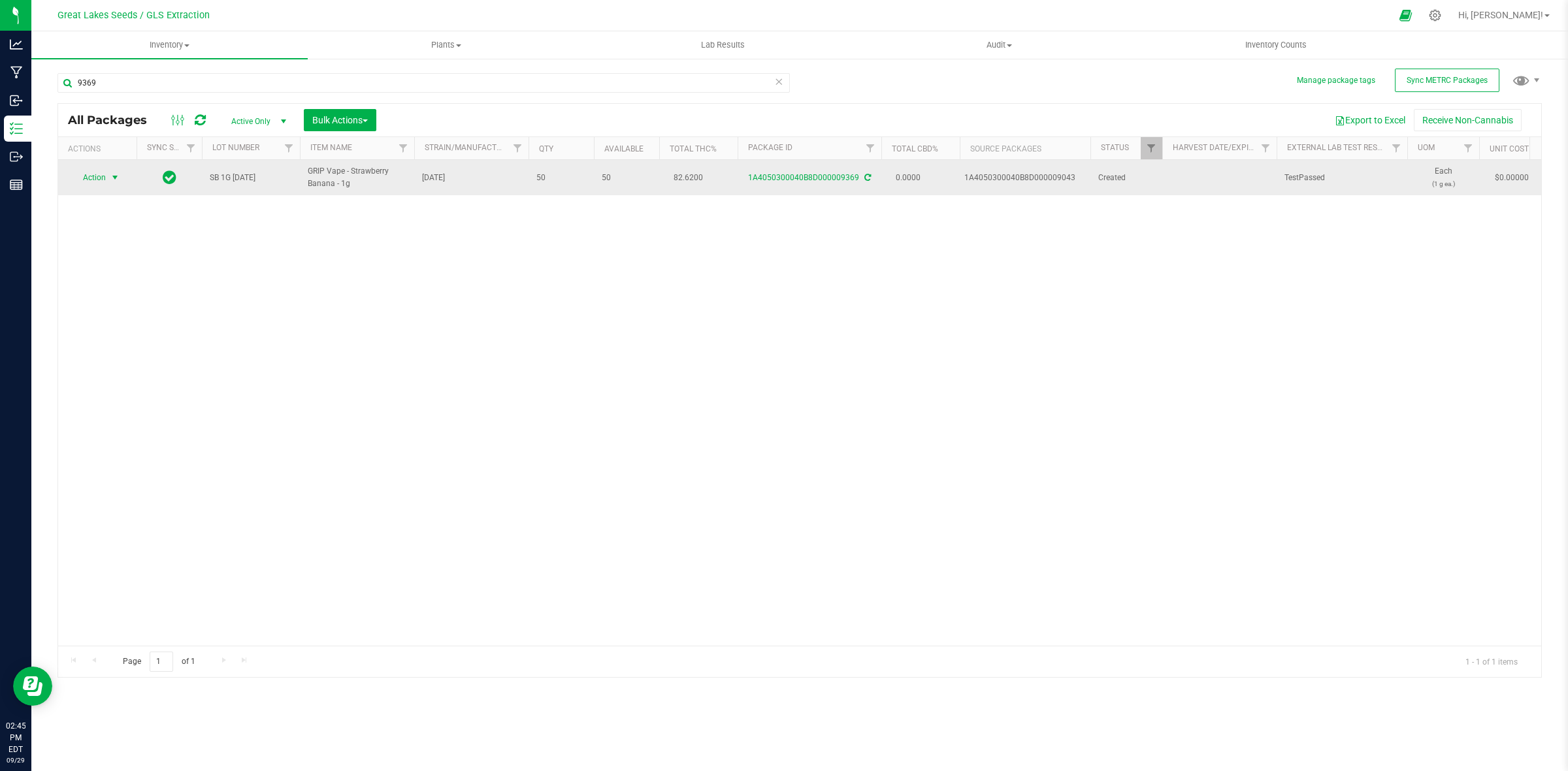
click at [117, 176] on span "select" at bounding box center [115, 178] width 10 height 10
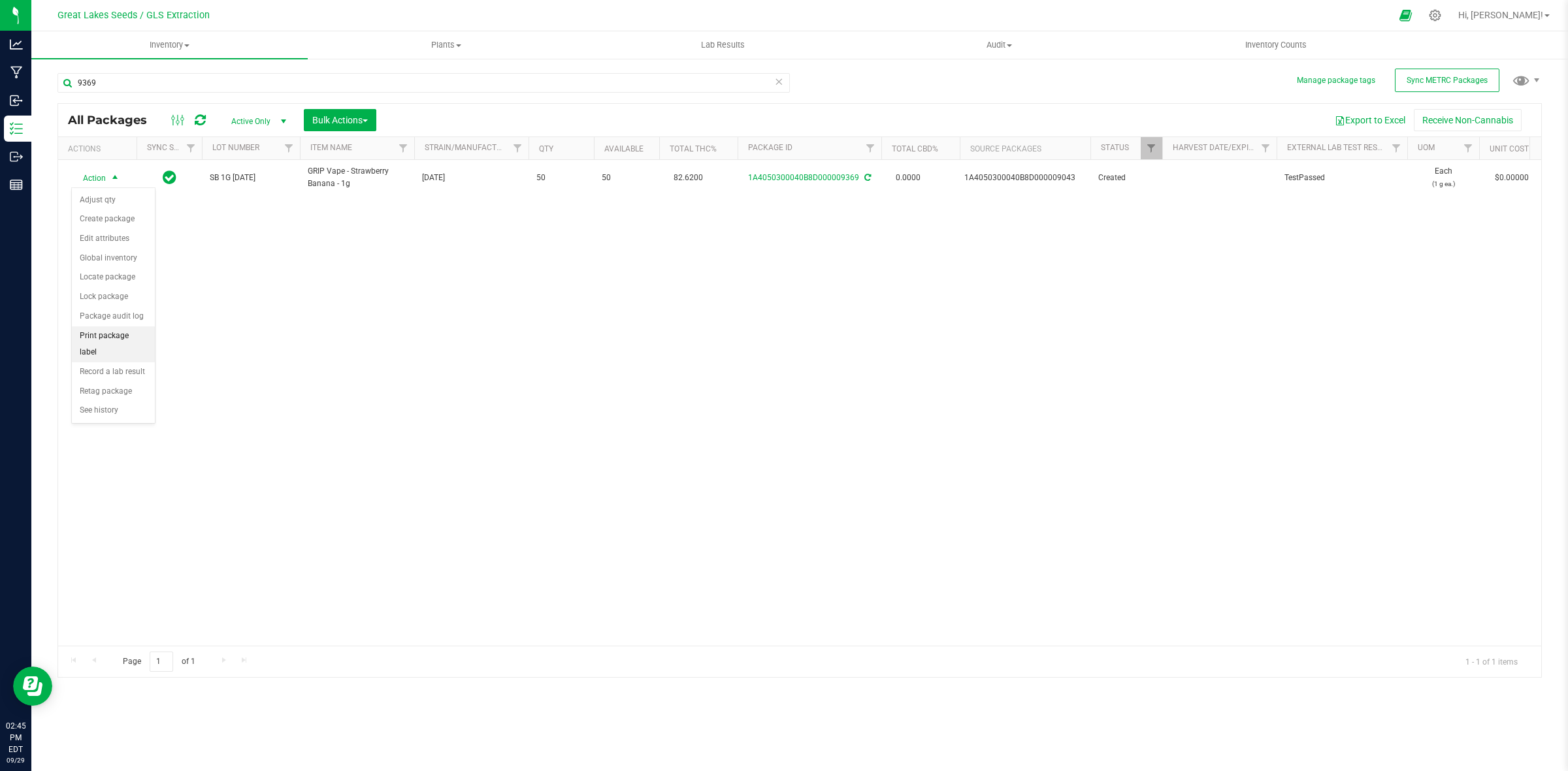
click at [125, 337] on li "Print package label" at bounding box center [113, 344] width 83 height 36
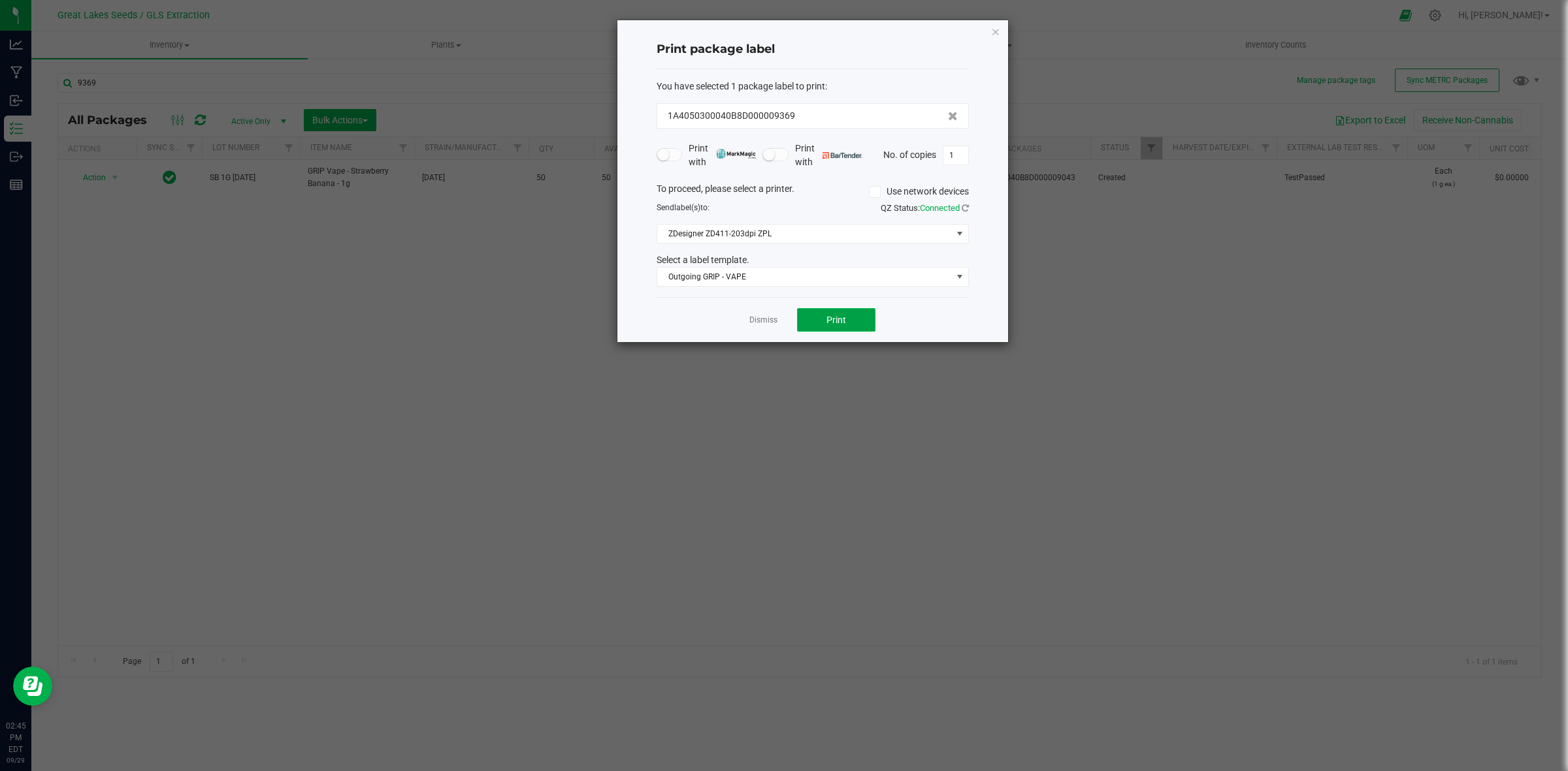
click at [866, 314] on button "Print" at bounding box center [836, 320] width 78 height 23
click at [994, 33] on icon "button" at bounding box center [996, 31] width 9 height 16
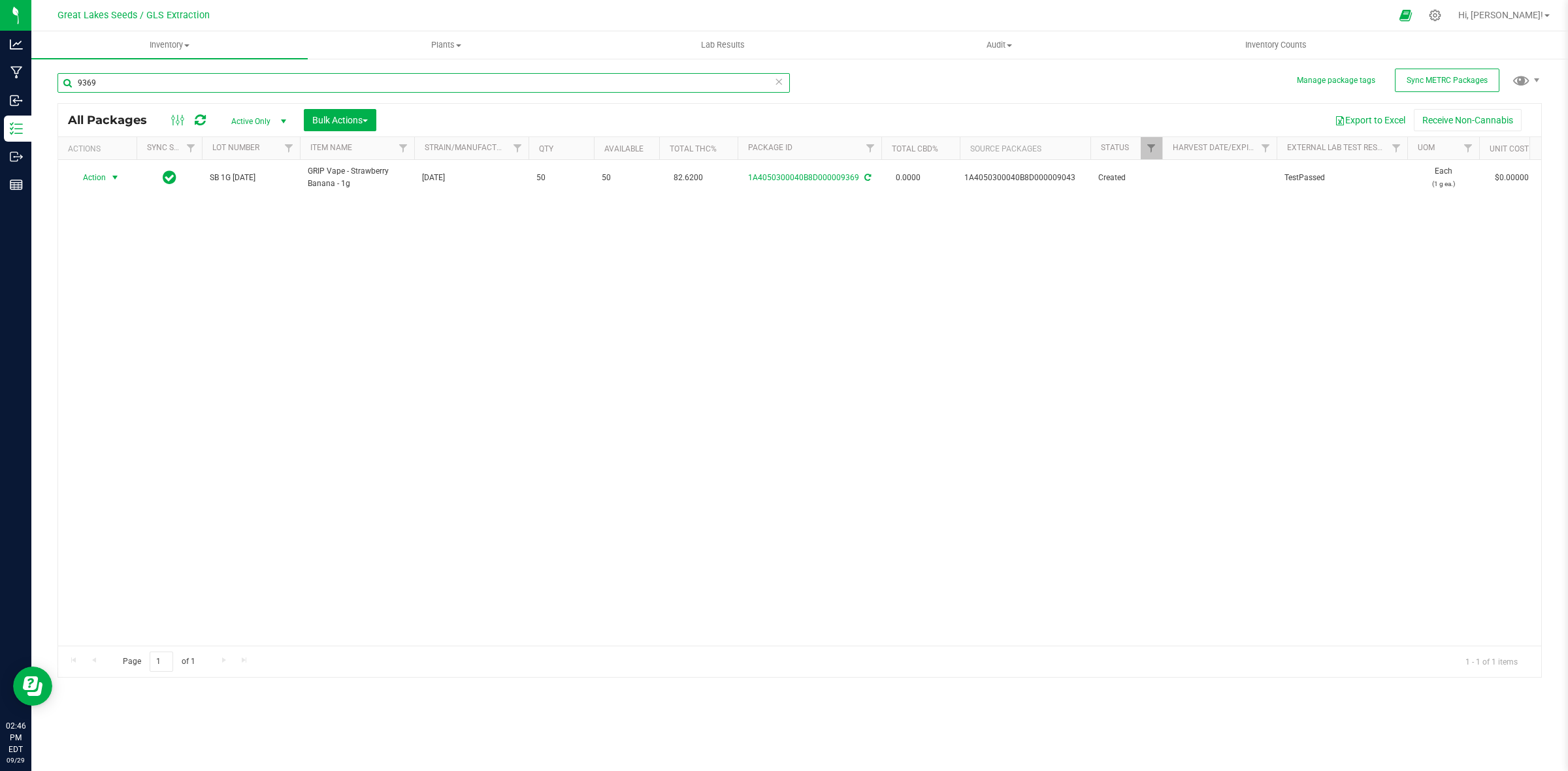
click at [161, 85] on input "9369" at bounding box center [424, 83] width 732 height 19
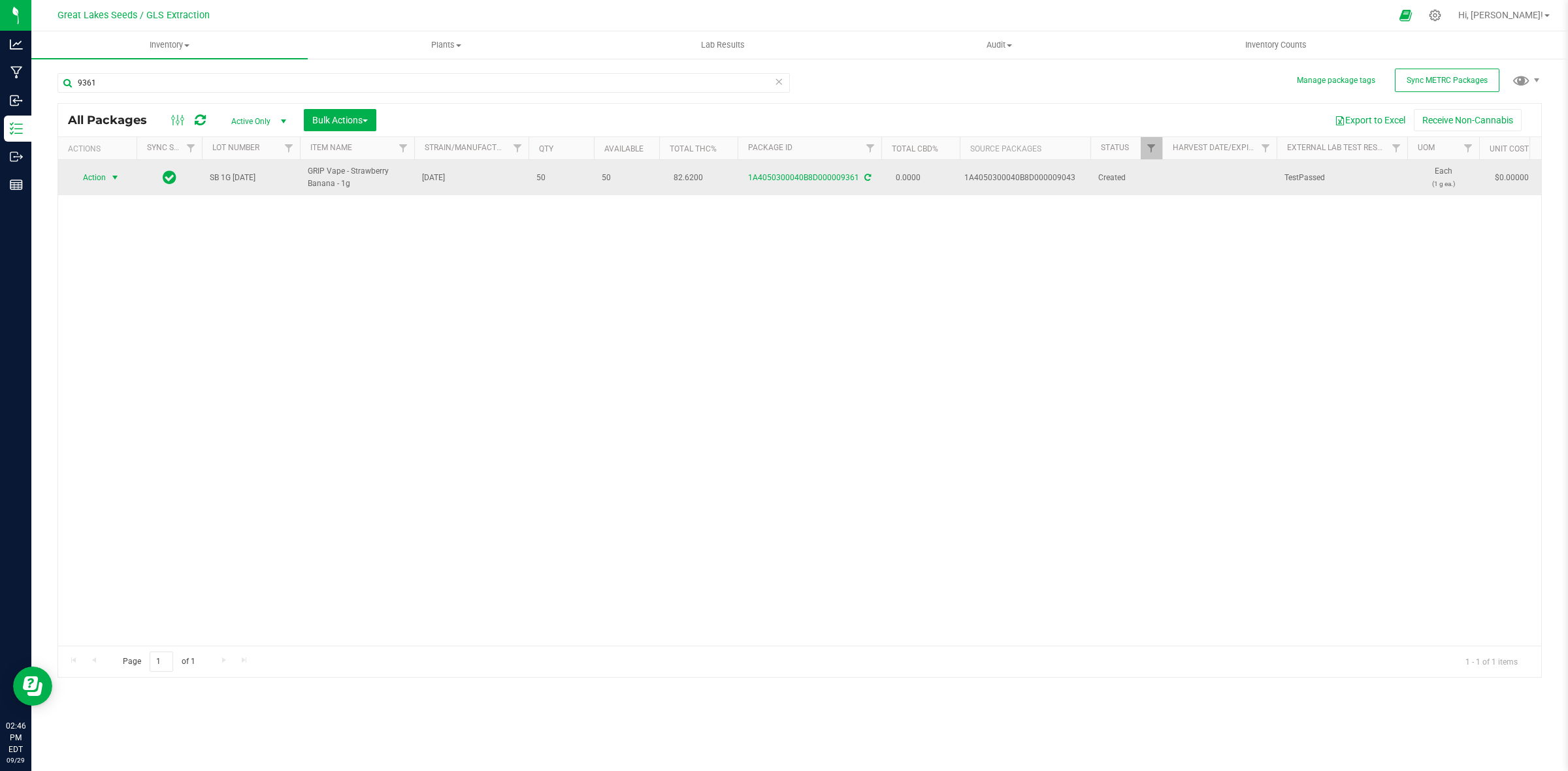
click at [111, 178] on span "select" at bounding box center [115, 178] width 10 height 10
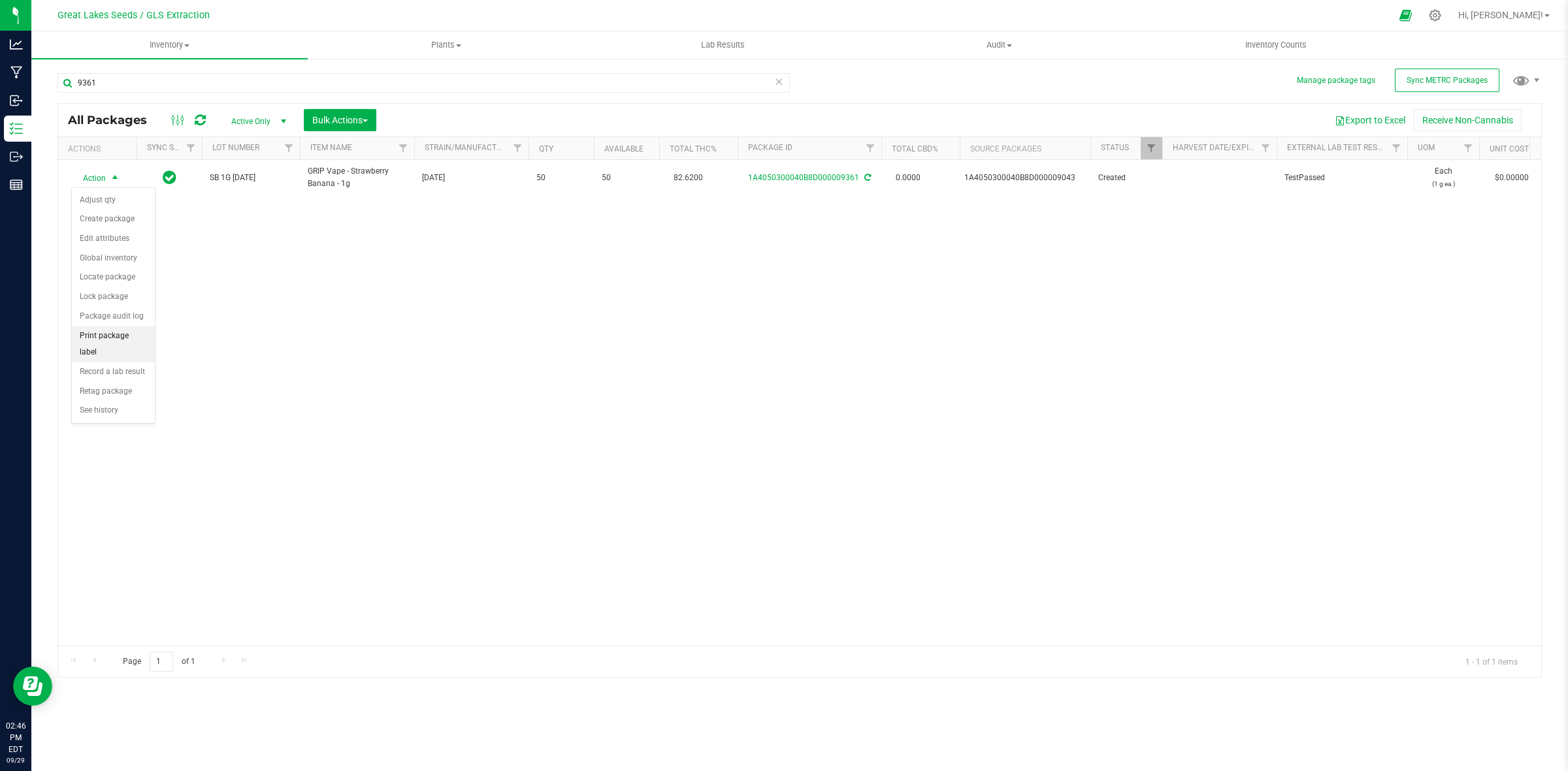
click at [99, 335] on li "Print package label" at bounding box center [113, 344] width 83 height 36
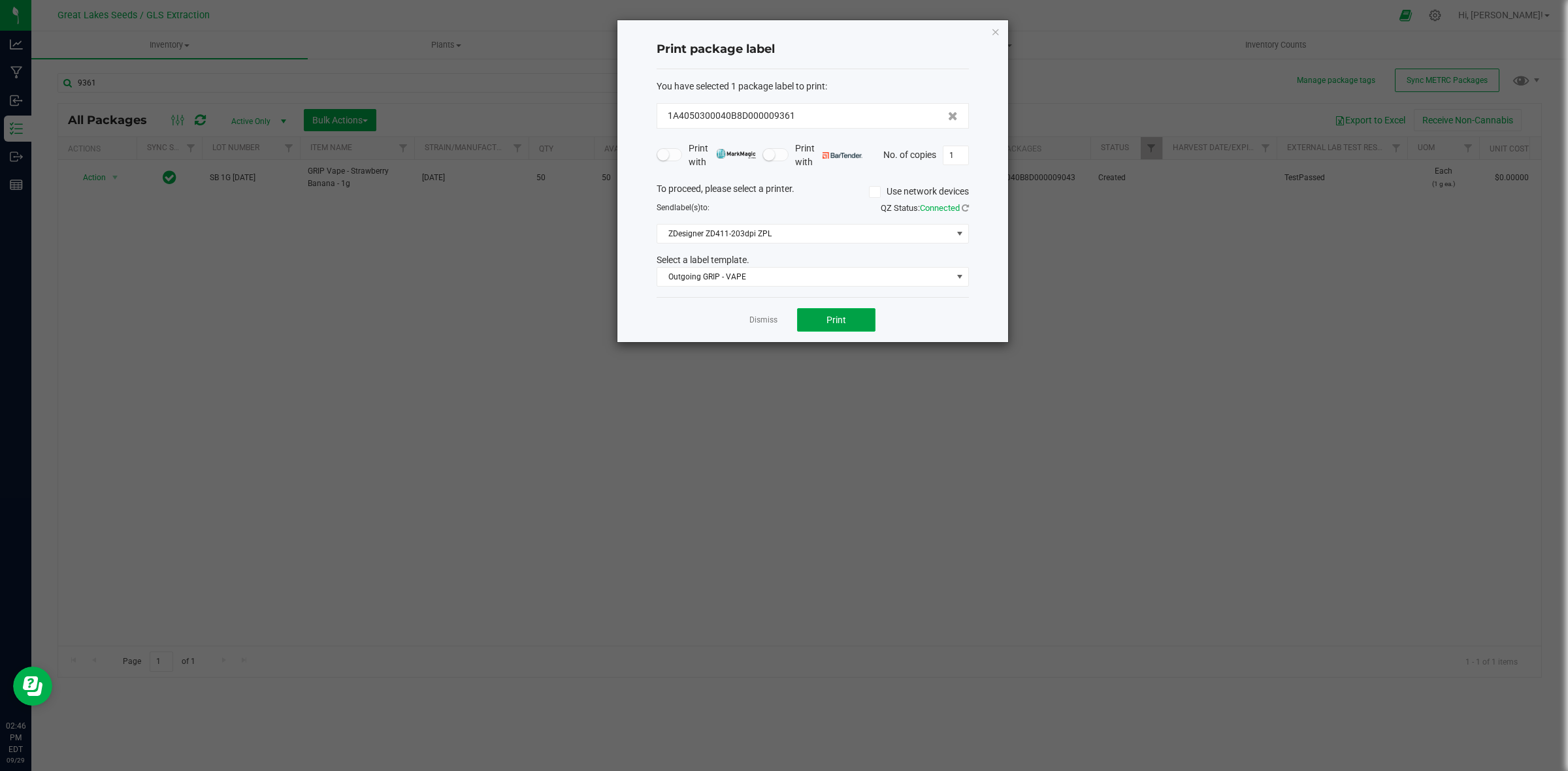
click at [818, 321] on button "Print" at bounding box center [836, 320] width 78 height 23
click at [995, 31] on icon "button" at bounding box center [996, 31] width 9 height 16
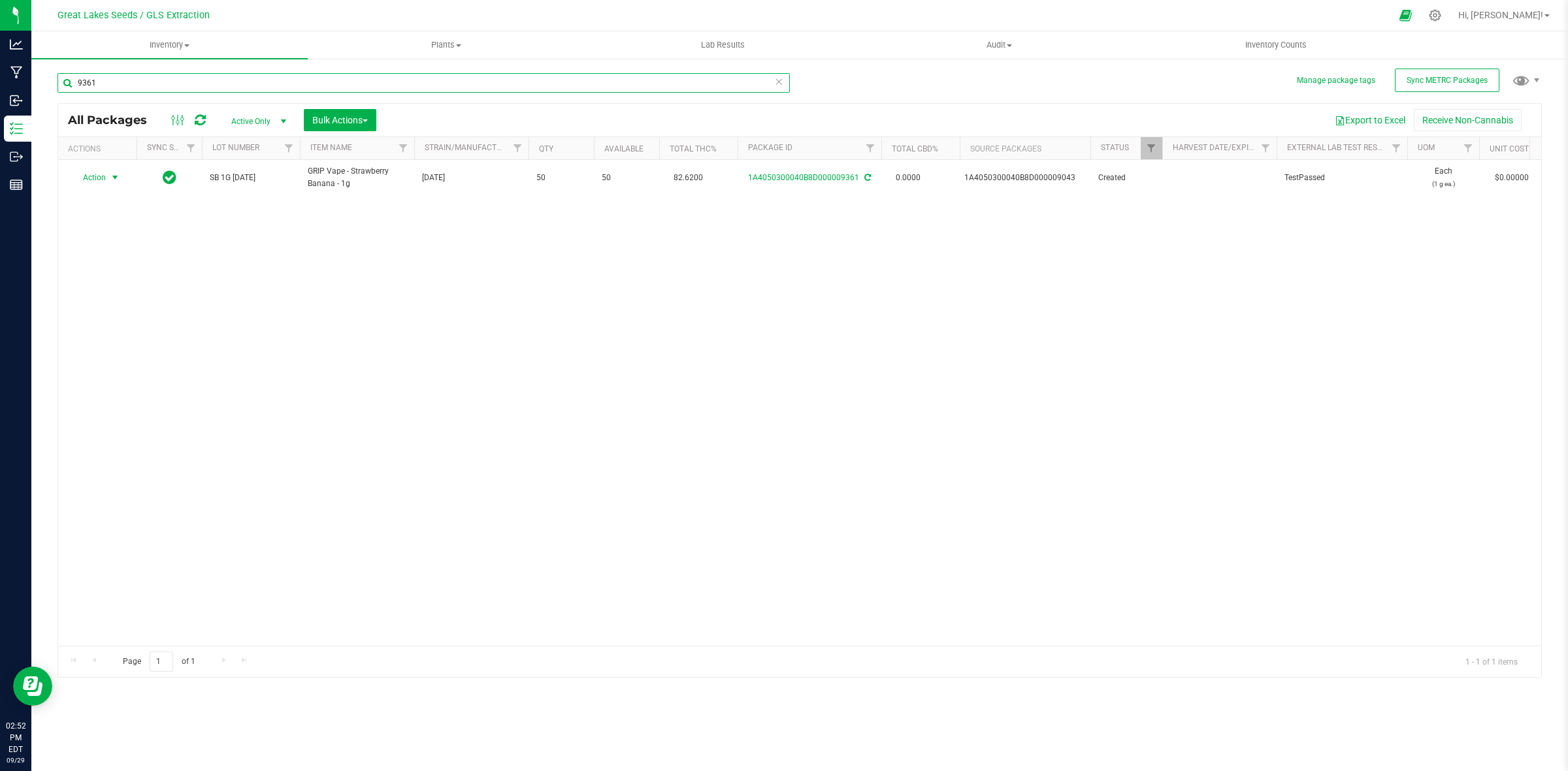
click at [222, 81] on input "9361" at bounding box center [424, 83] width 732 height 19
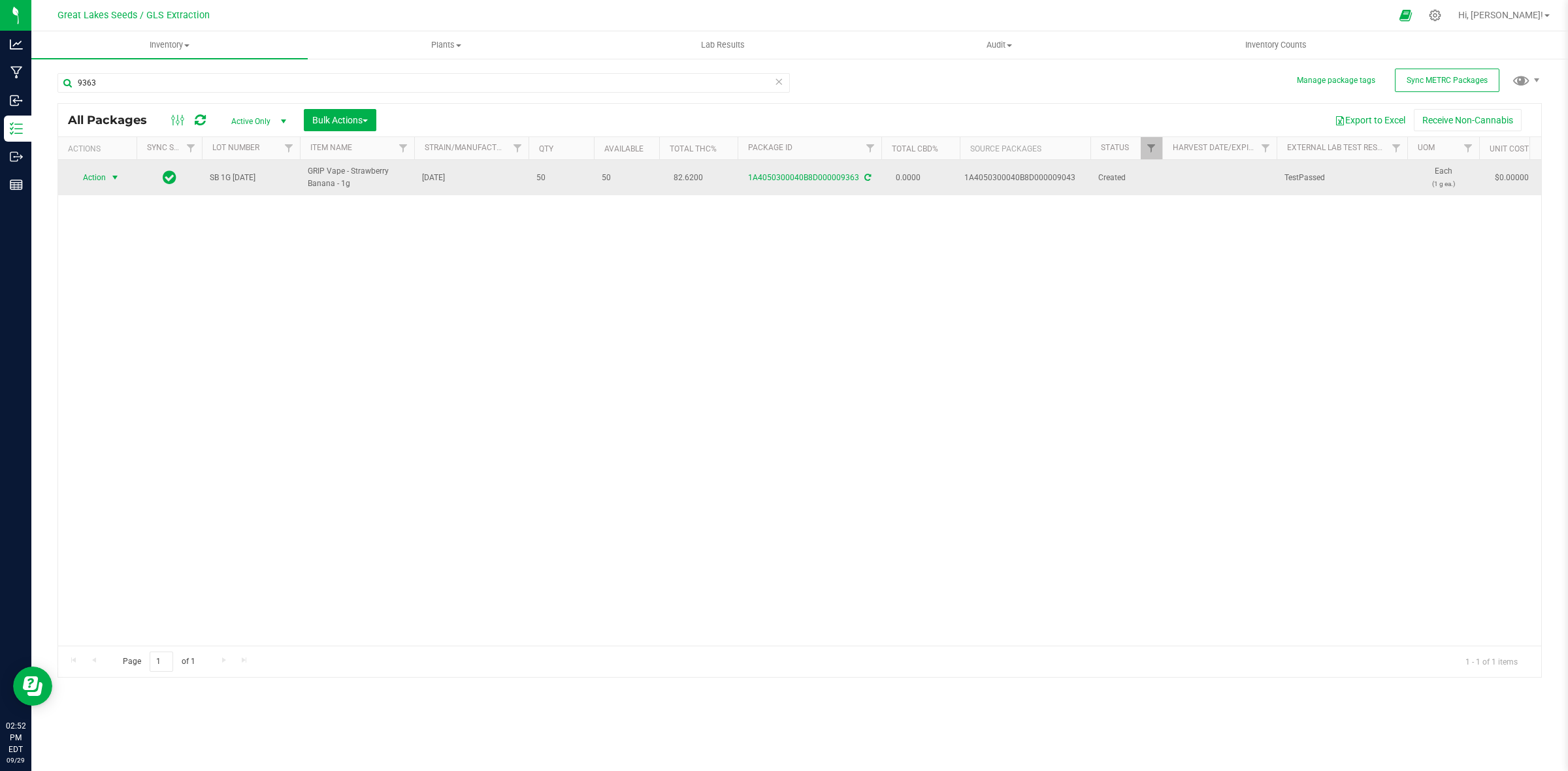
click at [117, 174] on span "select" at bounding box center [115, 178] width 10 height 10
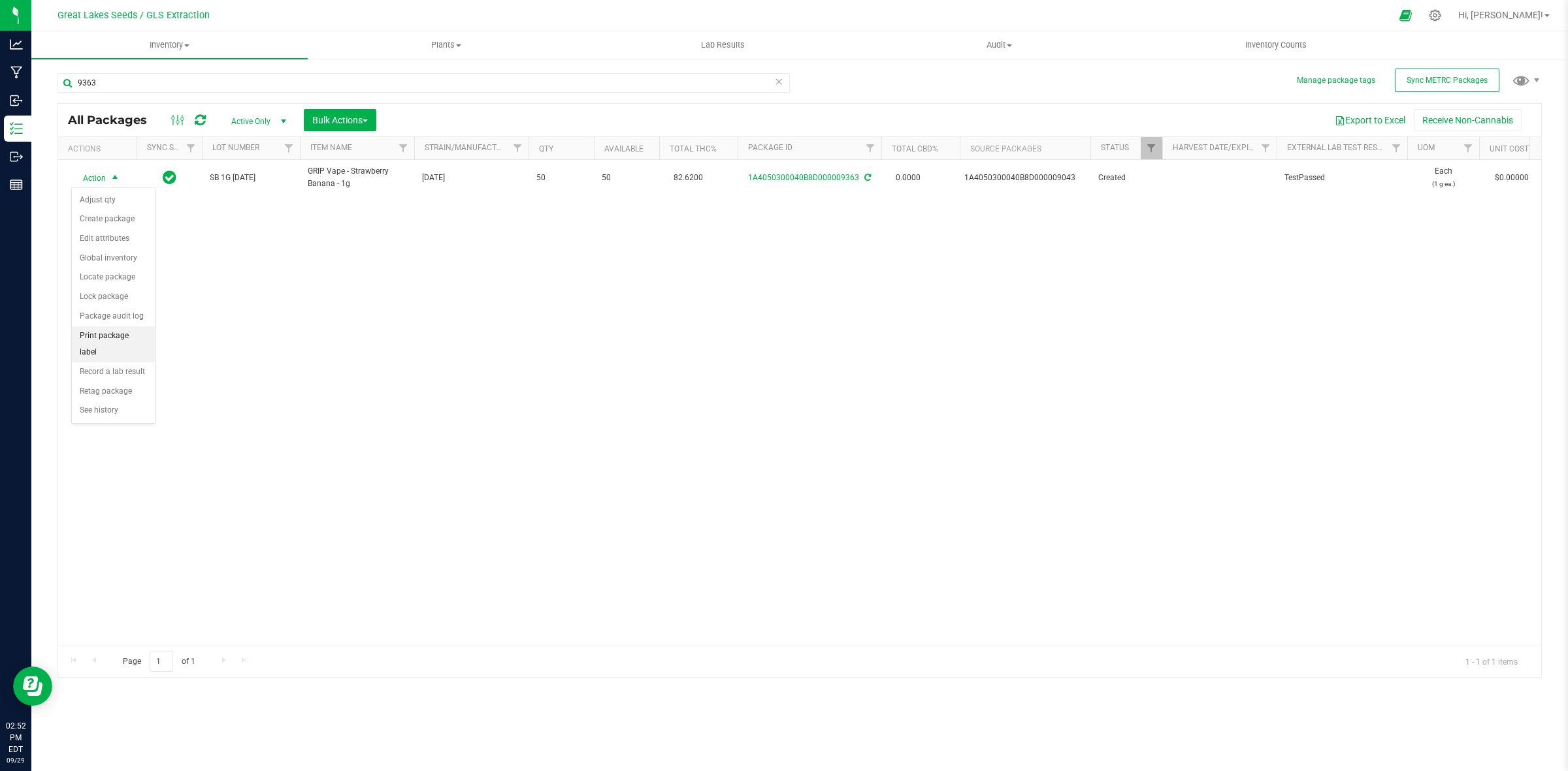
click at [127, 341] on li "Print package label" at bounding box center [113, 344] width 83 height 36
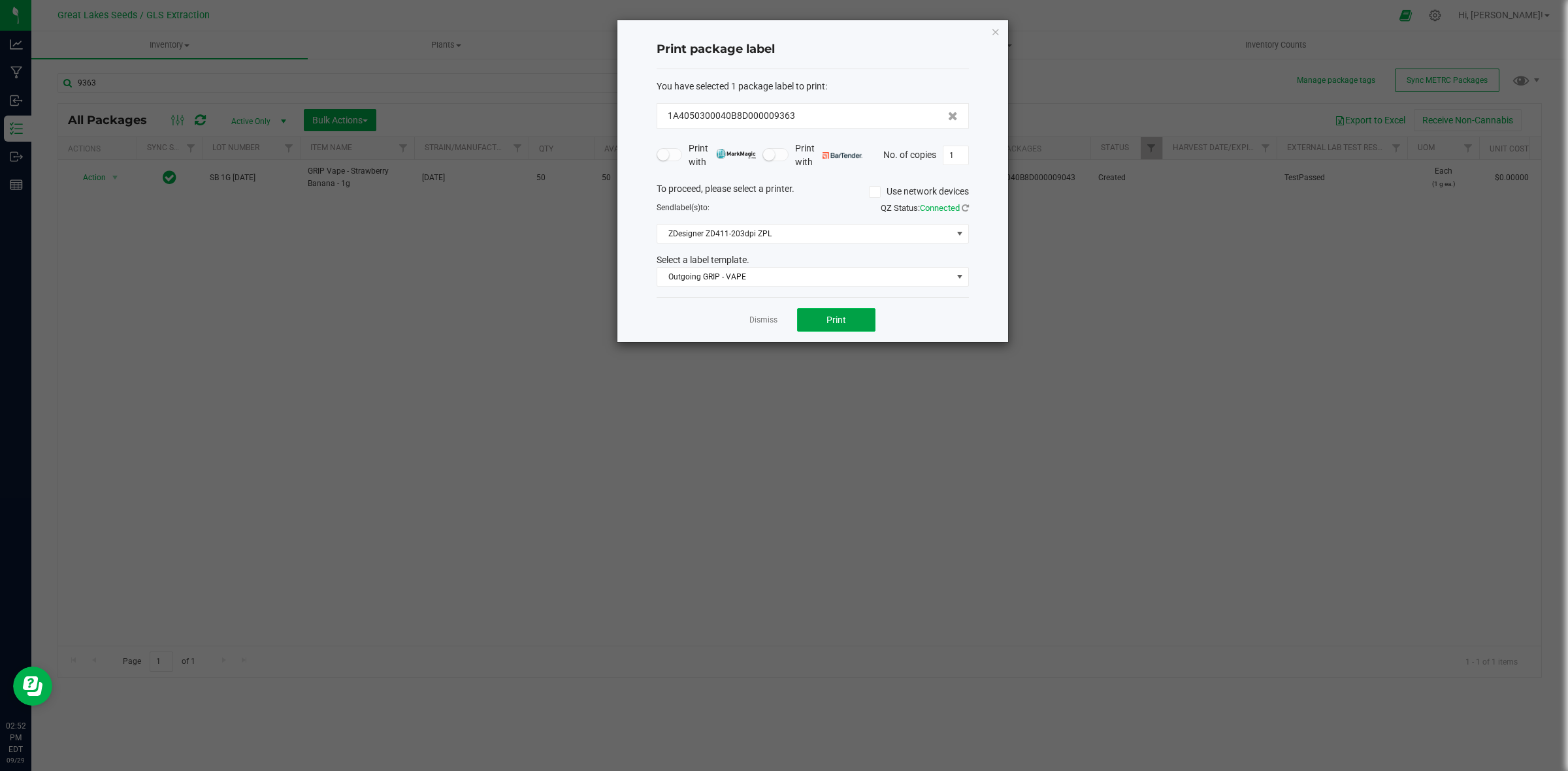
click at [851, 322] on button "Print" at bounding box center [836, 320] width 78 height 23
click at [994, 34] on icon "button" at bounding box center [996, 31] width 9 height 16
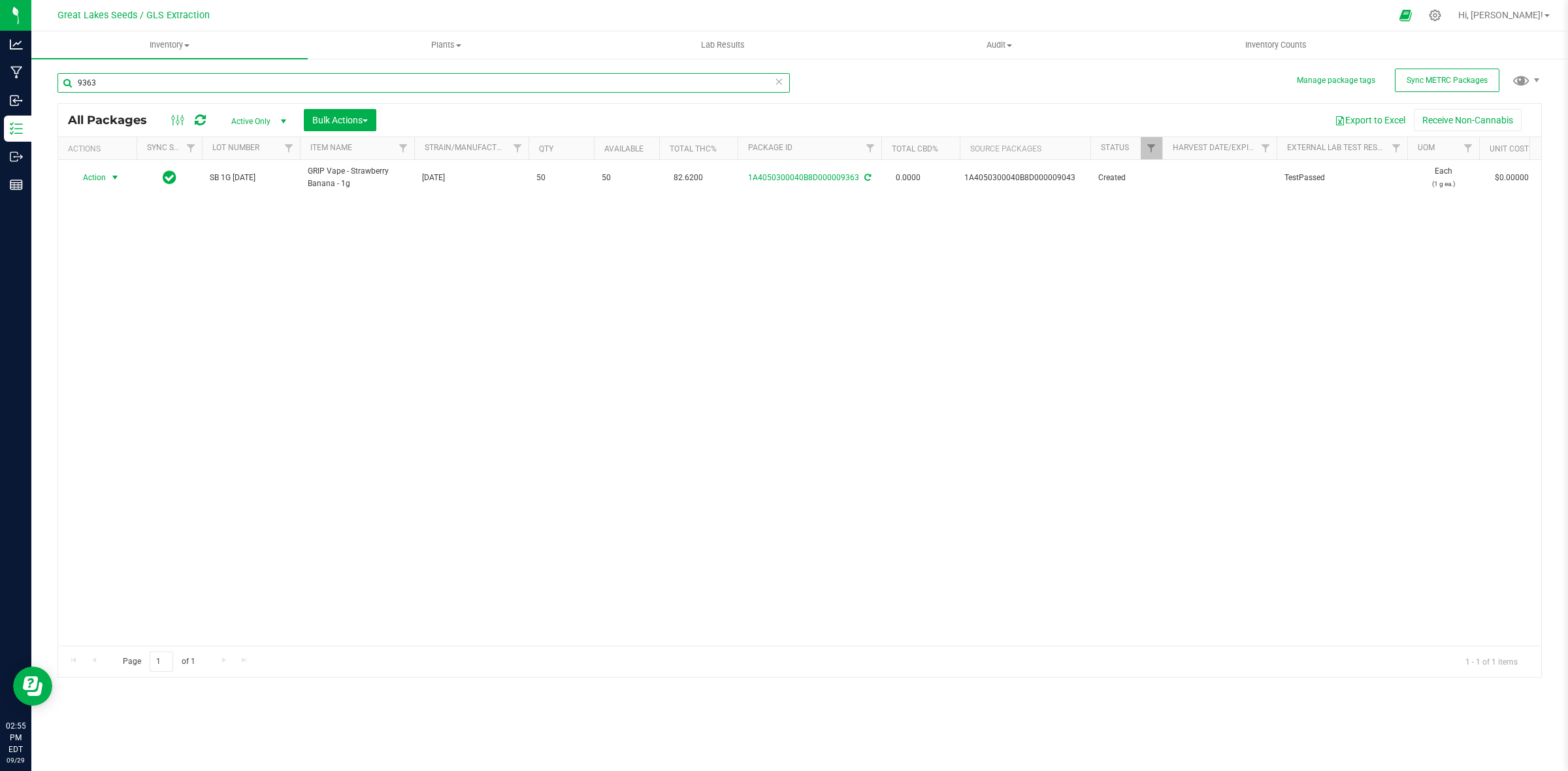
click at [146, 87] on input "9363" at bounding box center [424, 83] width 732 height 19
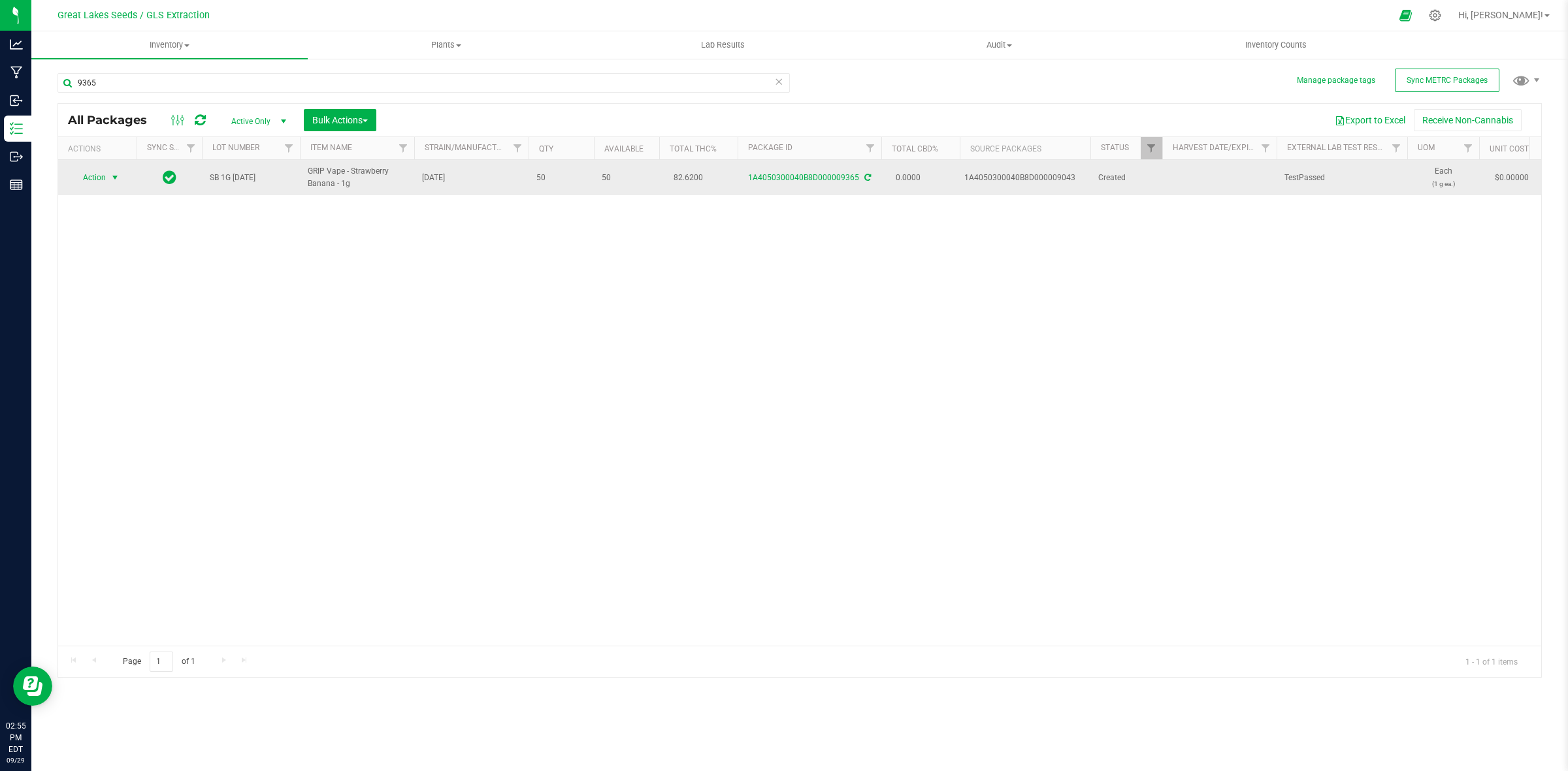
click at [111, 174] on span "select" at bounding box center [115, 178] width 10 height 10
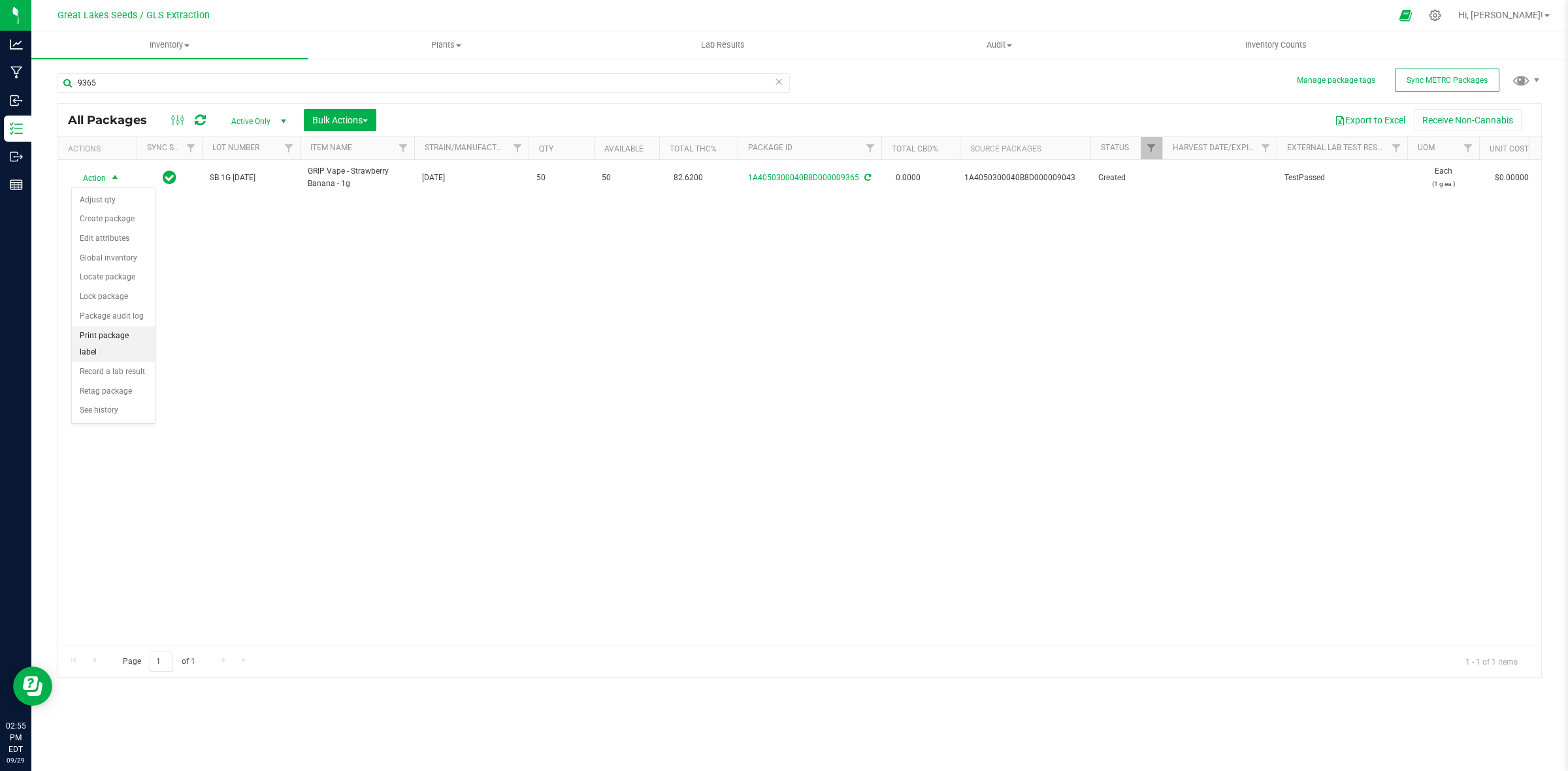
click at [109, 341] on li "Print package label" at bounding box center [113, 344] width 83 height 36
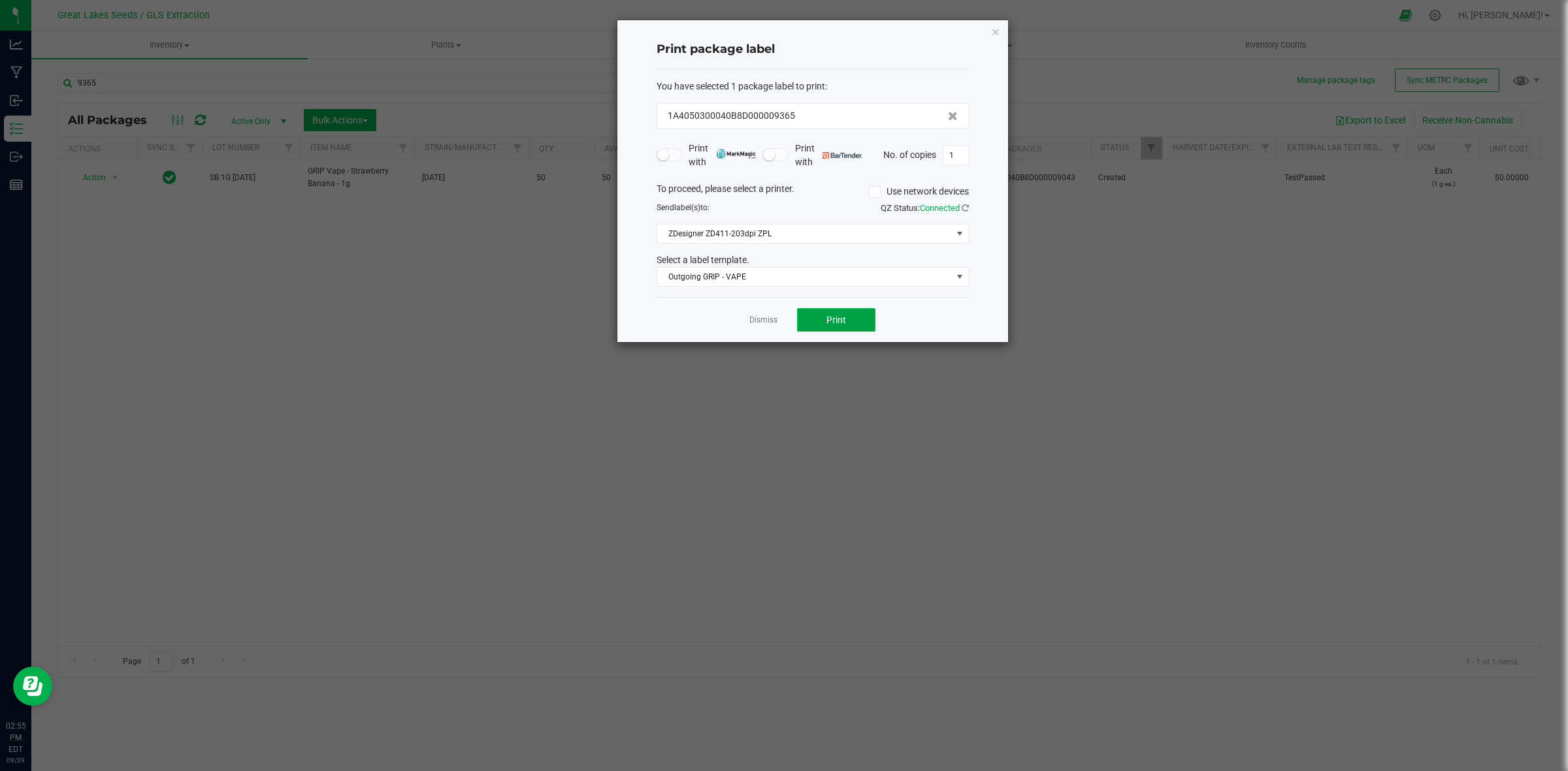
click at [864, 327] on button "Print" at bounding box center [836, 320] width 78 height 23
drag, startPoint x: 992, startPoint y: 29, endPoint x: 949, endPoint y: 44, distance: 45.5
click at [993, 29] on icon "button" at bounding box center [996, 31] width 9 height 16
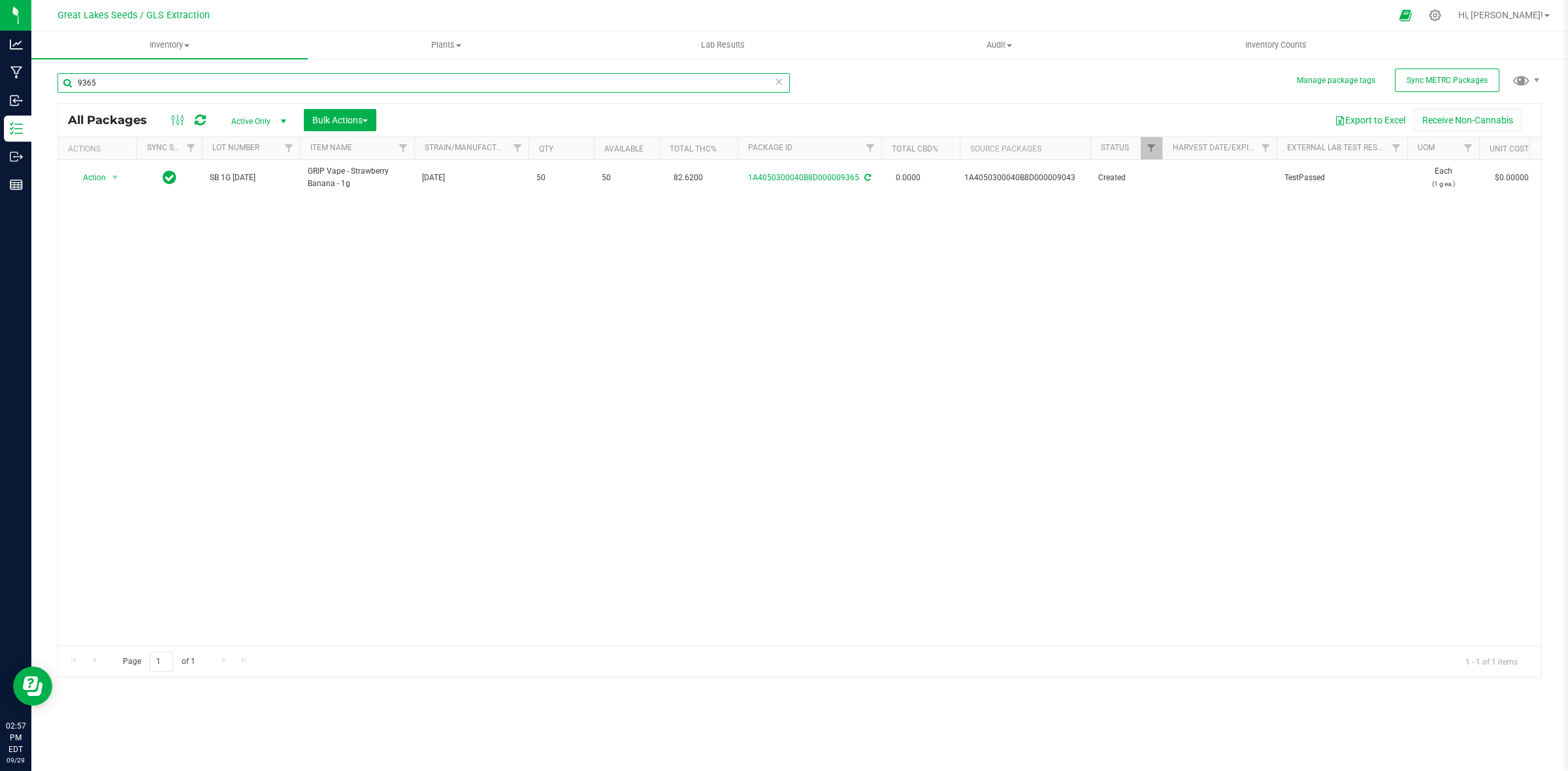
click at [135, 77] on input "9365" at bounding box center [424, 83] width 732 height 19
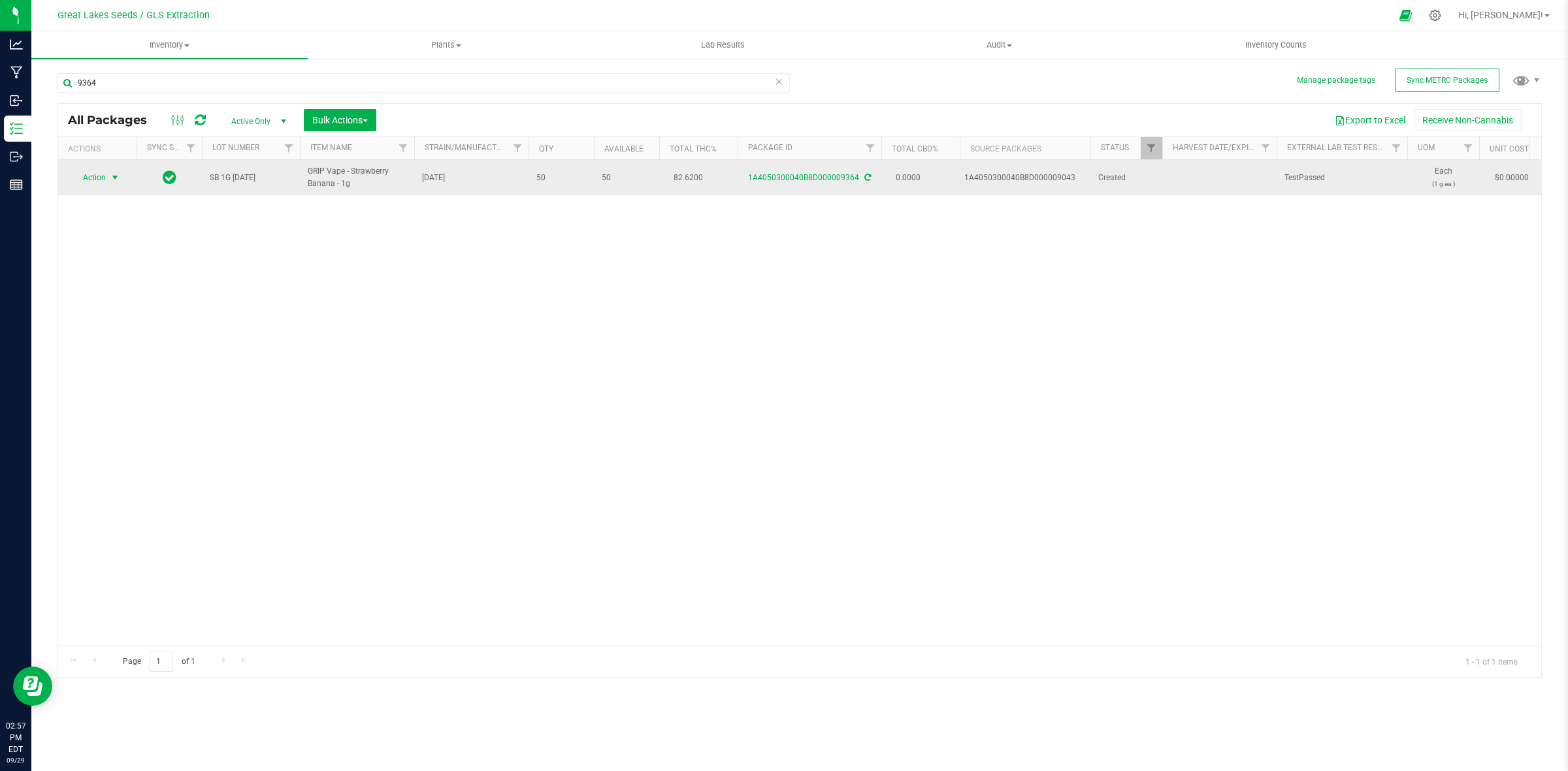
click at [114, 176] on span "select" at bounding box center [115, 178] width 10 height 10
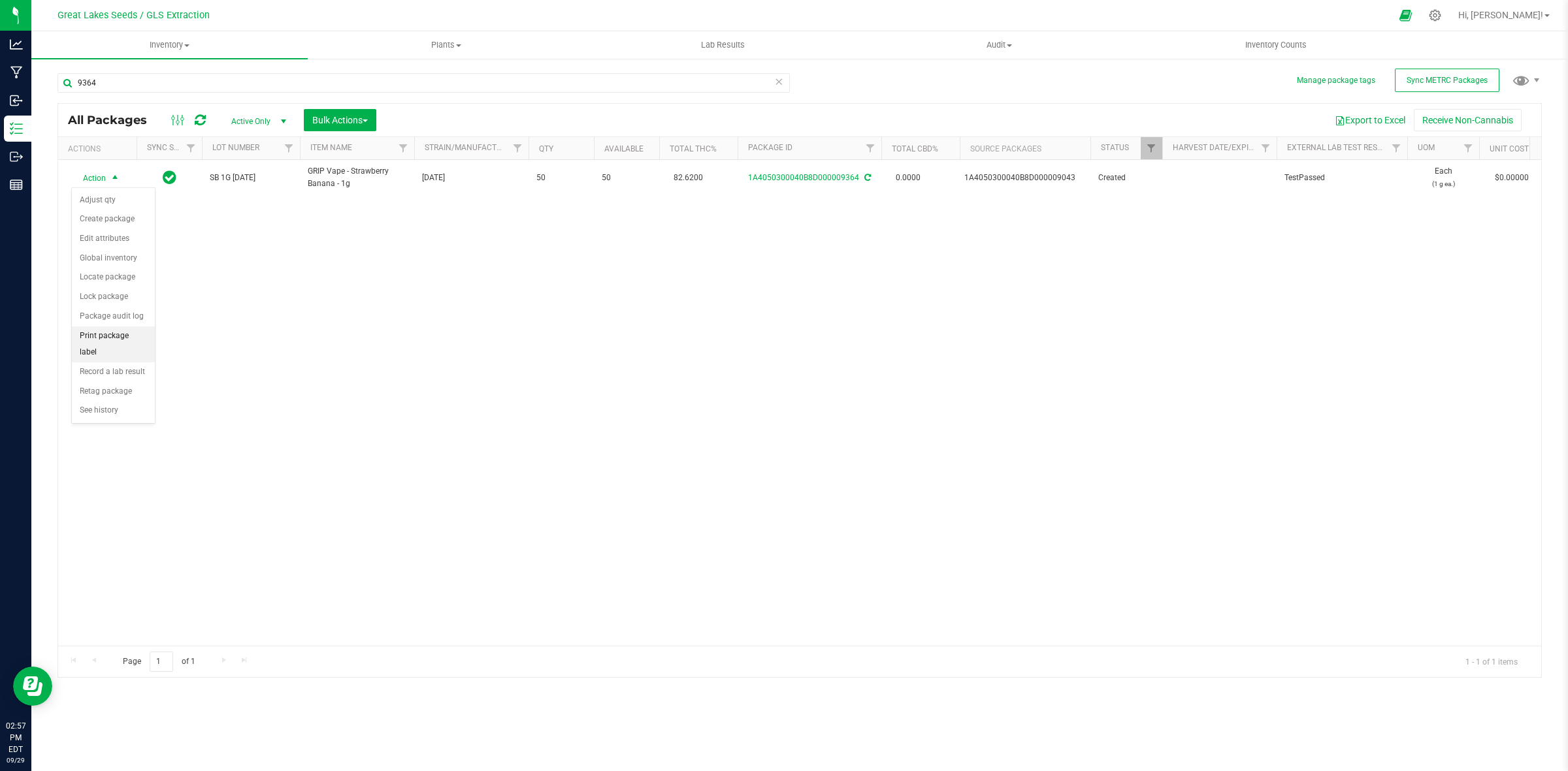
click at [128, 338] on li "Print package label" at bounding box center [113, 344] width 83 height 36
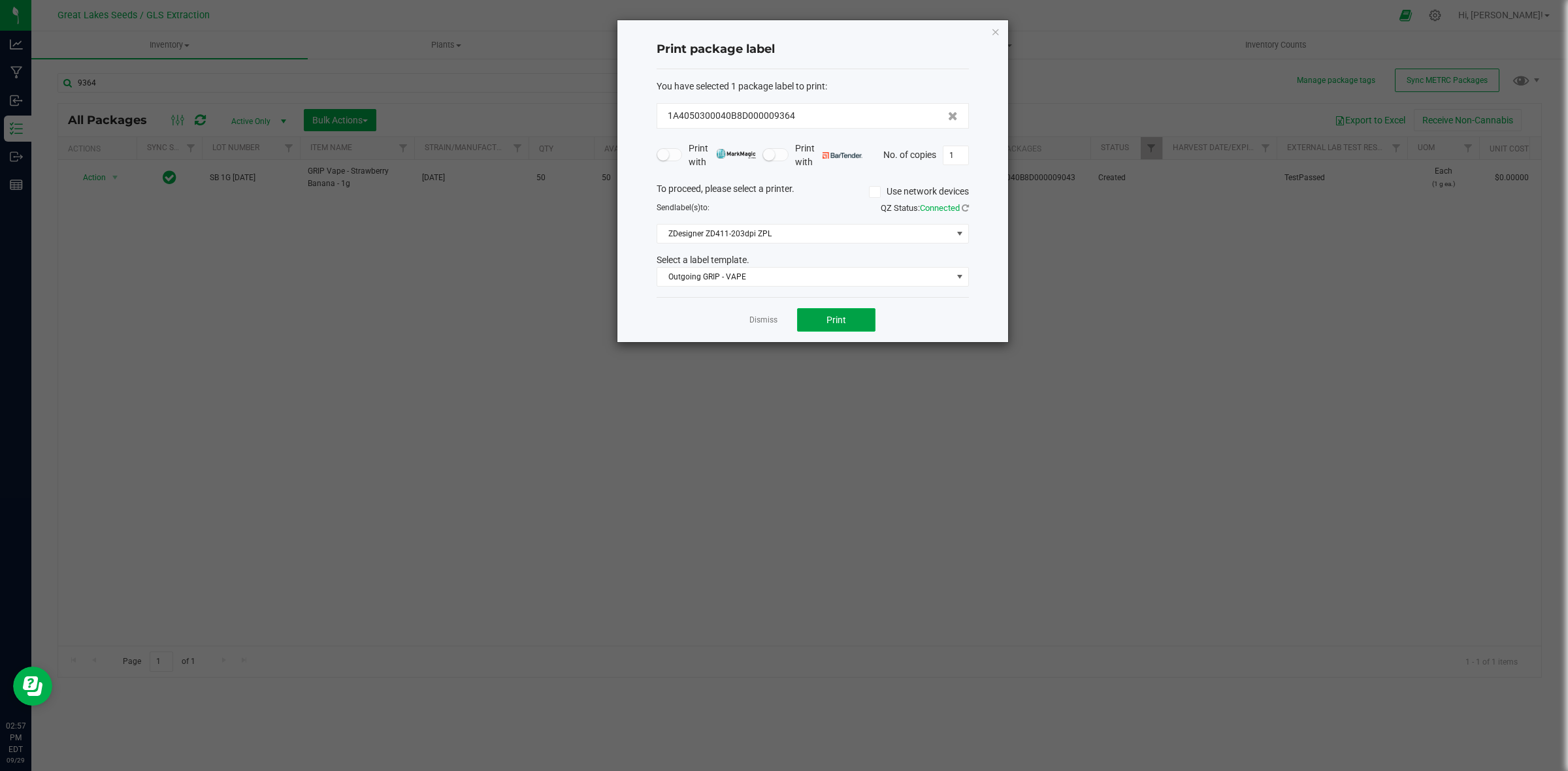
click at [840, 319] on span "Print" at bounding box center [836, 320] width 19 height 10
click at [991, 34] on icon "button" at bounding box center [996, 31] width 9 height 16
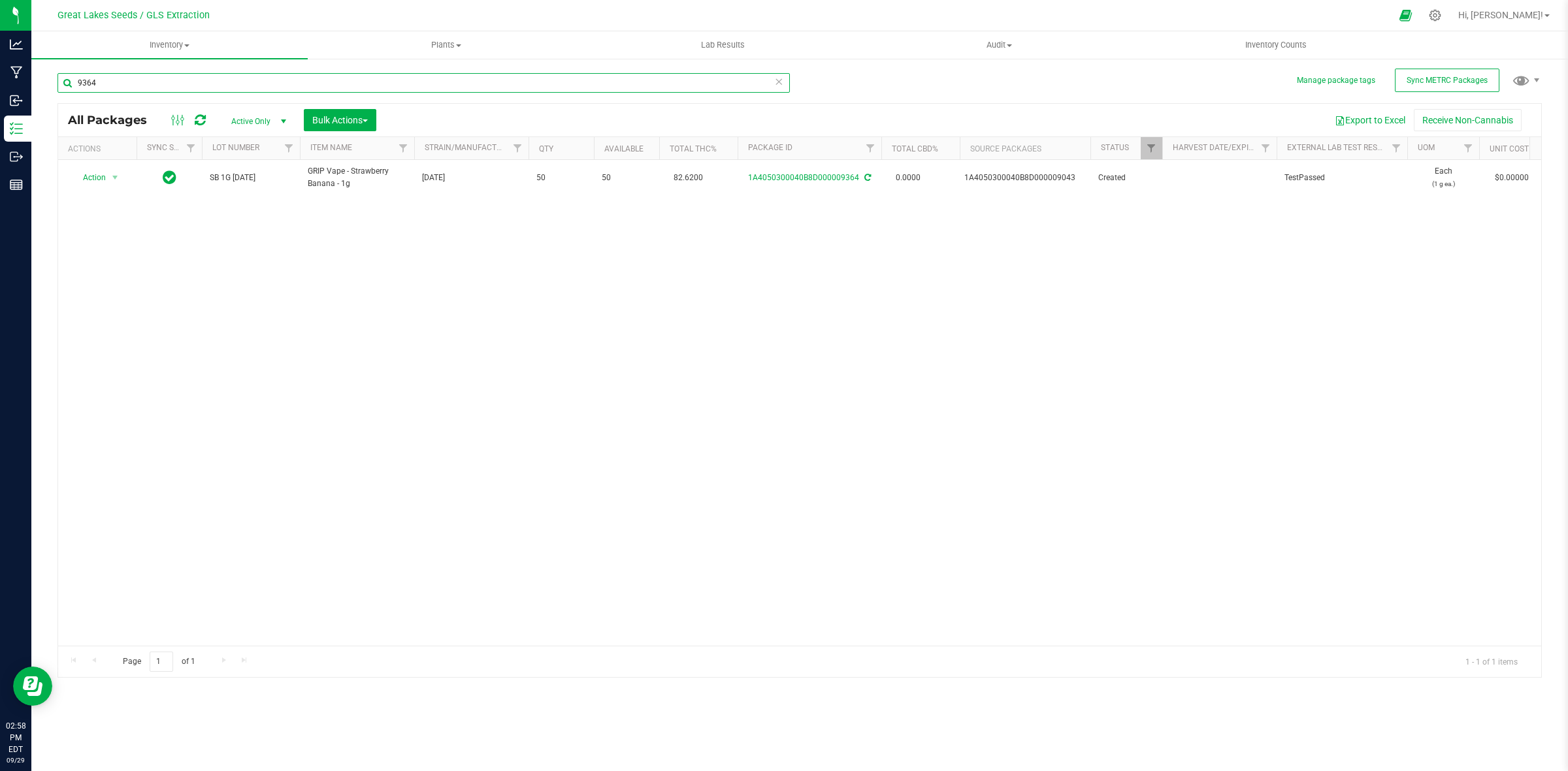
click at [217, 89] on input "9364" at bounding box center [424, 83] width 732 height 19
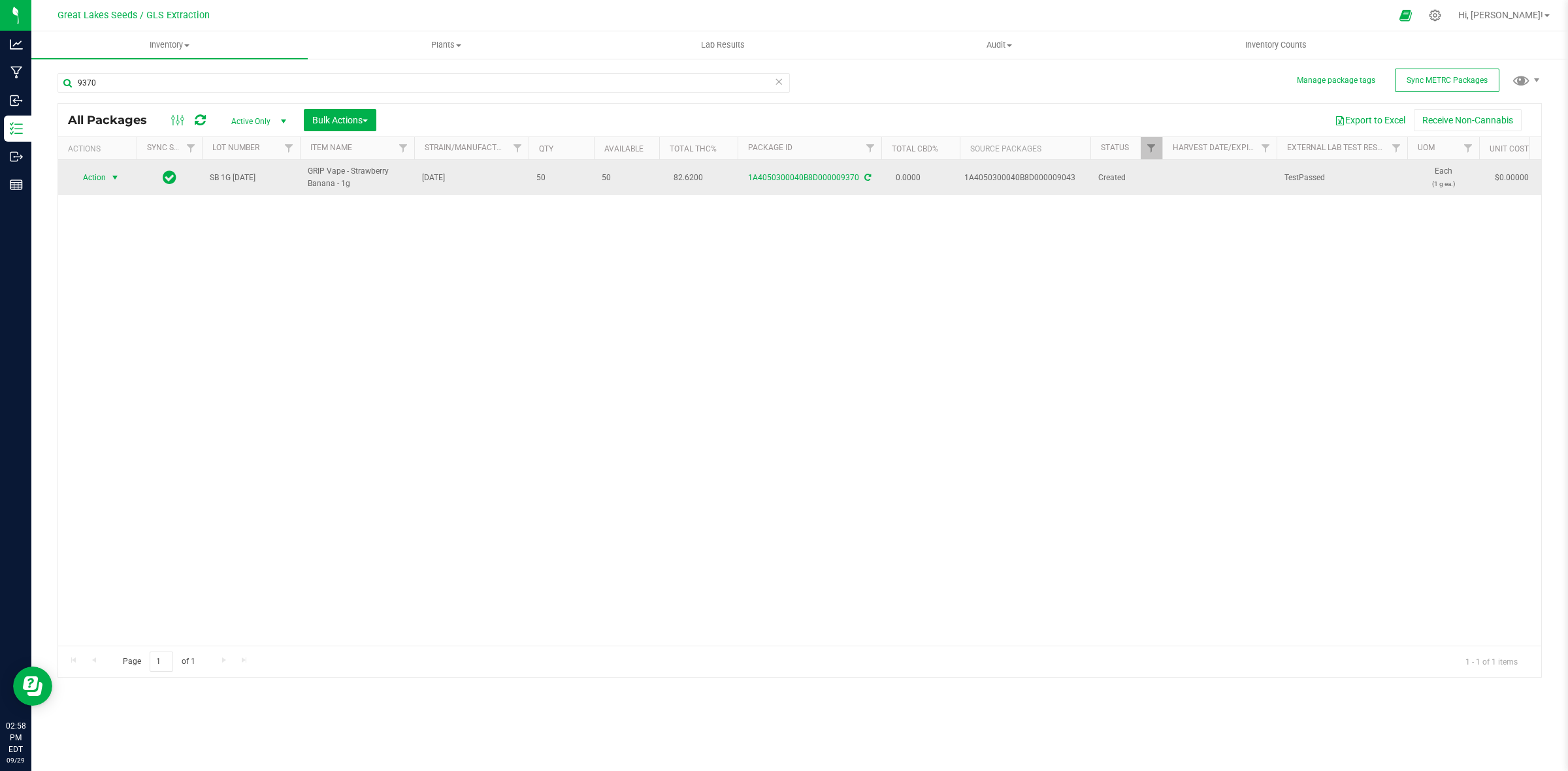
click at [114, 175] on span "select" at bounding box center [115, 178] width 10 height 10
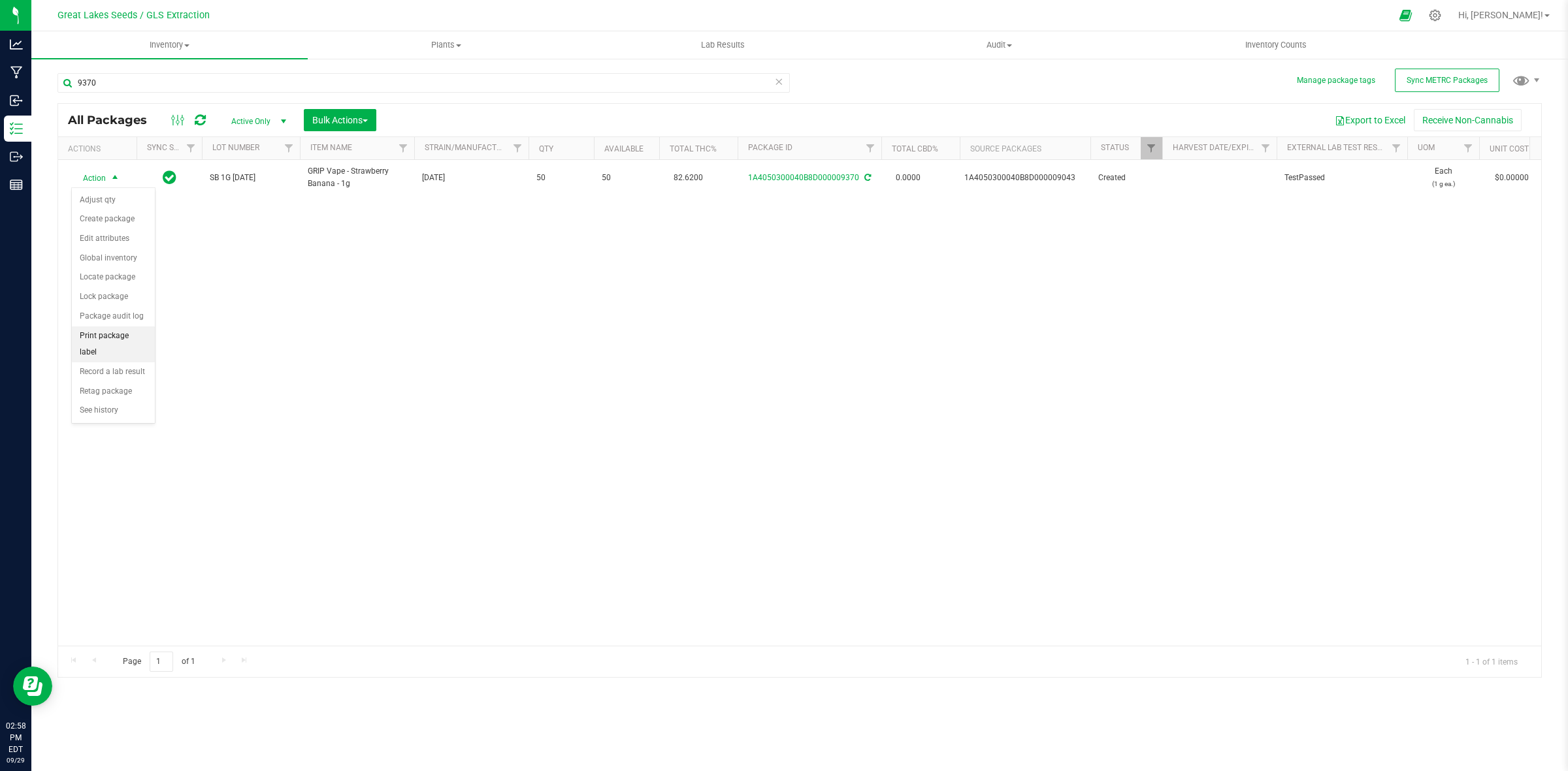
click at [122, 338] on li "Print package label" at bounding box center [113, 344] width 83 height 36
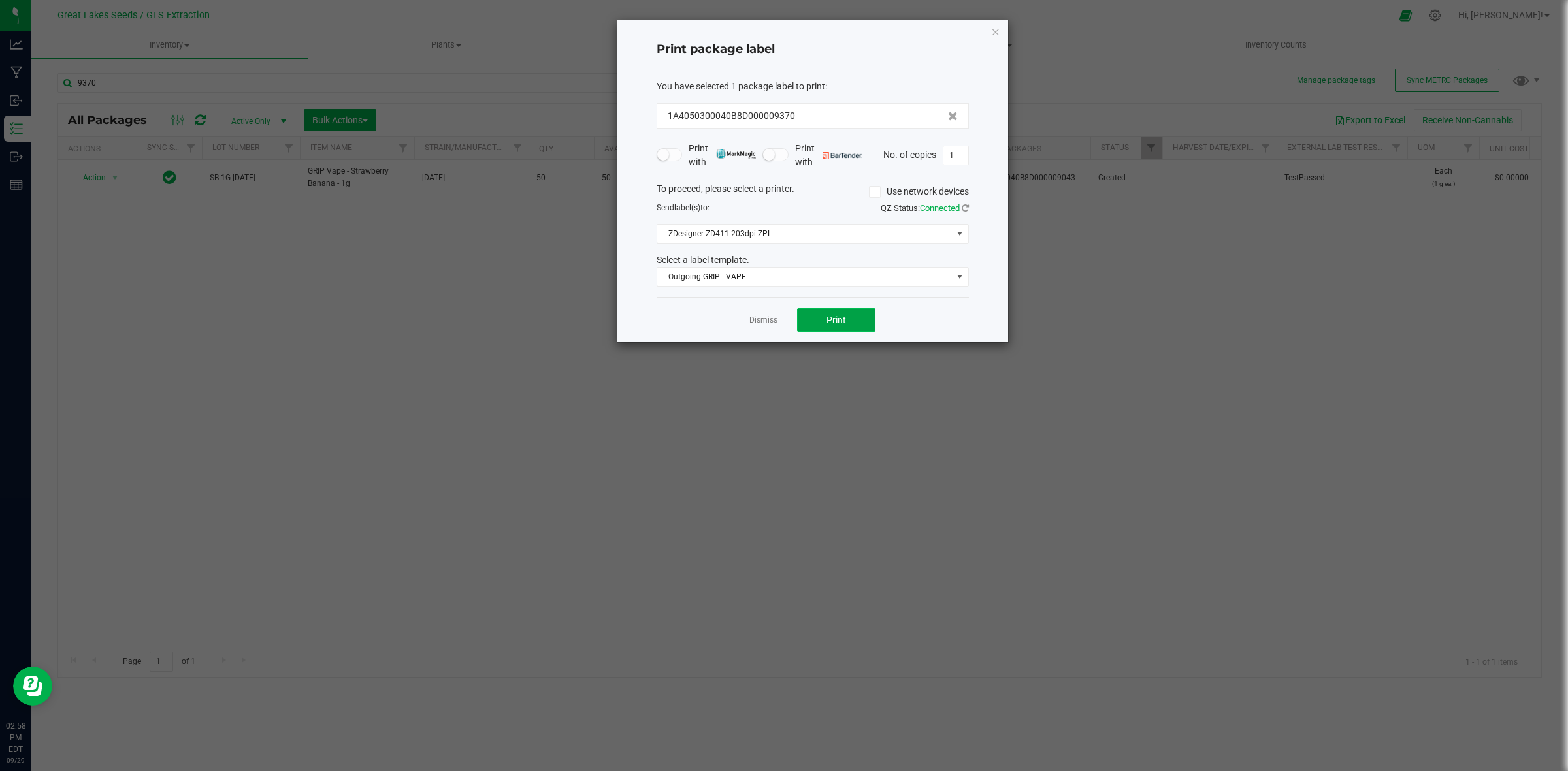
click at [814, 324] on button "Print" at bounding box center [836, 320] width 78 height 23
click at [995, 26] on icon "button" at bounding box center [996, 31] width 9 height 16
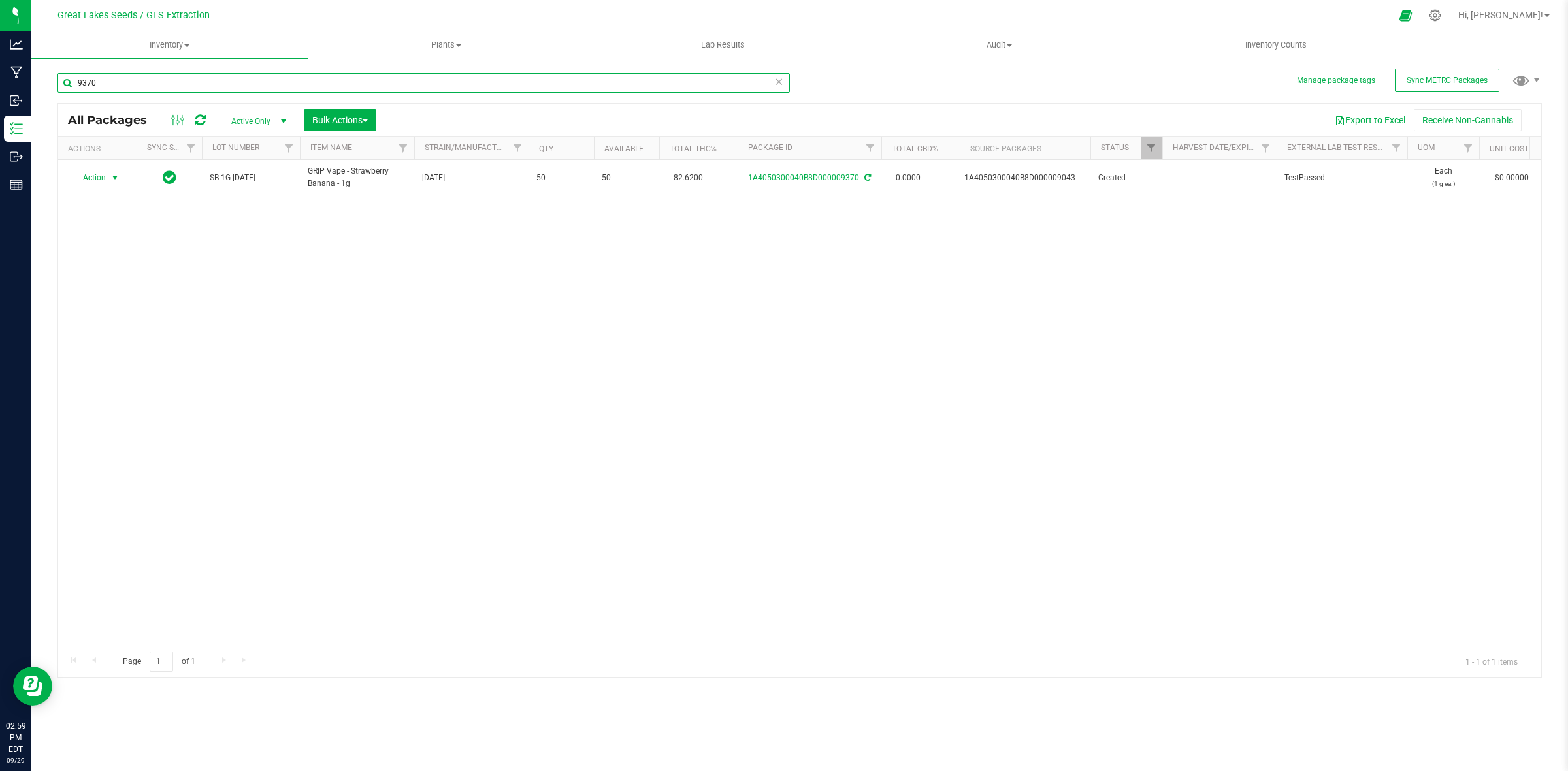
click at [129, 81] on input "9370" at bounding box center [424, 83] width 732 height 19
type input "9371"
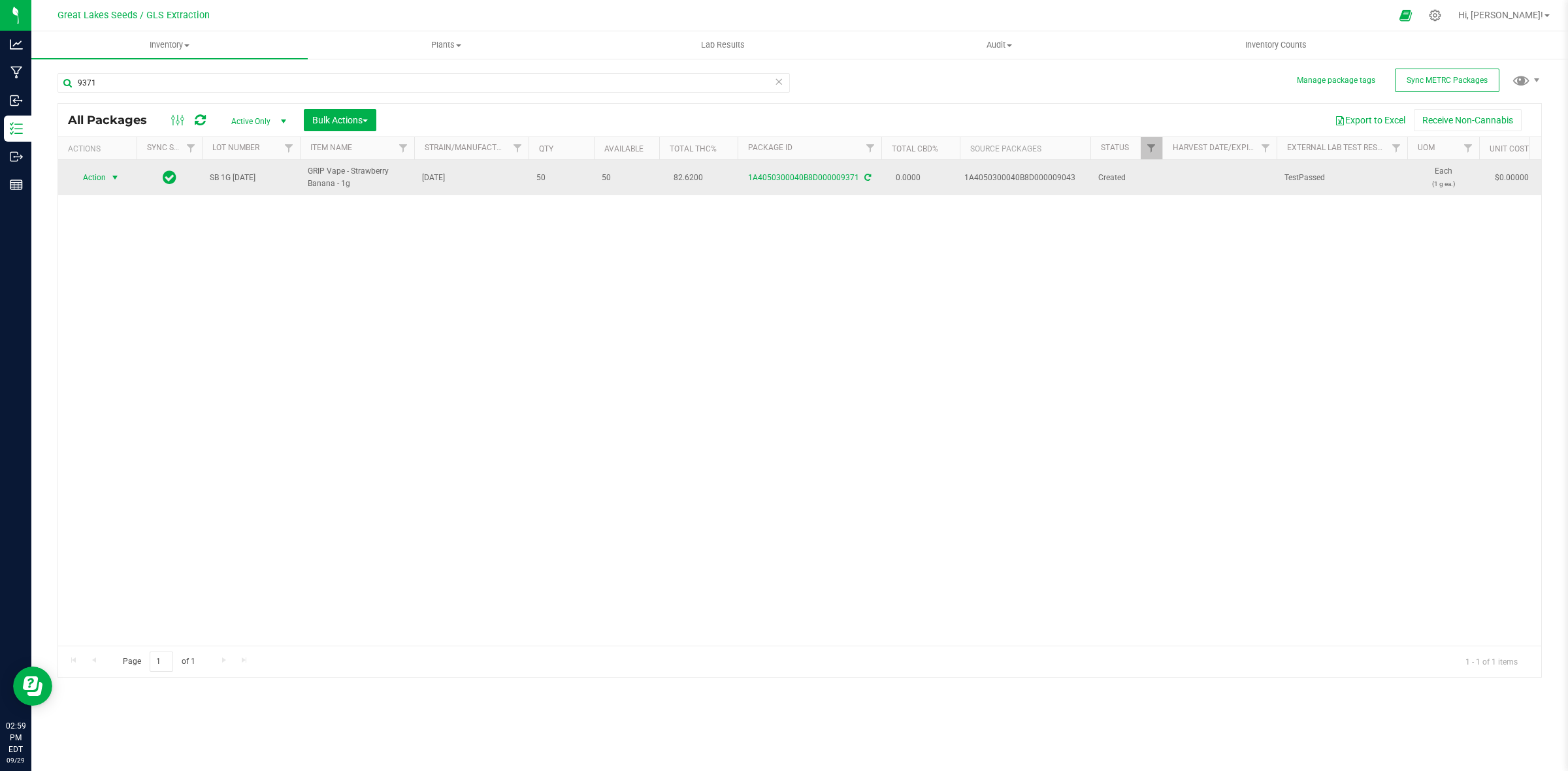
click at [116, 177] on span "select" at bounding box center [115, 178] width 10 height 10
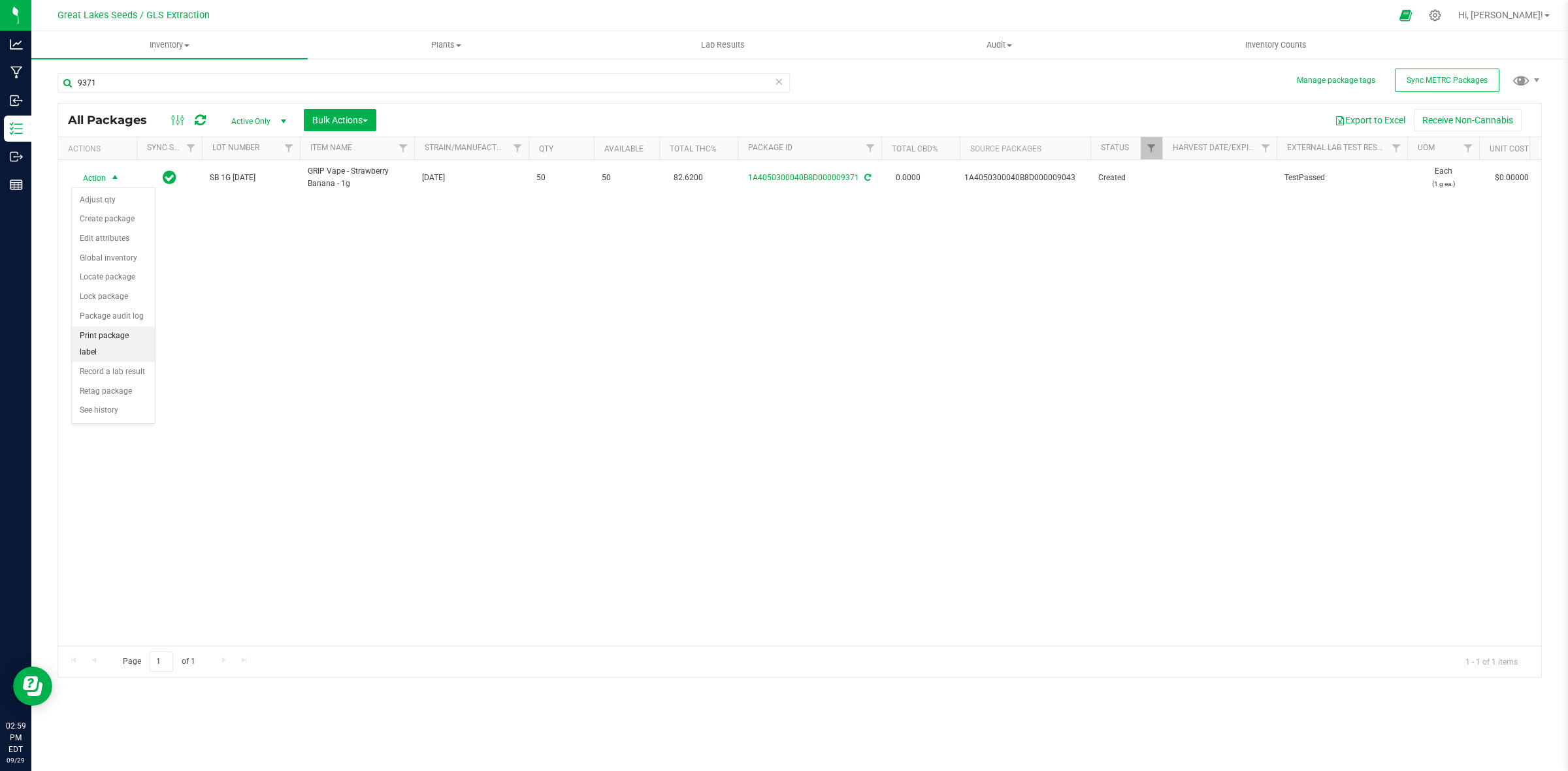
click at [127, 341] on li "Print package label" at bounding box center [113, 344] width 83 height 36
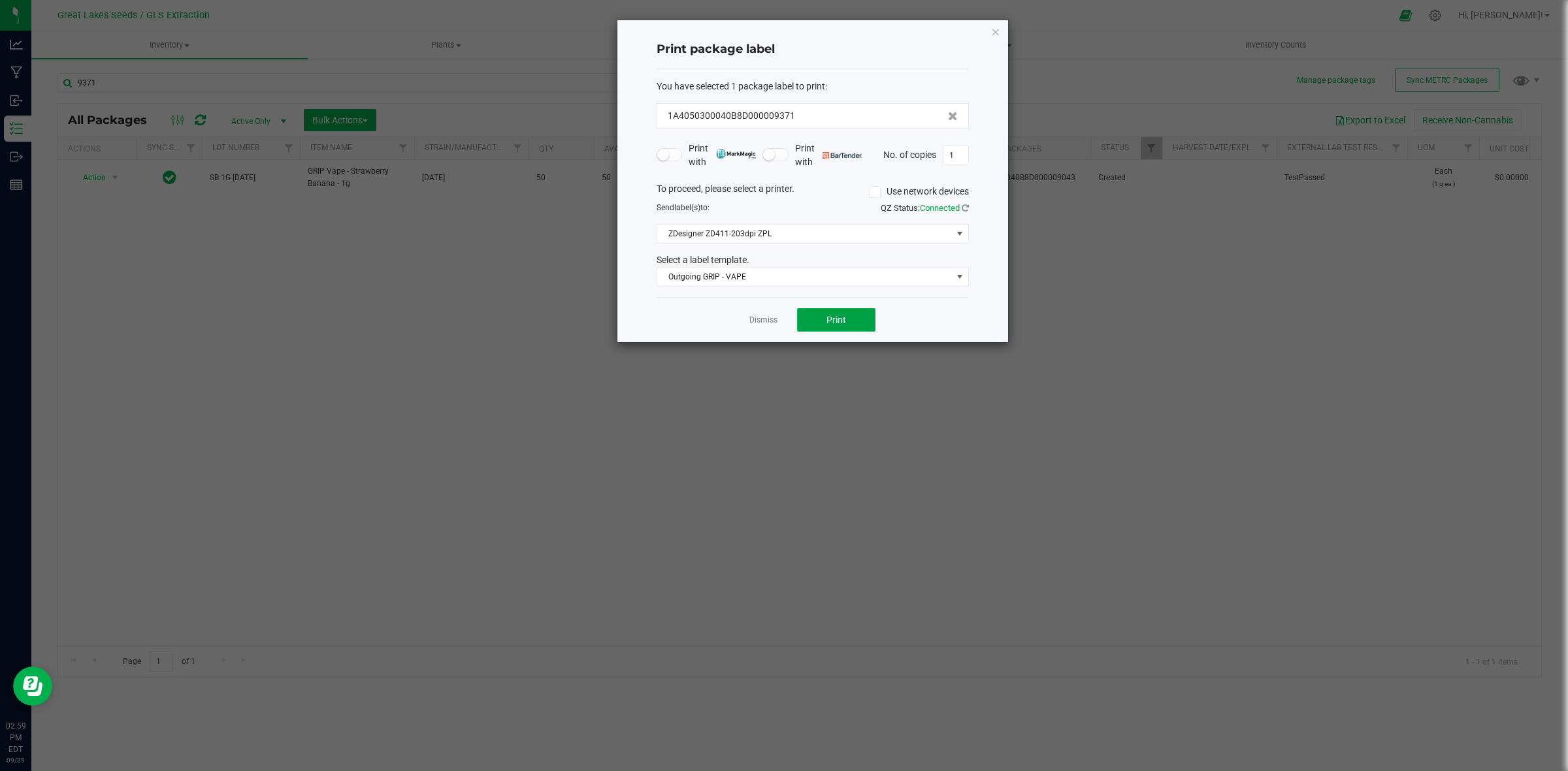
click at [854, 319] on button "Print" at bounding box center [836, 320] width 78 height 23
